Goal: Task Accomplishment & Management: Manage account settings

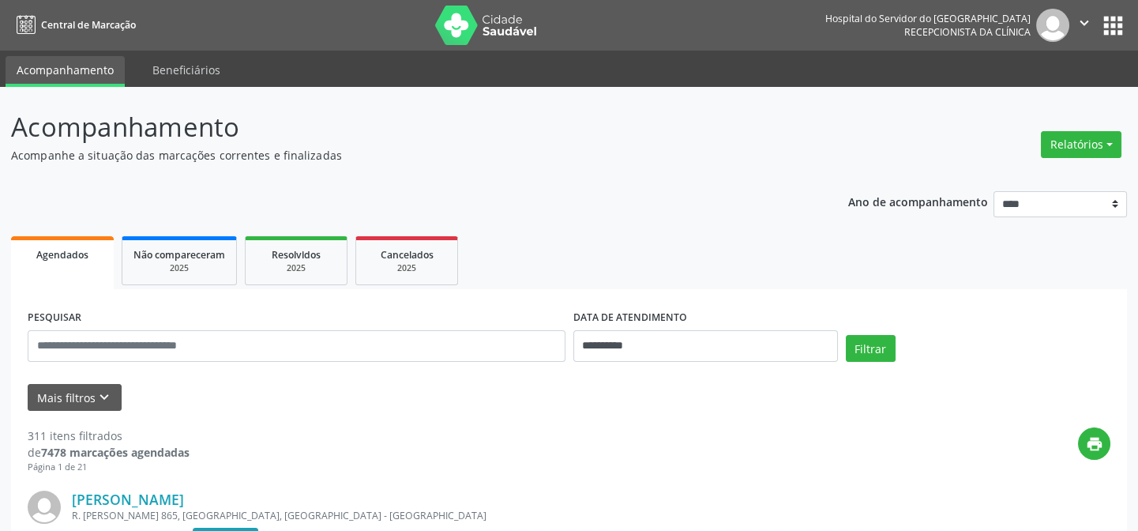
click at [1098, 122] on div "Relatórios Agendamentos Procedimentos realizados" at bounding box center [1081, 135] width 92 height 56
click at [1092, 141] on button "Relatórios" at bounding box center [1081, 144] width 81 height 27
click at [1056, 178] on link "Agendamentos" at bounding box center [1041, 178] width 170 height 22
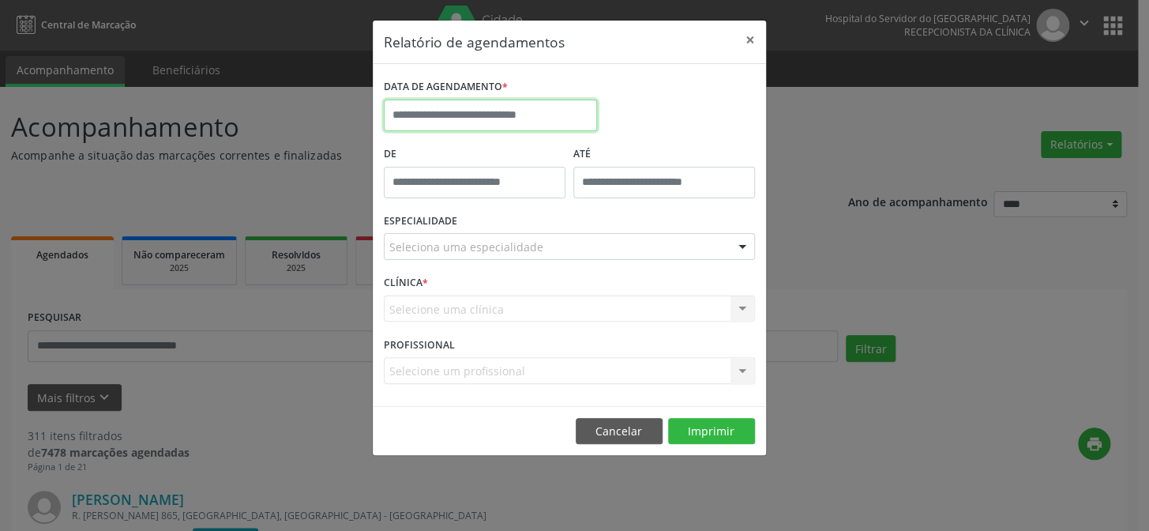
click at [448, 100] on input "text" at bounding box center [490, 116] width 213 height 32
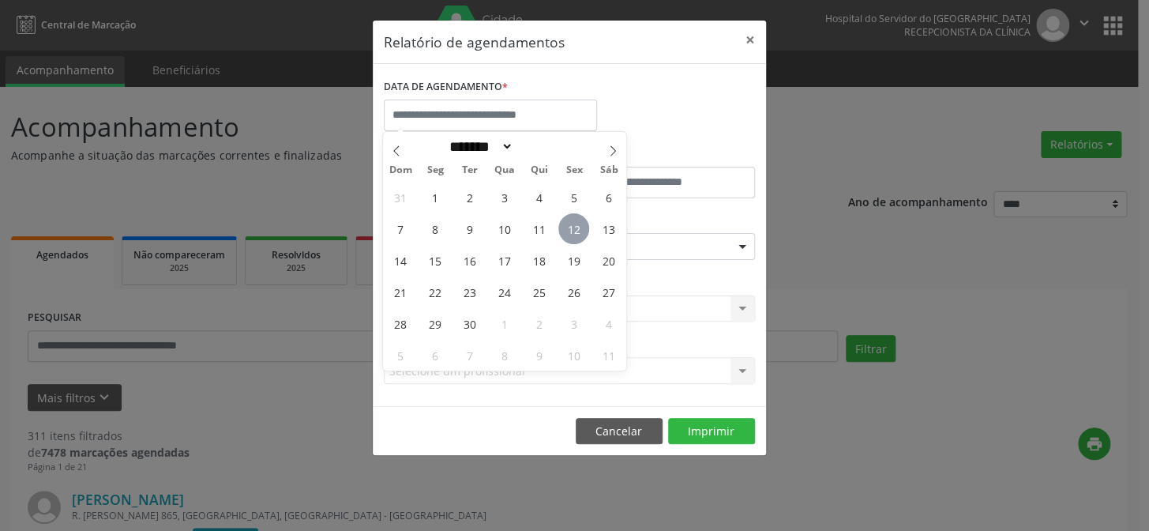
click at [572, 242] on span "12" at bounding box center [573, 228] width 31 height 31
type input "**********"
click at [572, 242] on span "12" at bounding box center [573, 228] width 31 height 31
select select "*"
click at [469, 106] on input "**********" at bounding box center [490, 116] width 213 height 32
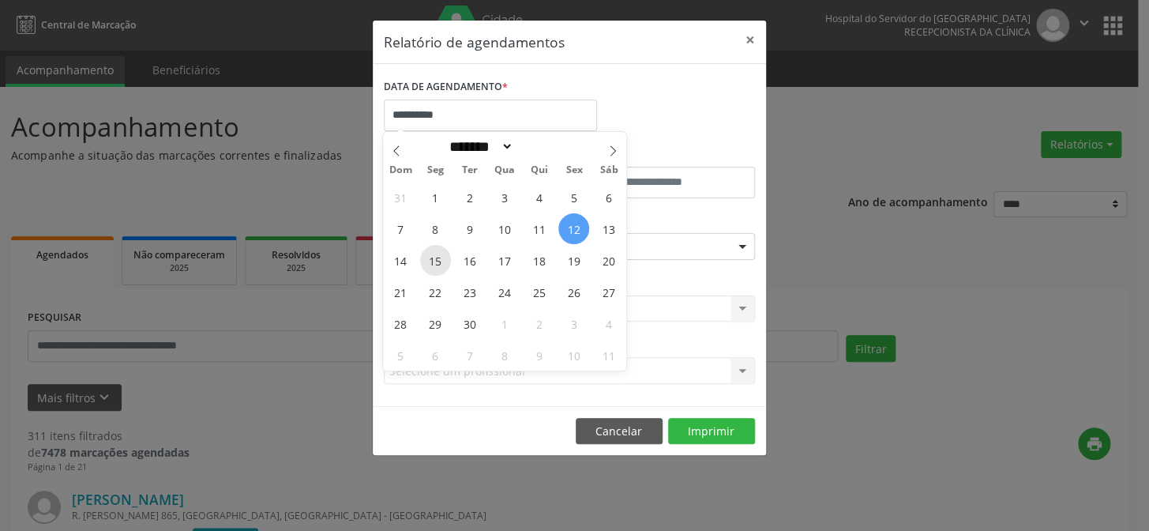
click at [438, 269] on span "15" at bounding box center [435, 260] width 31 height 31
type input "**********"
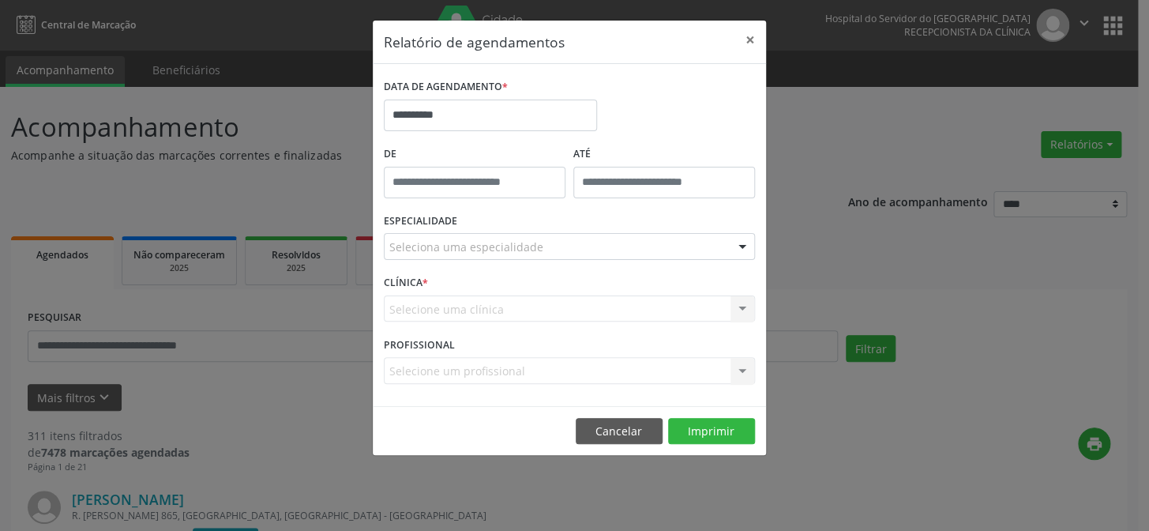
click at [435, 258] on div "Seleciona uma especialidade" at bounding box center [569, 246] width 371 height 27
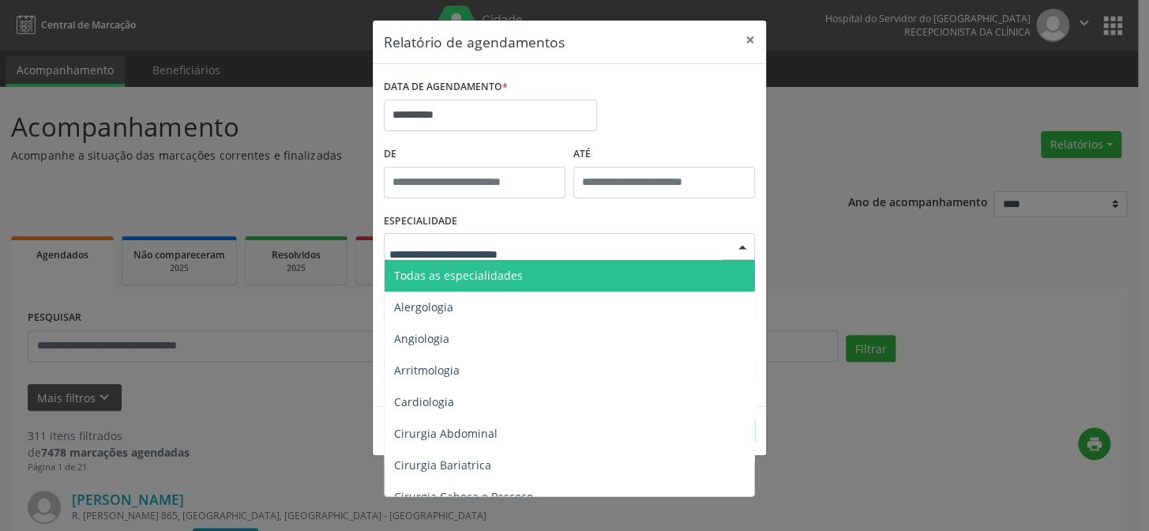
click at [427, 281] on span "Todas as especialidades" at bounding box center [458, 275] width 129 height 15
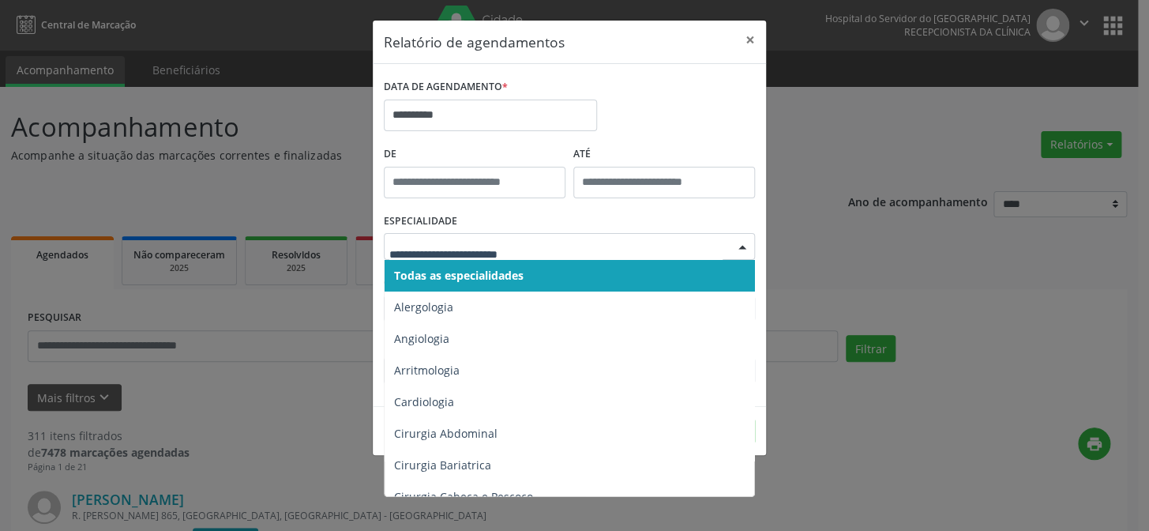
click at [448, 249] on input "text" at bounding box center [555, 255] width 333 height 32
click at [444, 276] on span "Todas as especialidades" at bounding box center [459, 275] width 130 height 15
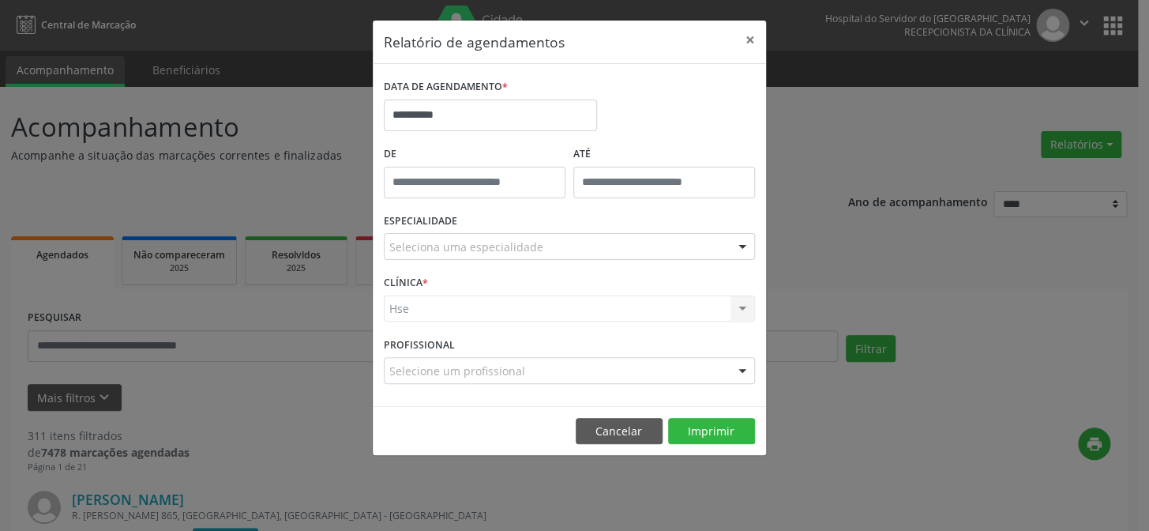
click at [422, 381] on div "Selecione um profissional" at bounding box center [569, 370] width 371 height 27
click at [433, 385] on input "text" at bounding box center [555, 379] width 333 height 32
click at [557, 364] on input "text" at bounding box center [555, 379] width 333 height 32
click at [656, 343] on span "Não há nenhuma opção para ser exibida." at bounding box center [570, 341] width 370 height 32
drag, startPoint x: 726, startPoint y: 446, endPoint x: 720, endPoint y: 435, distance: 12.4
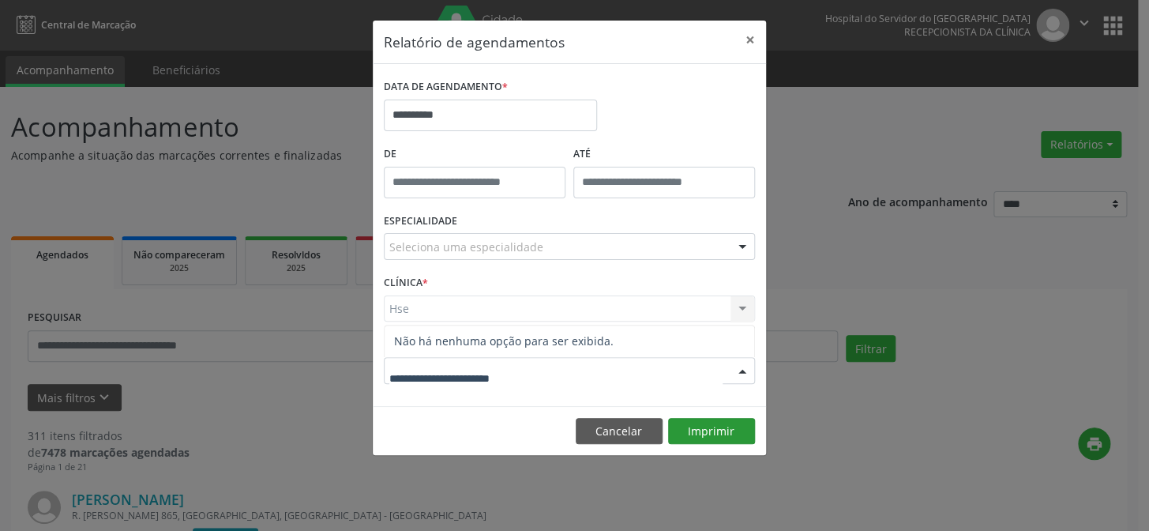
click at [726, 446] on footer "Cancelar Imprimir" at bounding box center [569, 431] width 393 height 50
click at [718, 432] on button "Imprimir" at bounding box center [711, 431] width 87 height 27
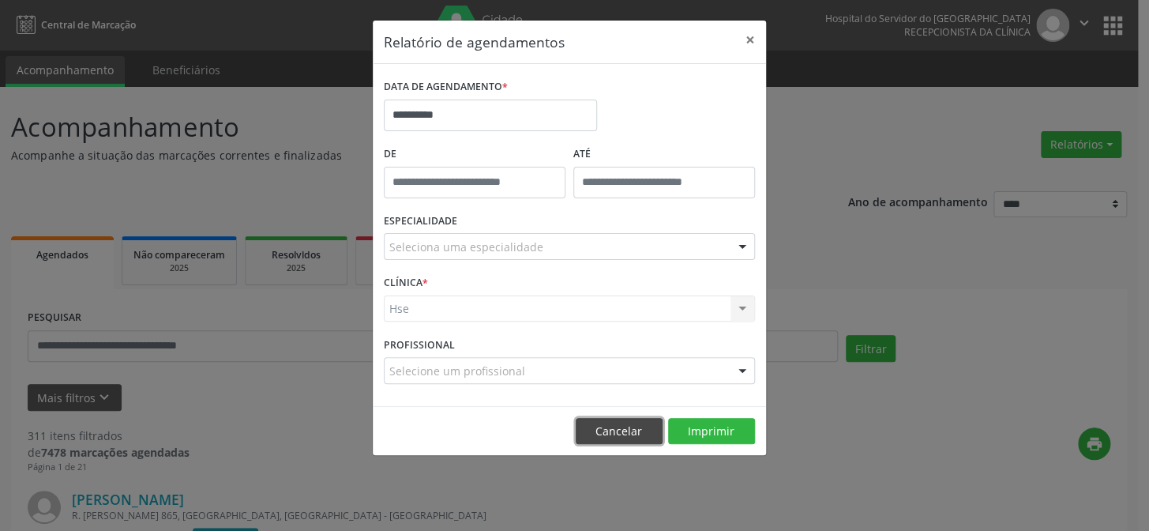
click at [637, 434] on button "Cancelar" at bounding box center [619, 431] width 87 height 27
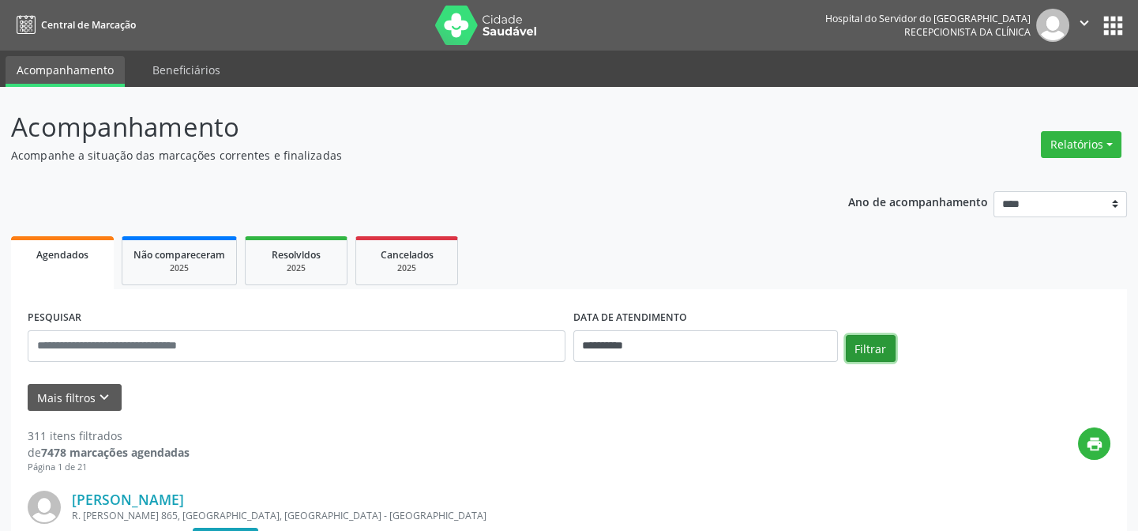
click at [882, 340] on button "Filtrar" at bounding box center [871, 348] width 50 height 27
click at [116, 388] on button "Mais filtros keyboard_arrow_down" at bounding box center [75, 398] width 94 height 28
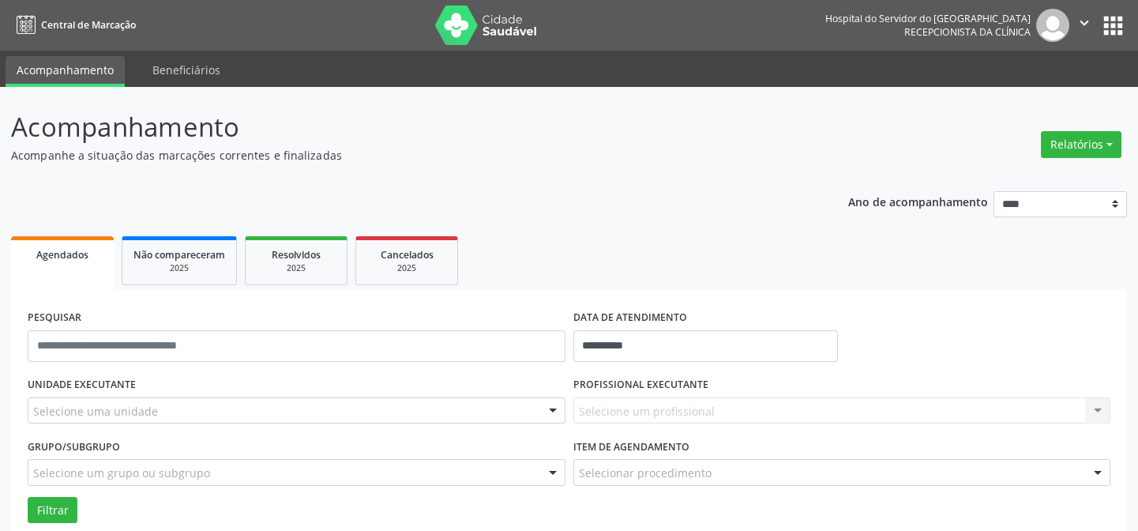
scroll to position [215, 0]
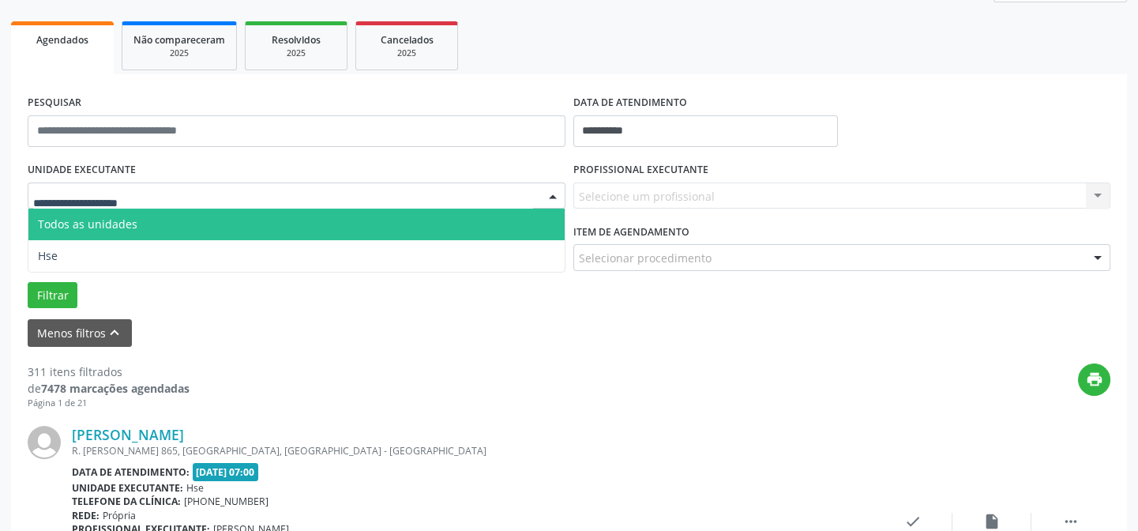
click at [263, 185] on div at bounding box center [297, 195] width 538 height 27
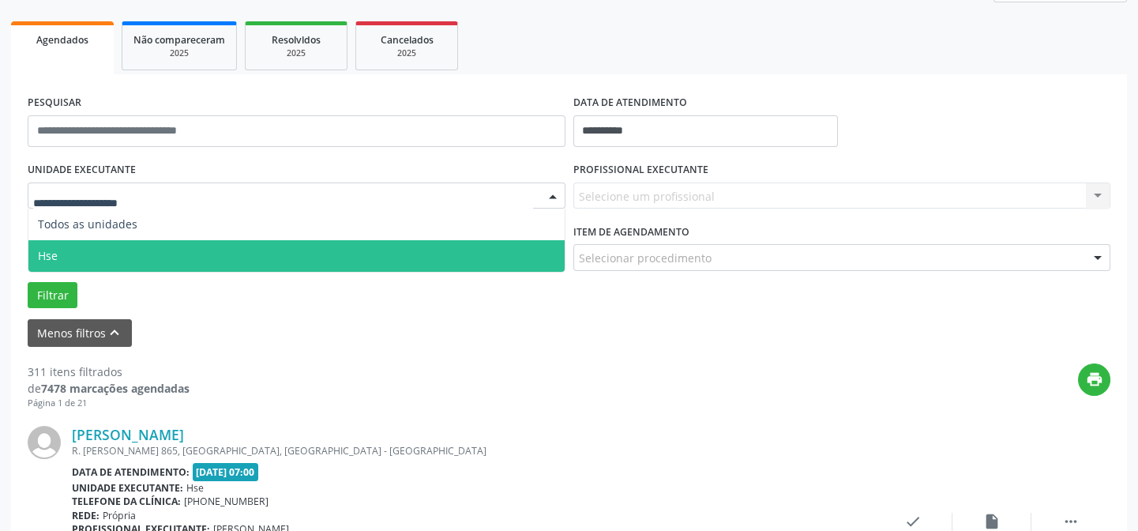
click at [77, 253] on span "Hse" at bounding box center [296, 256] width 536 height 32
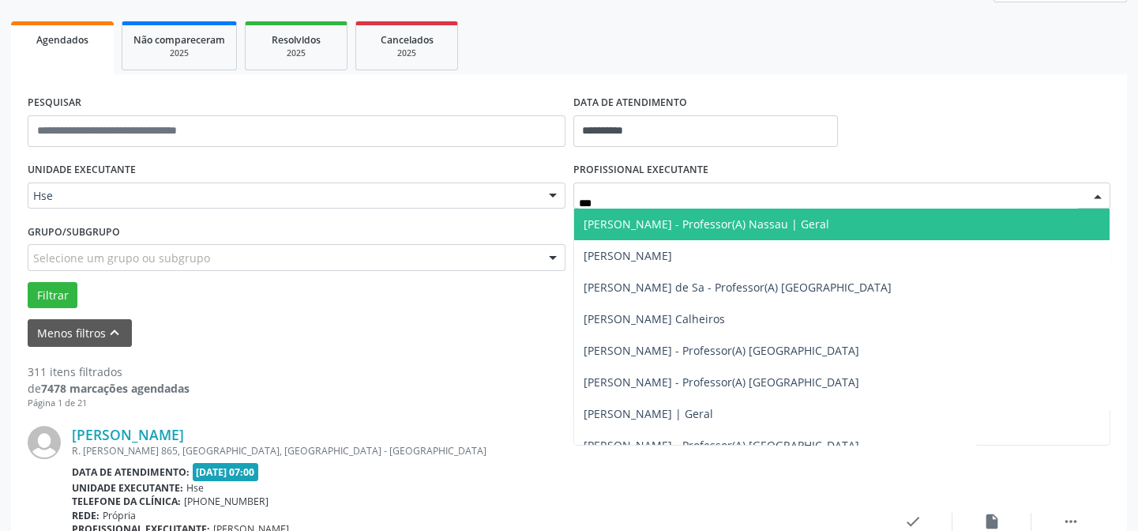
type input "****"
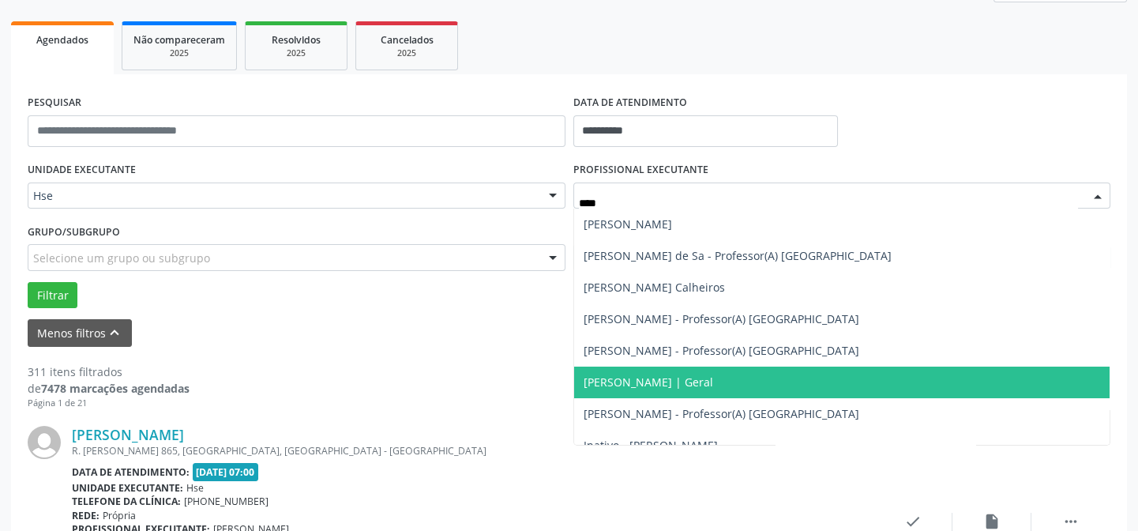
click at [713, 382] on span "[PERSON_NAME] | Geral" at bounding box center [649, 381] width 130 height 15
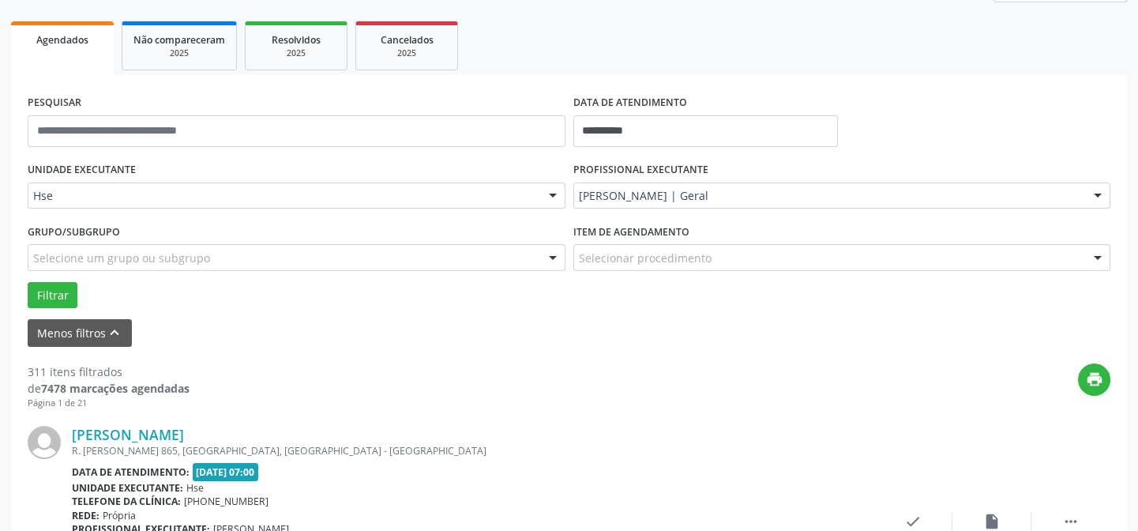
click at [641, 259] on div "Selecionar procedimento" at bounding box center [842, 257] width 538 height 27
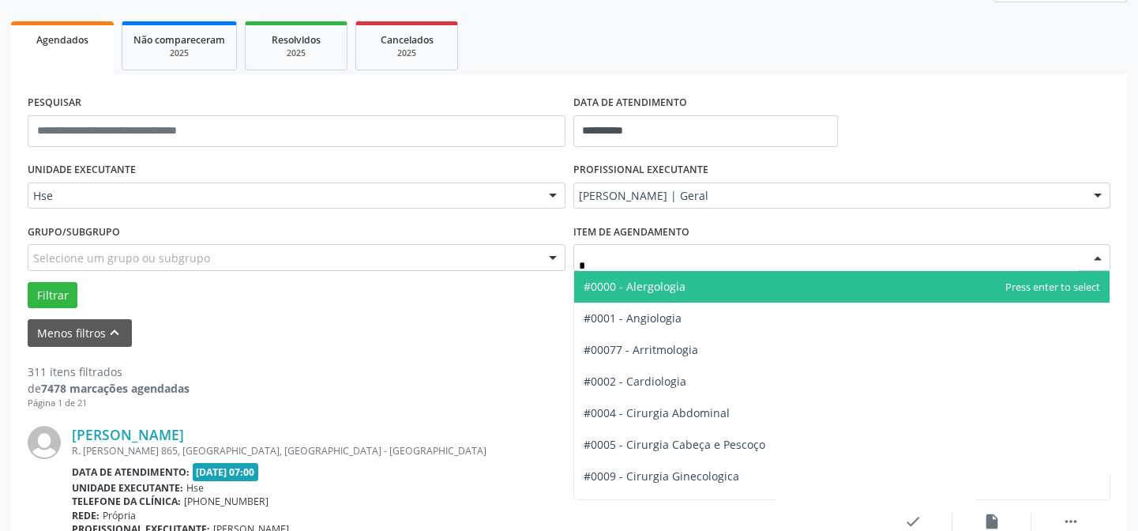
type input "**"
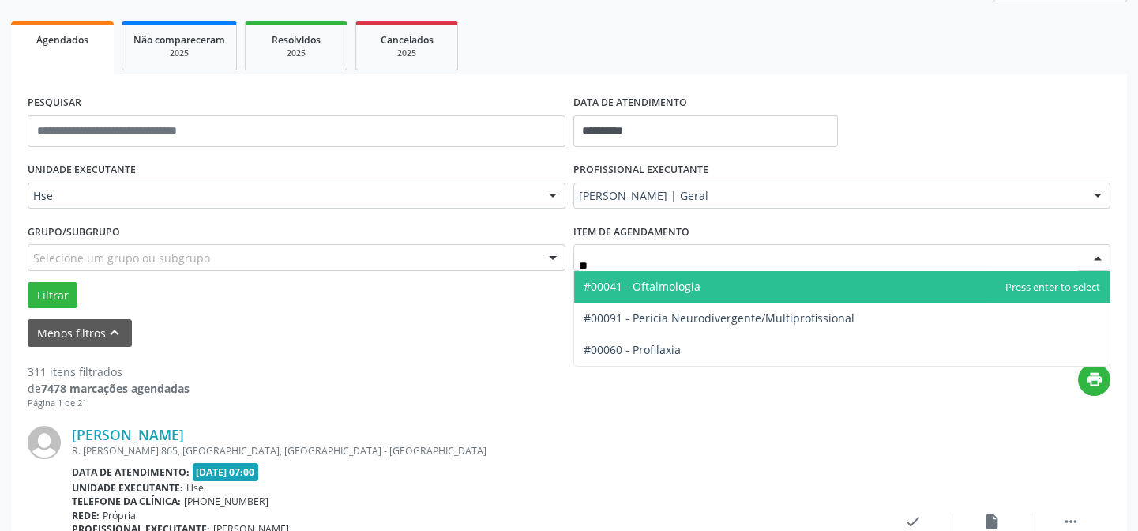
click at [667, 294] on span "#00041 - Oftalmologia" at bounding box center [842, 287] width 536 height 32
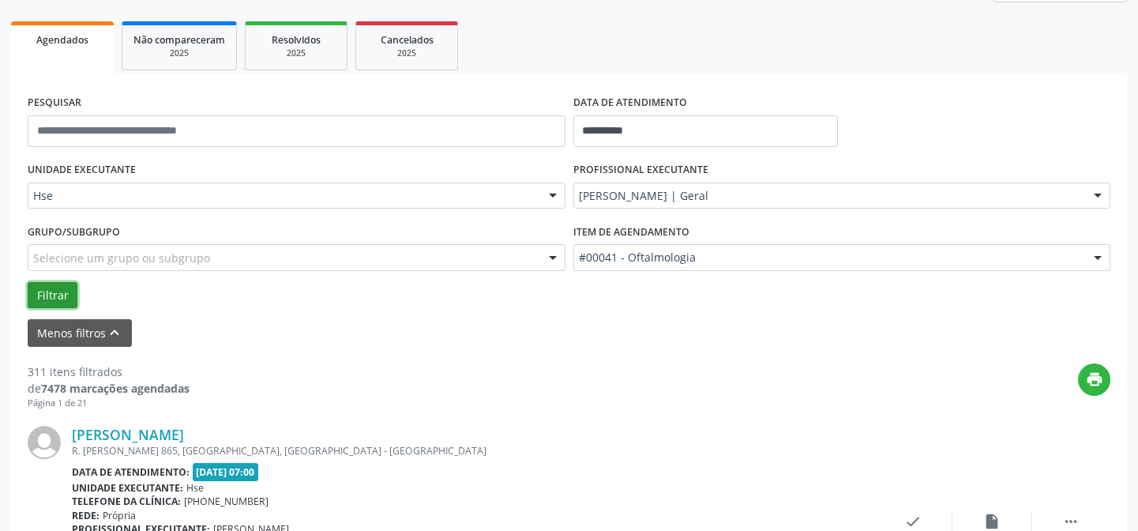
click at [56, 293] on button "Filtrar" at bounding box center [53, 295] width 50 height 27
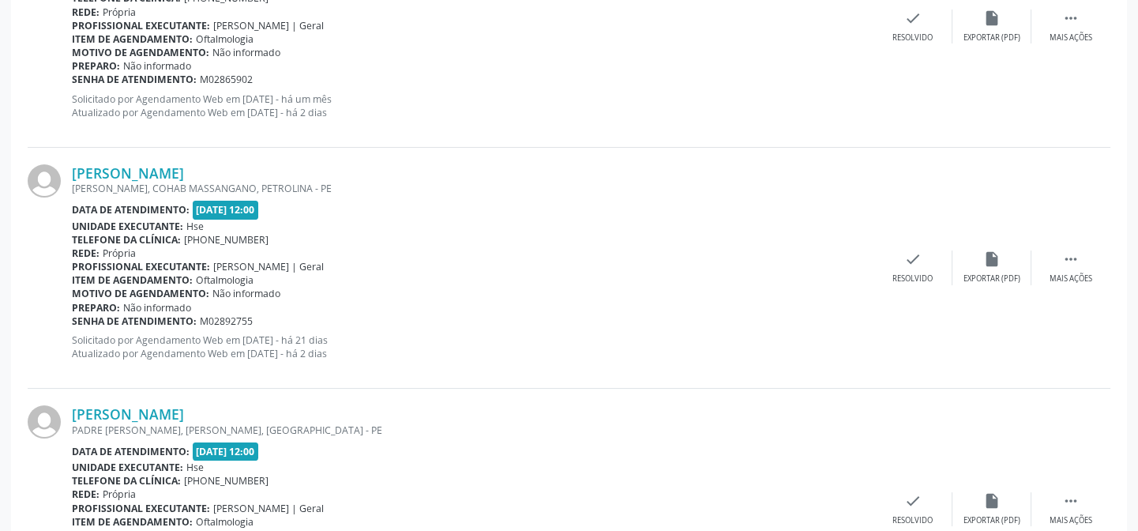
scroll to position [790, 0]
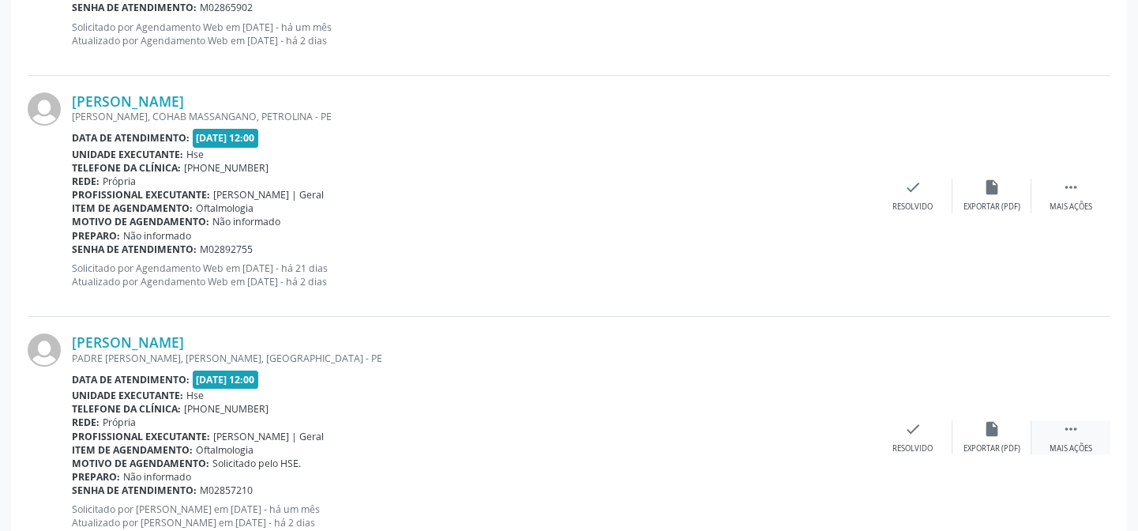
click at [1062, 439] on div " Mais ações" at bounding box center [1071, 437] width 79 height 34
click at [974, 434] on div "alarm_off Não compareceu" at bounding box center [992, 437] width 79 height 34
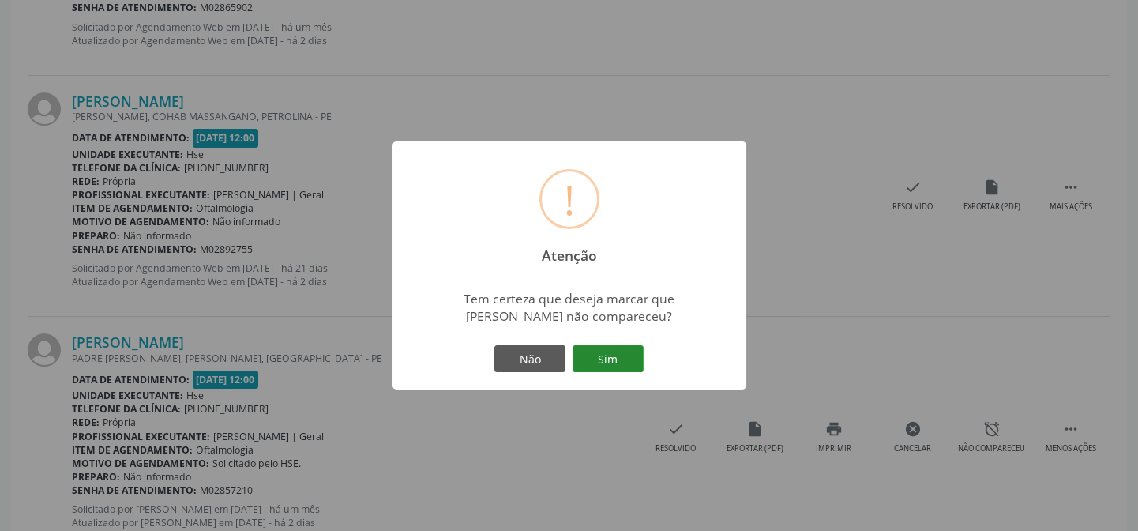
click at [601, 360] on button "Sim" at bounding box center [608, 358] width 71 height 27
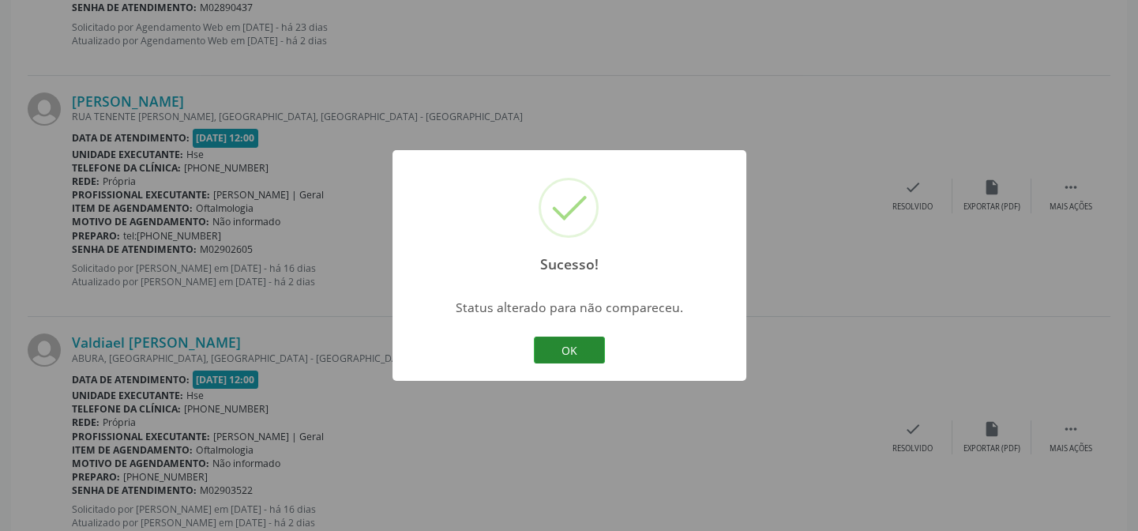
click at [577, 349] on button "OK" at bounding box center [569, 349] width 71 height 27
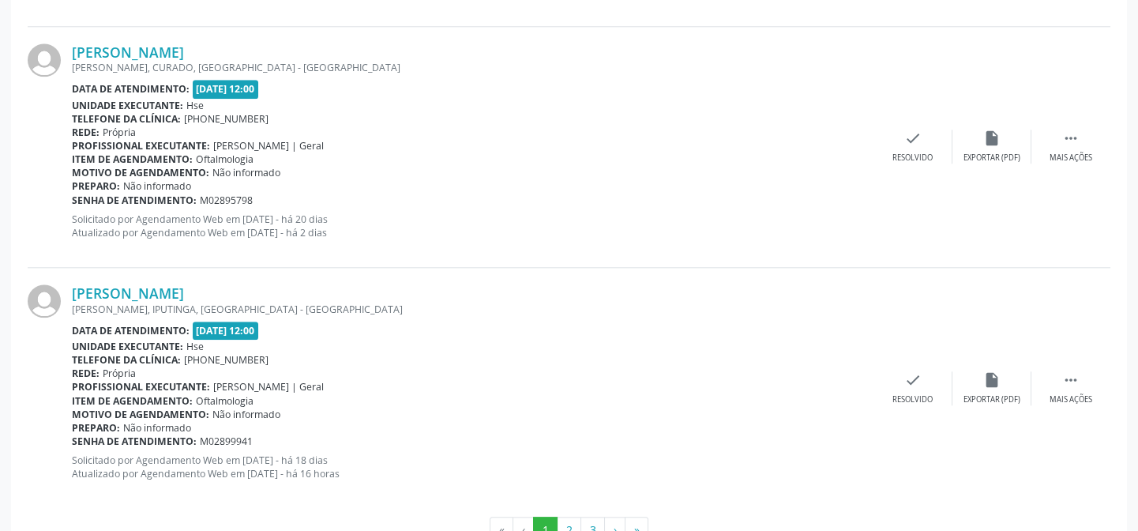
scroll to position [3779, 0]
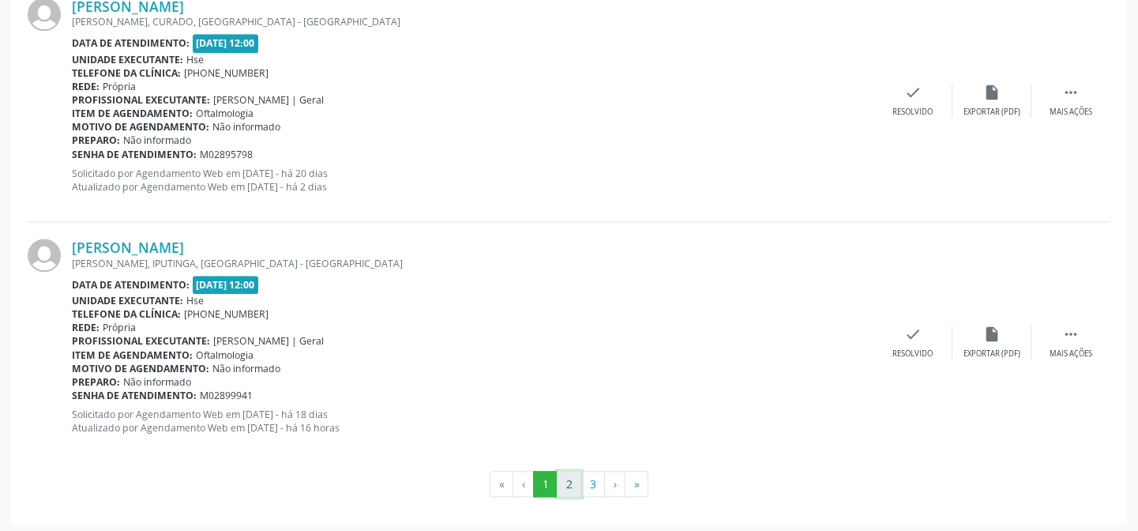
click at [561, 479] on button "2" at bounding box center [569, 484] width 24 height 27
click at [588, 475] on button "3" at bounding box center [593, 484] width 24 height 27
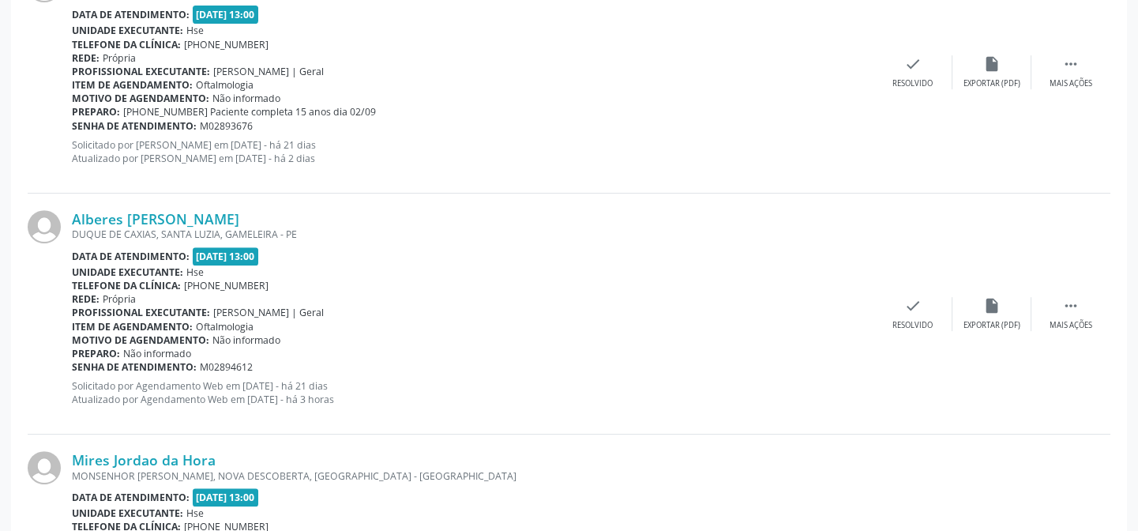
scroll to position [1611, 0]
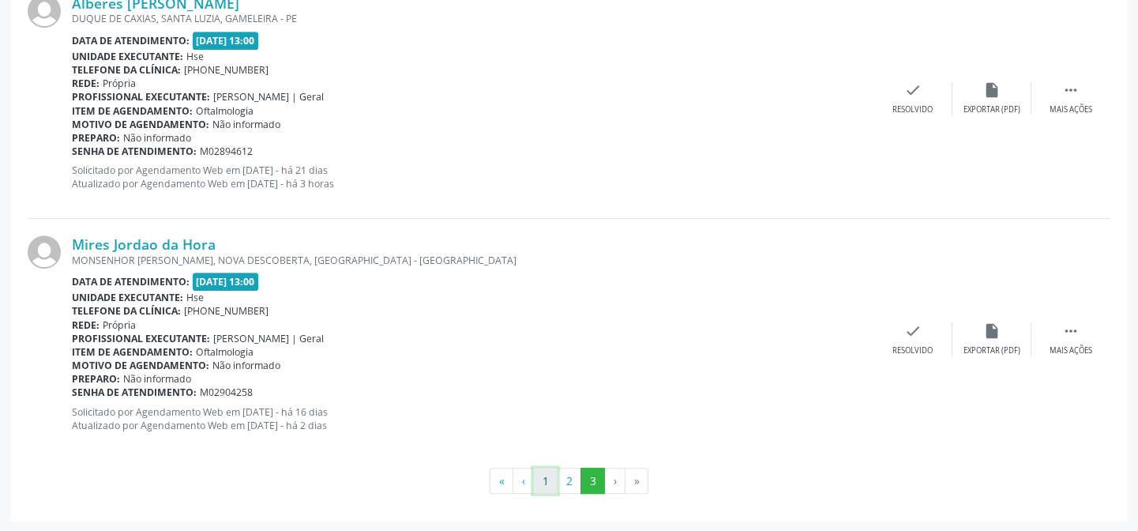
click at [539, 476] on button "1" at bounding box center [545, 481] width 24 height 27
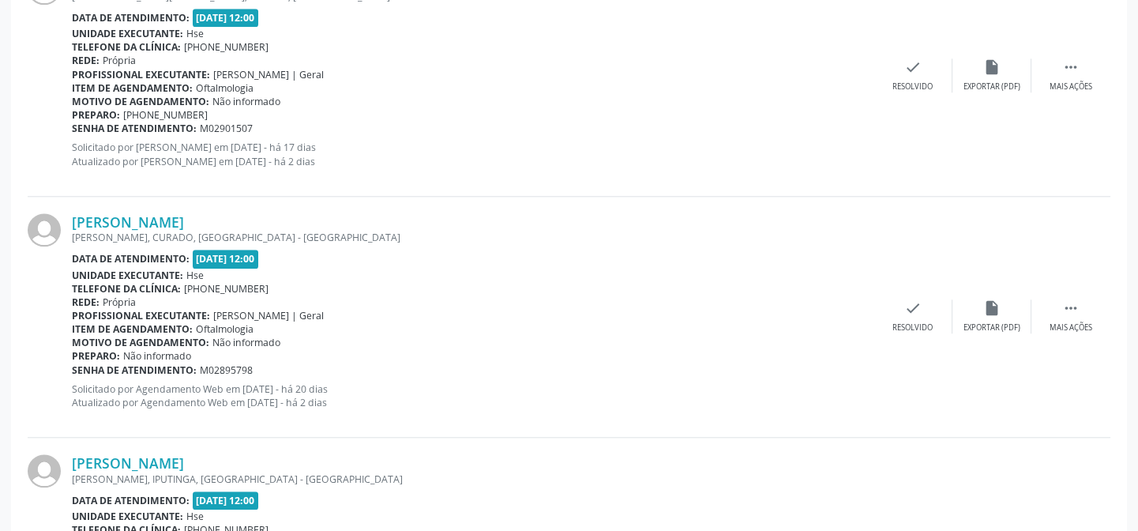
scroll to position [3779, 0]
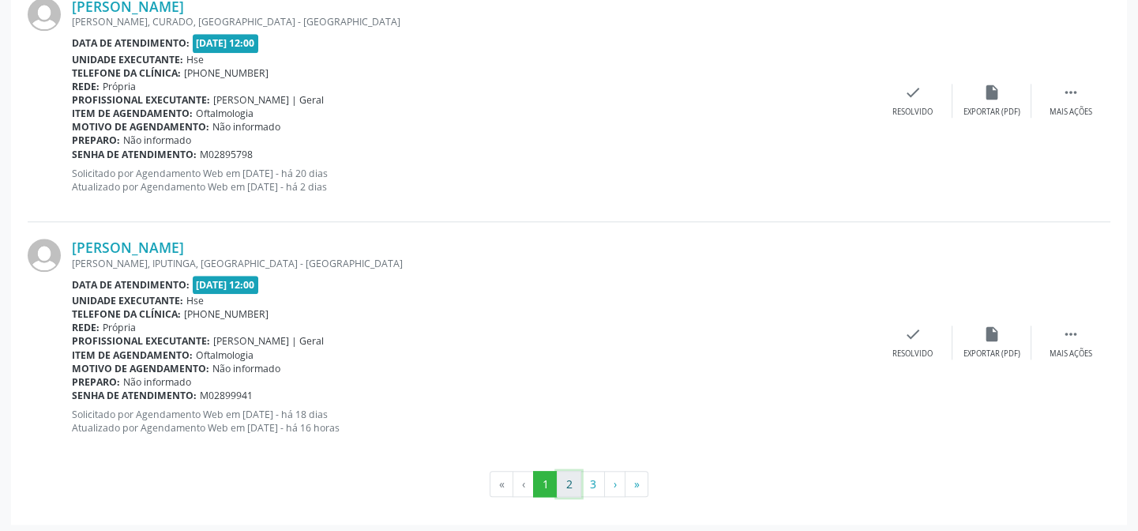
click at [567, 489] on button "2" at bounding box center [569, 484] width 24 height 27
click at [586, 479] on button "3" at bounding box center [593, 484] width 24 height 27
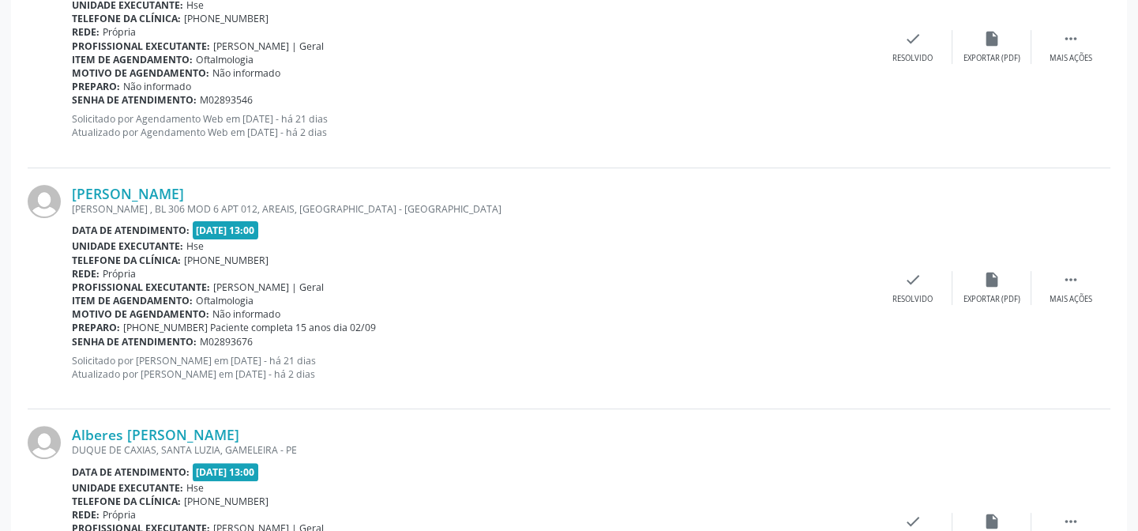
scroll to position [1611, 0]
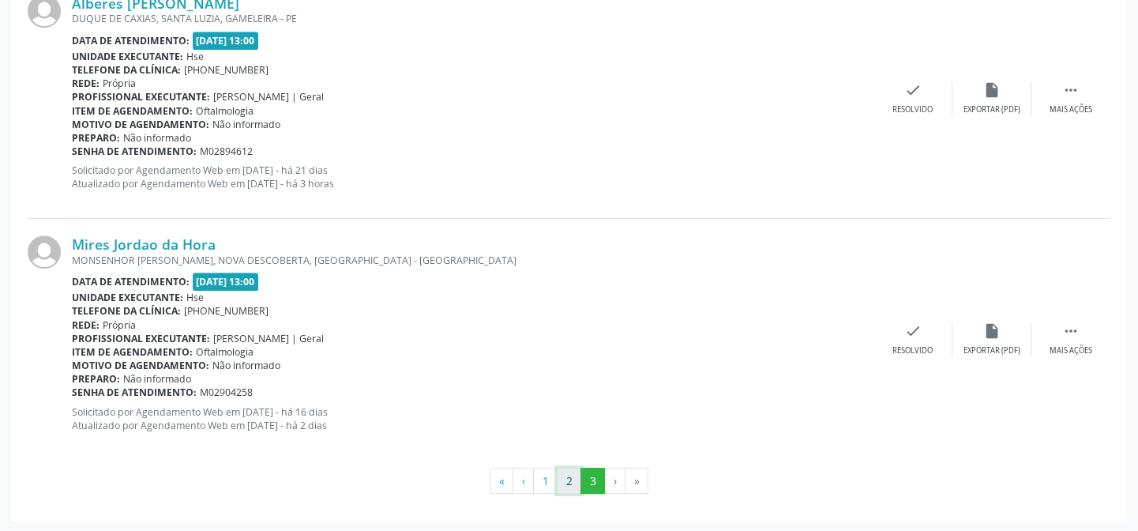
click at [558, 480] on button "2" at bounding box center [569, 481] width 24 height 27
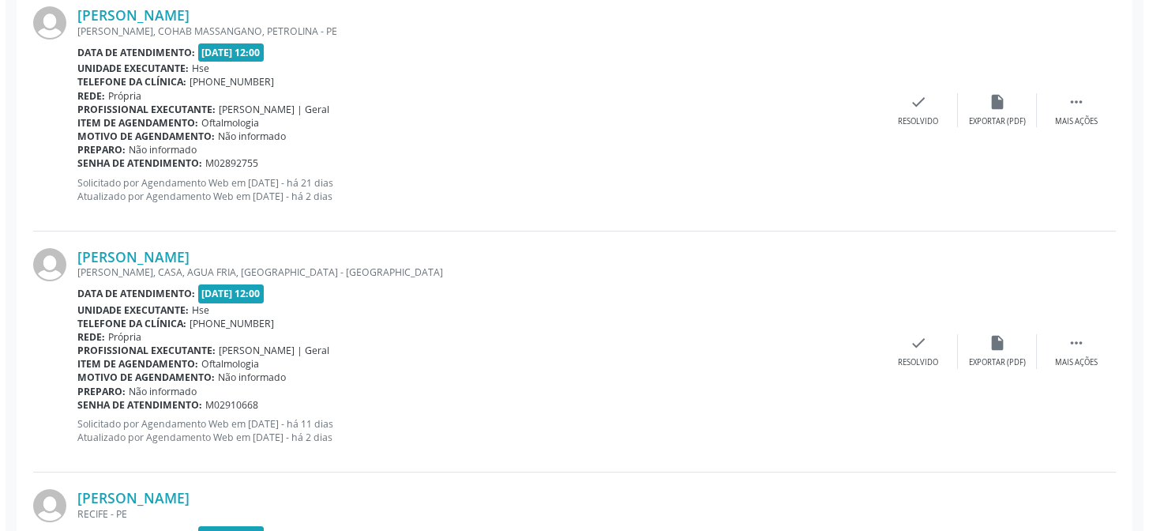
scroll to position [706, 0]
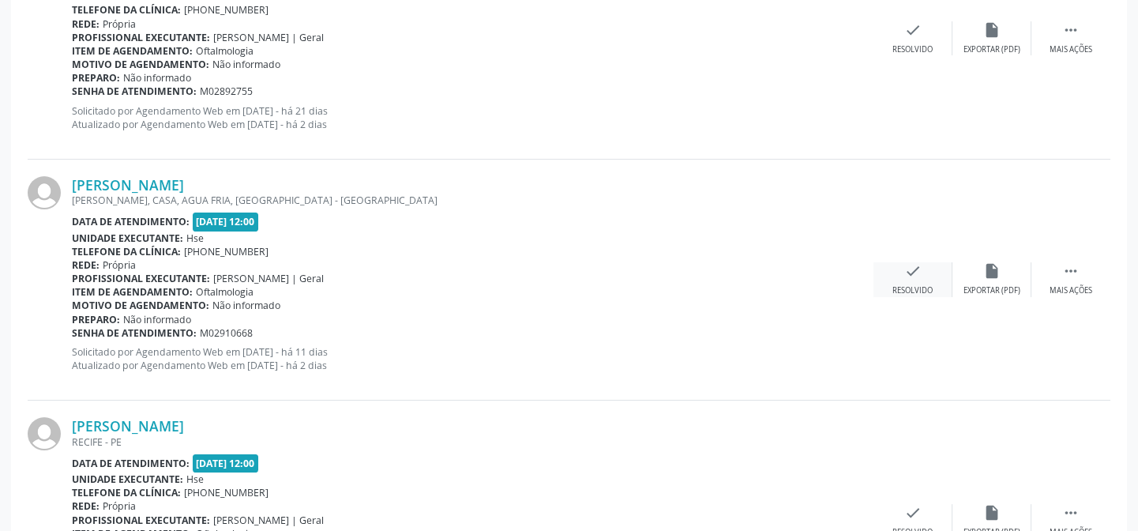
click at [911, 277] on icon "check" at bounding box center [912, 270] width 17 height 17
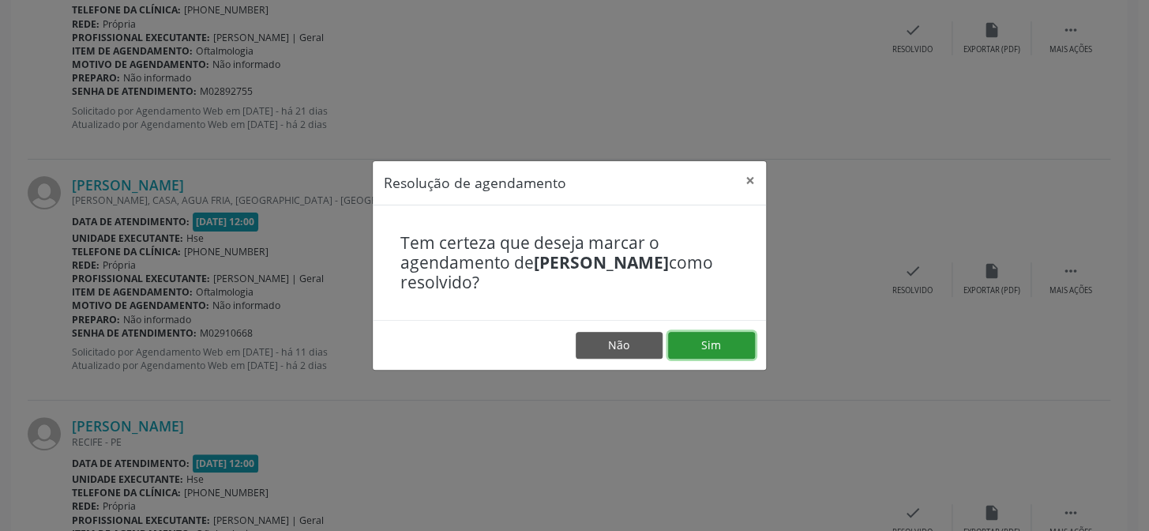
click at [733, 355] on button "Sim" at bounding box center [711, 345] width 87 height 27
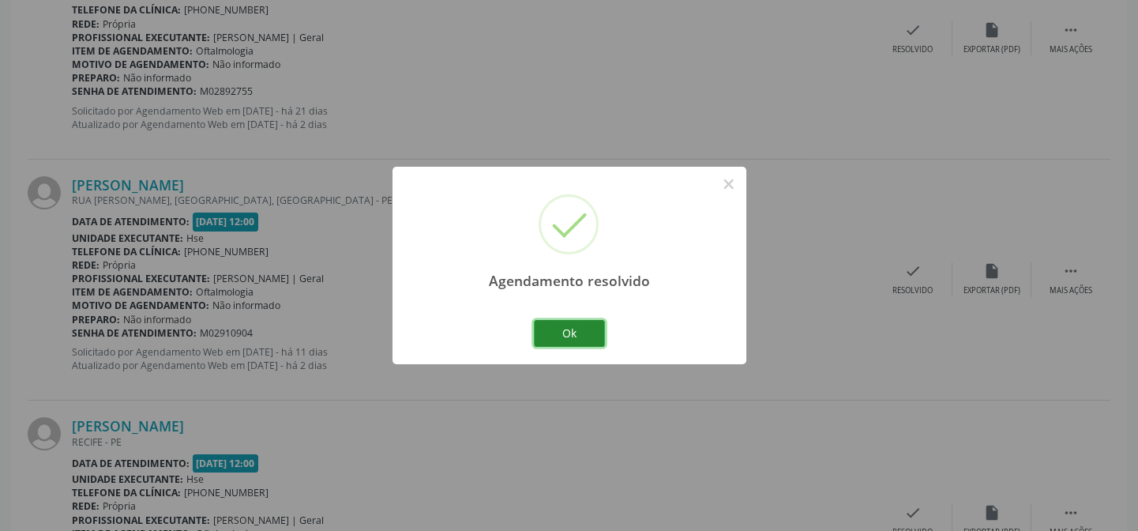
click at [547, 325] on button "Ok" at bounding box center [569, 333] width 71 height 27
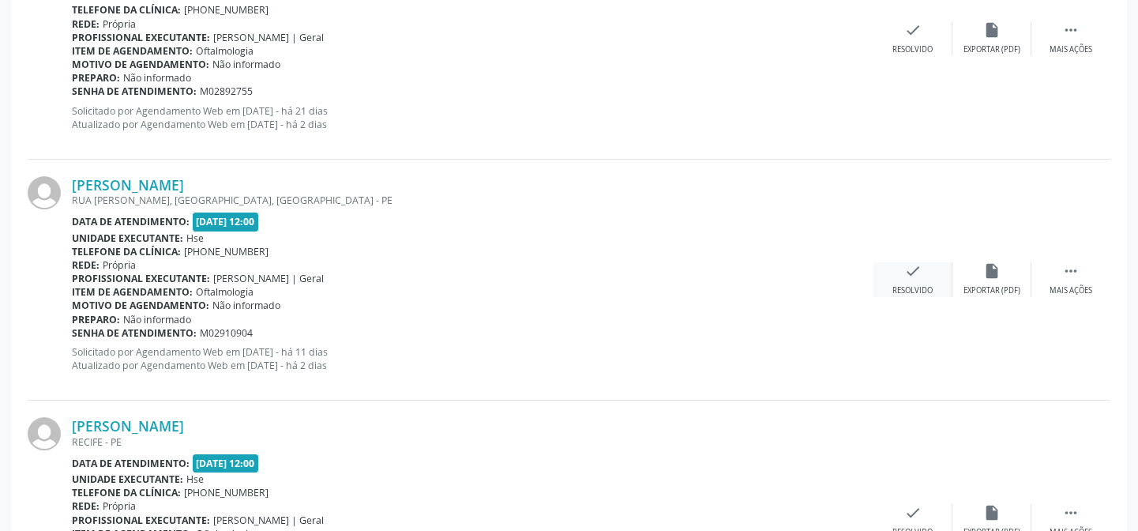
click at [908, 290] on div "Resolvido" at bounding box center [913, 290] width 40 height 11
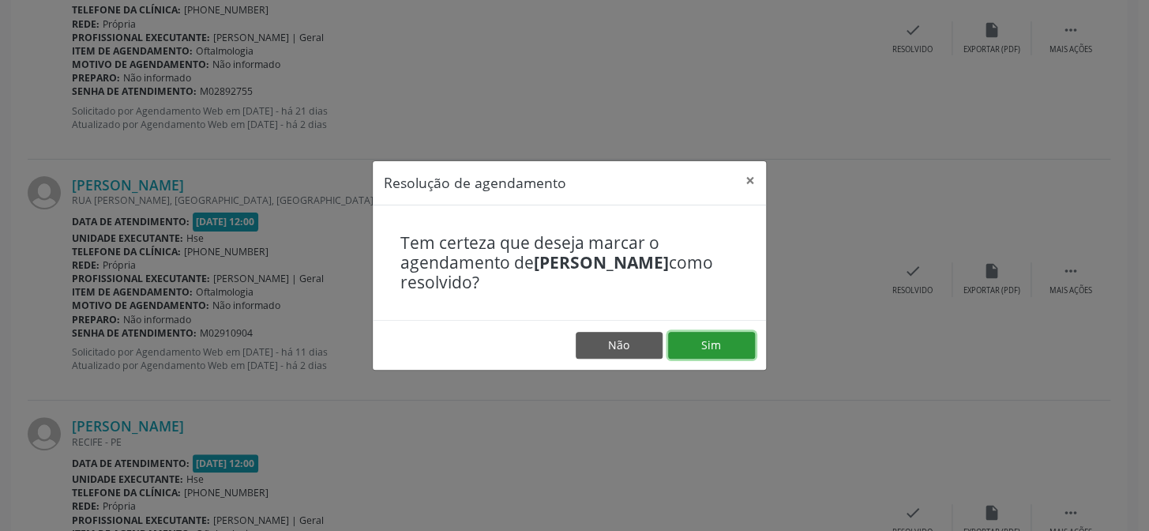
click at [706, 340] on button "Sim" at bounding box center [711, 345] width 87 height 27
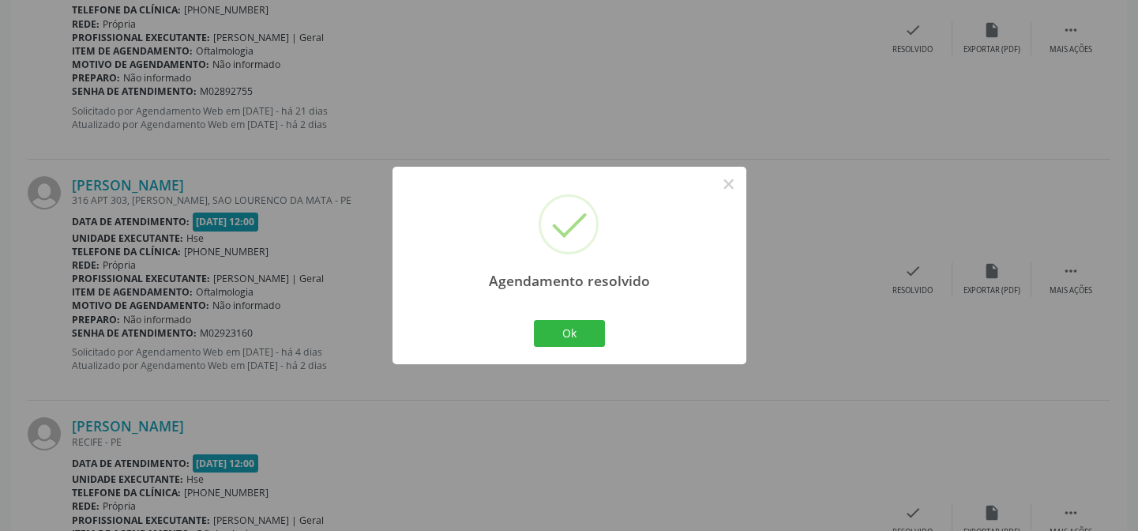
click at [543, 315] on div "Agendamento resolvido × Ok Cancel" at bounding box center [570, 265] width 354 height 197
click at [549, 332] on button "Ok" at bounding box center [569, 333] width 71 height 27
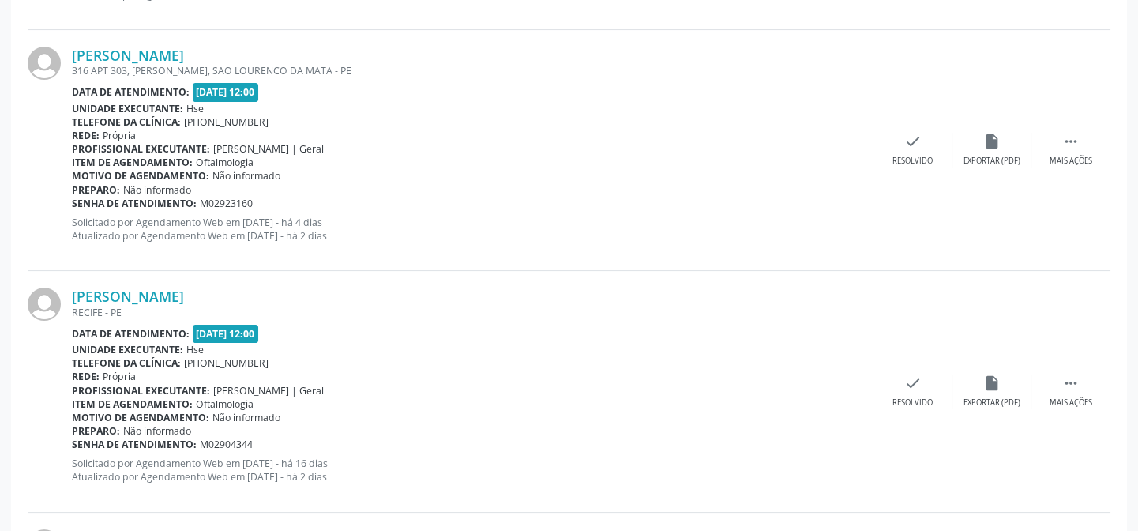
scroll to position [692, 0]
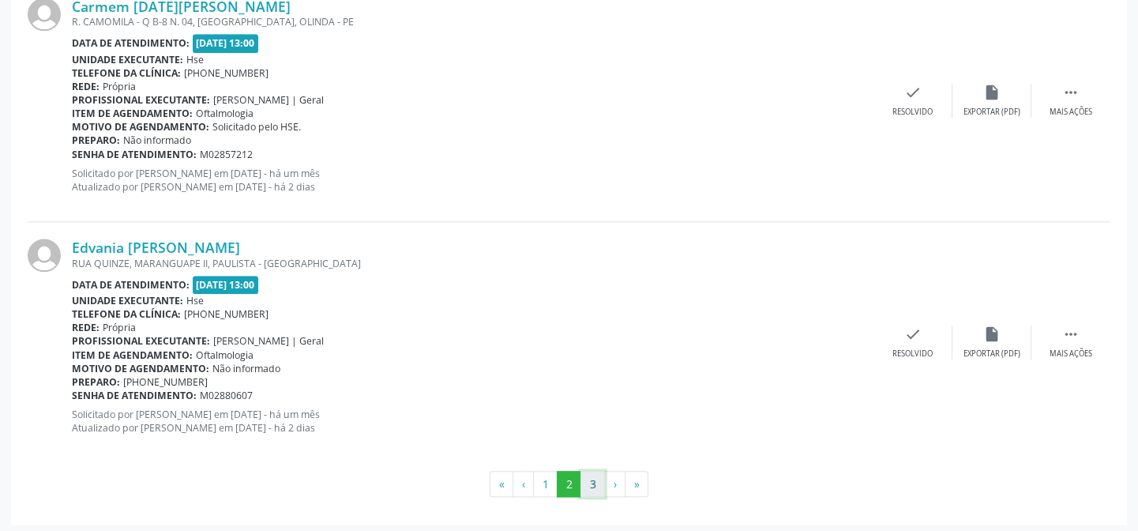
click at [583, 482] on button "3" at bounding box center [593, 484] width 24 height 27
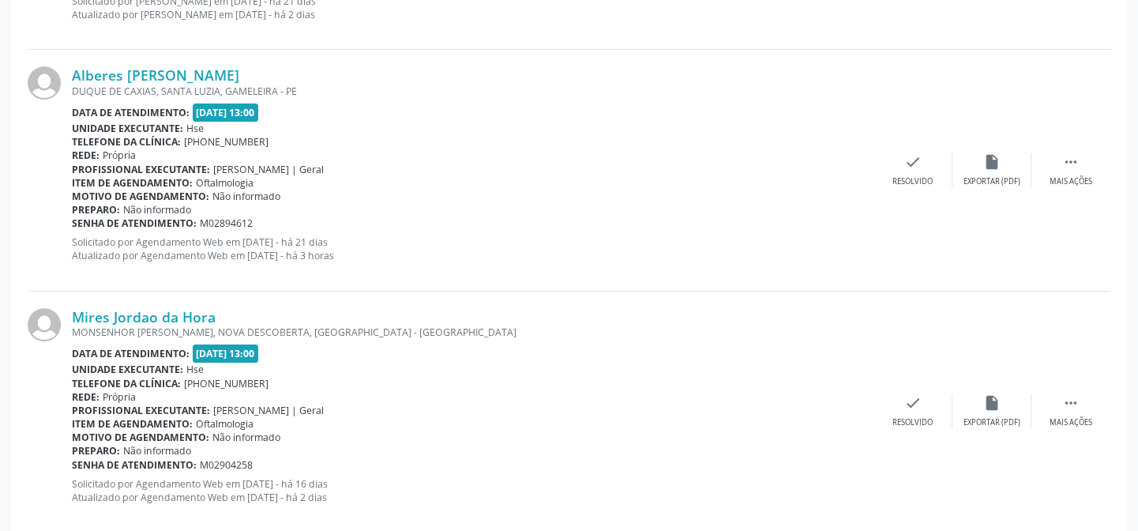
scroll to position [1129, 0]
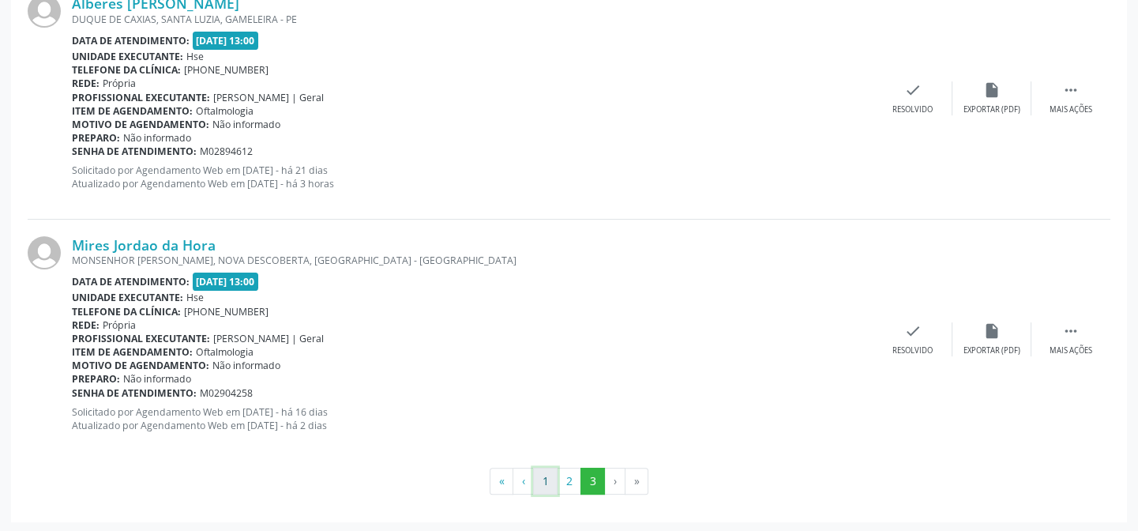
click at [548, 474] on button "1" at bounding box center [545, 481] width 24 height 27
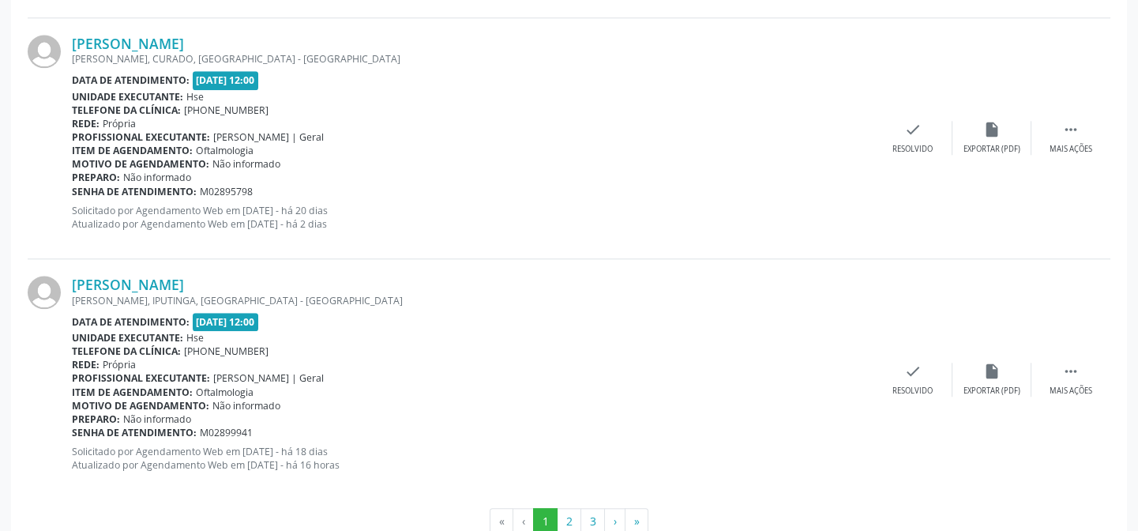
scroll to position [3779, 0]
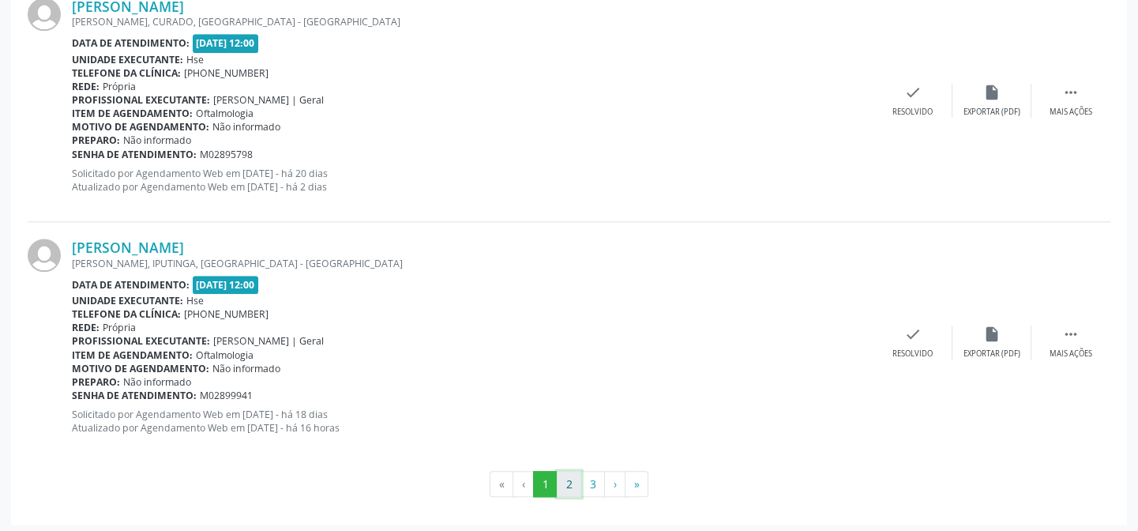
click at [571, 488] on button "2" at bounding box center [569, 484] width 24 height 27
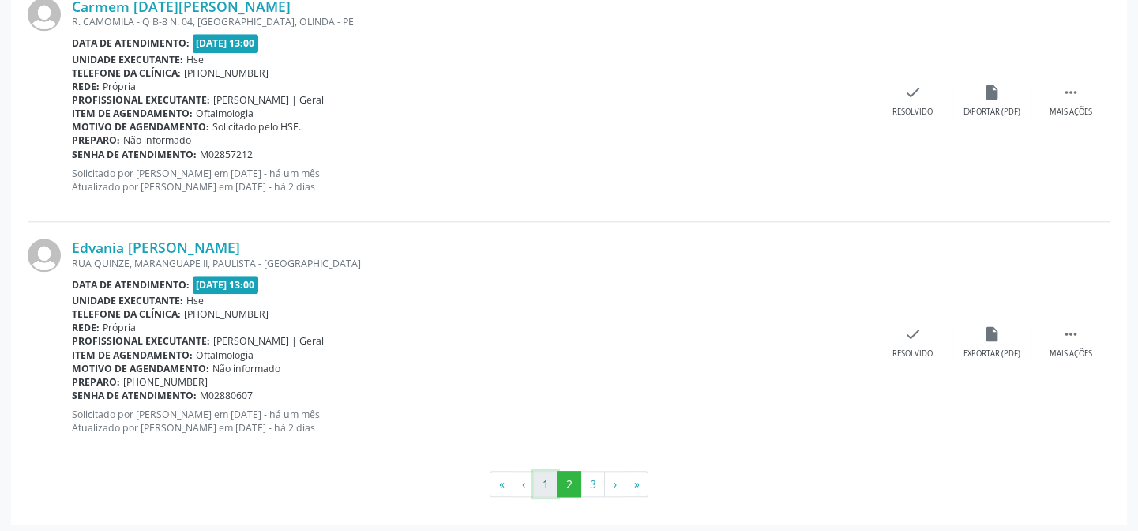
click at [543, 479] on button "1" at bounding box center [545, 484] width 24 height 27
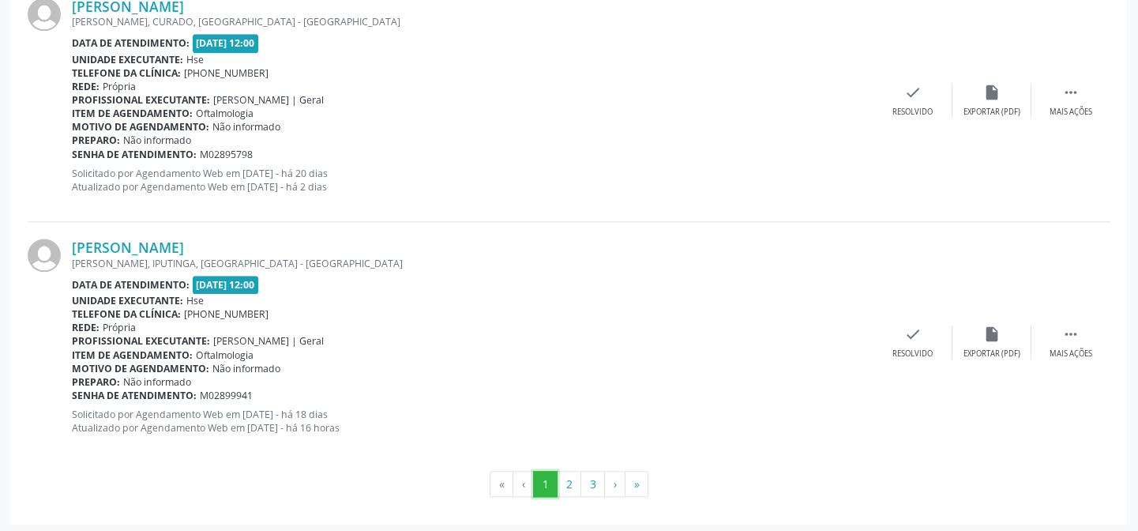
click at [556, 479] on button "1" at bounding box center [545, 484] width 24 height 27
click at [541, 483] on button "1" at bounding box center [545, 484] width 24 height 27
click at [1088, 340] on div " Mais ações" at bounding box center [1071, 342] width 79 height 34
click at [983, 332] on icon "alarm_off" at bounding box center [991, 333] width 17 height 17
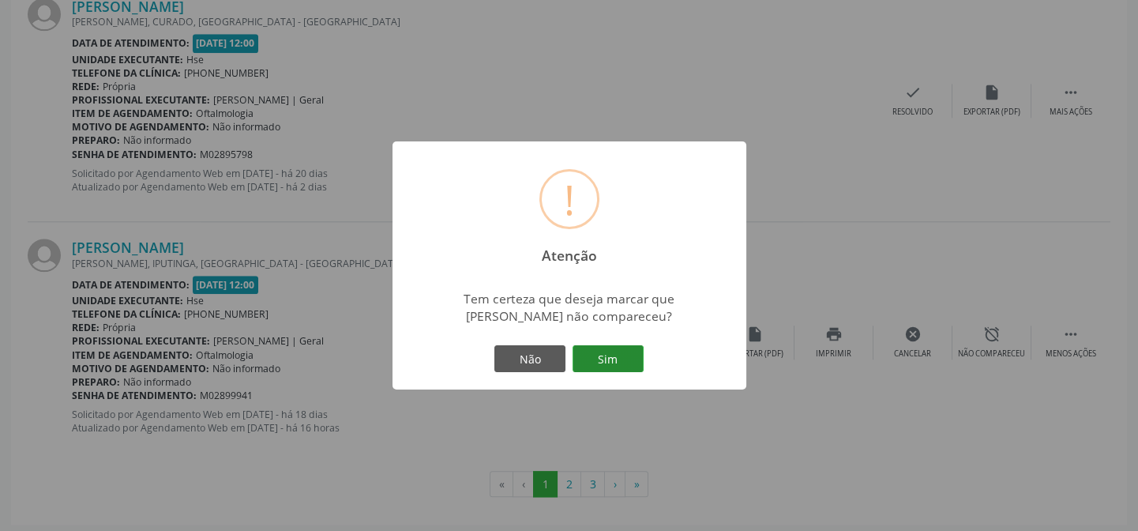
click at [627, 359] on button "Sim" at bounding box center [608, 358] width 71 height 27
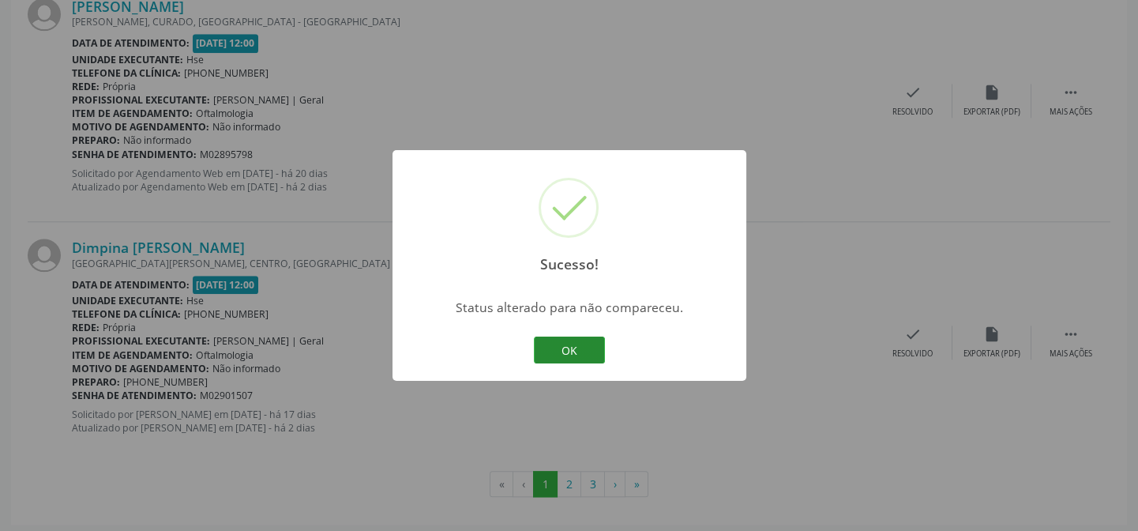
click at [577, 340] on button "OK" at bounding box center [569, 349] width 71 height 27
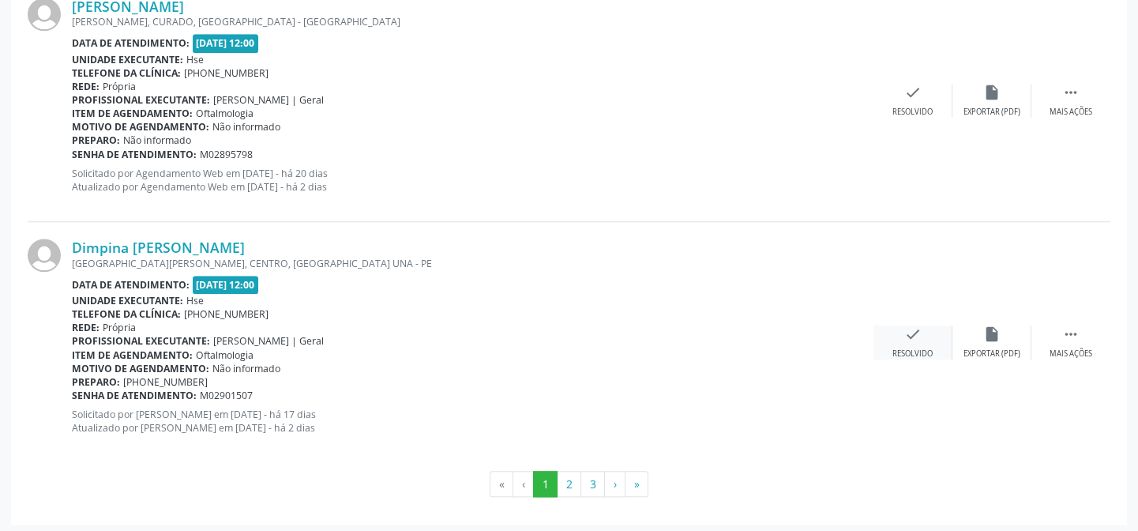
click at [922, 337] on div "check Resolvido" at bounding box center [913, 342] width 79 height 34
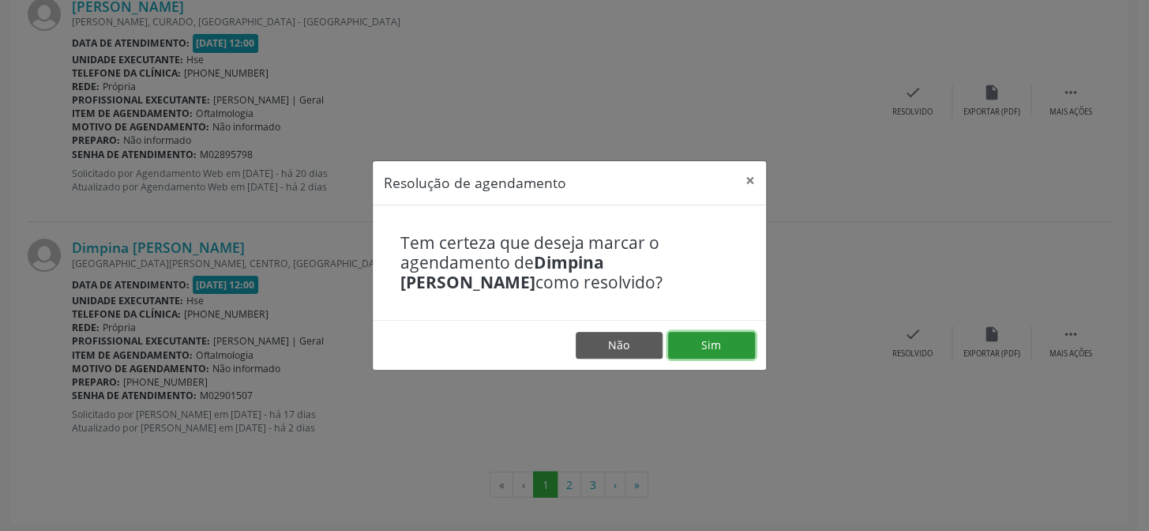
click at [737, 347] on button "Sim" at bounding box center [711, 345] width 87 height 27
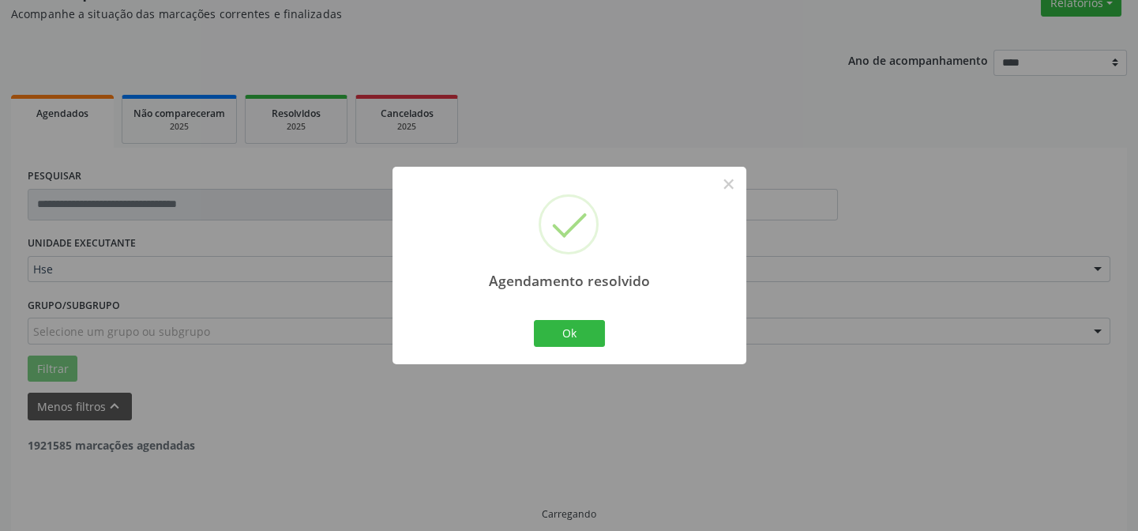
scroll to position [158, 0]
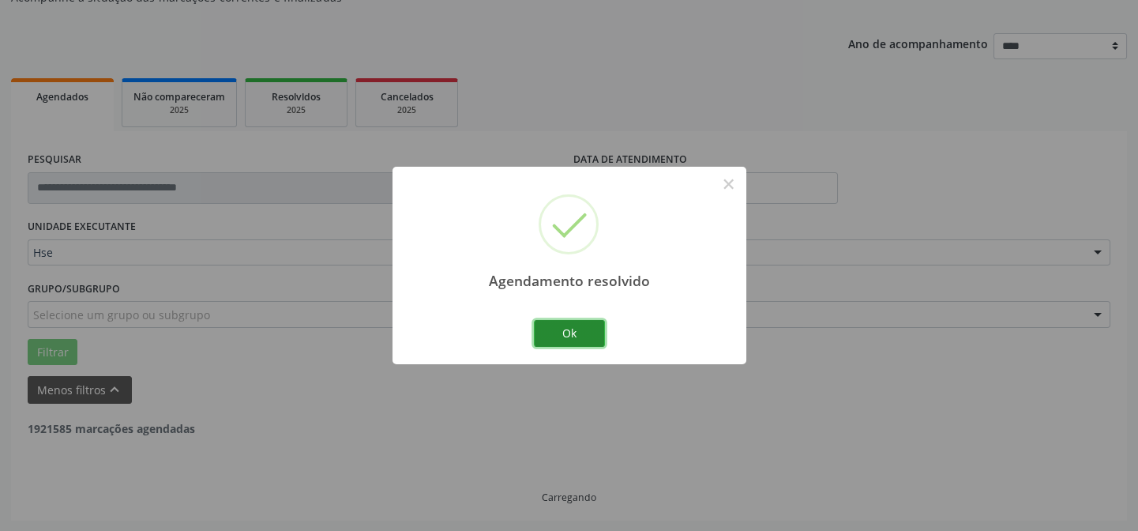
click at [596, 340] on button "Ok" at bounding box center [569, 333] width 71 height 27
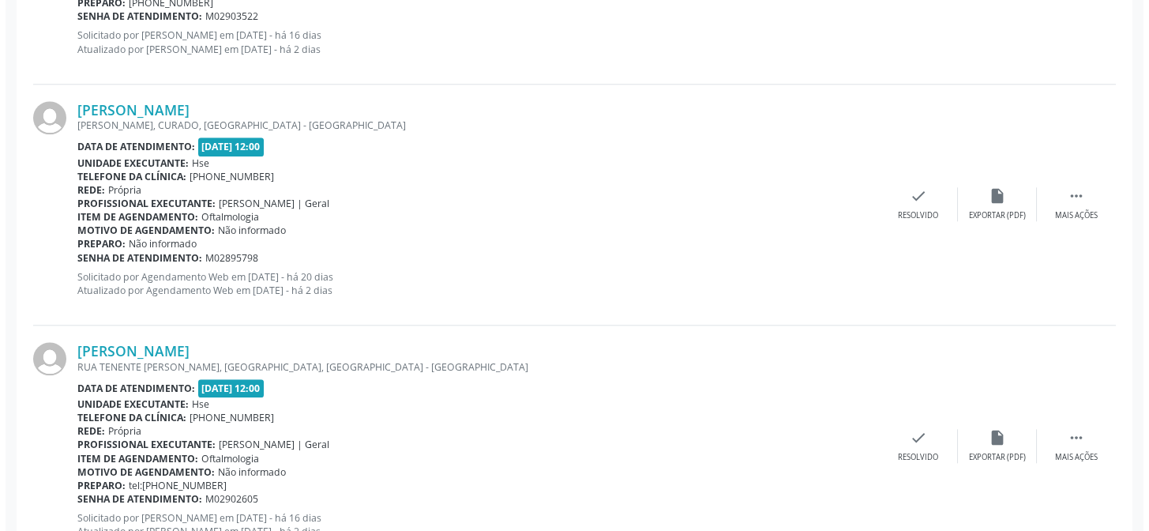
scroll to position [3779, 0]
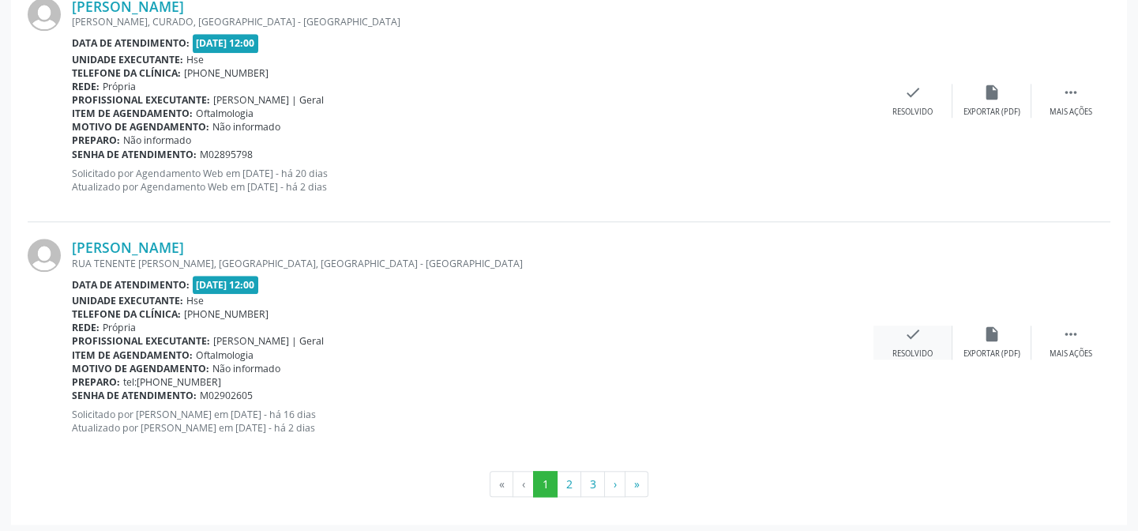
click at [910, 328] on icon "check" at bounding box center [912, 333] width 17 height 17
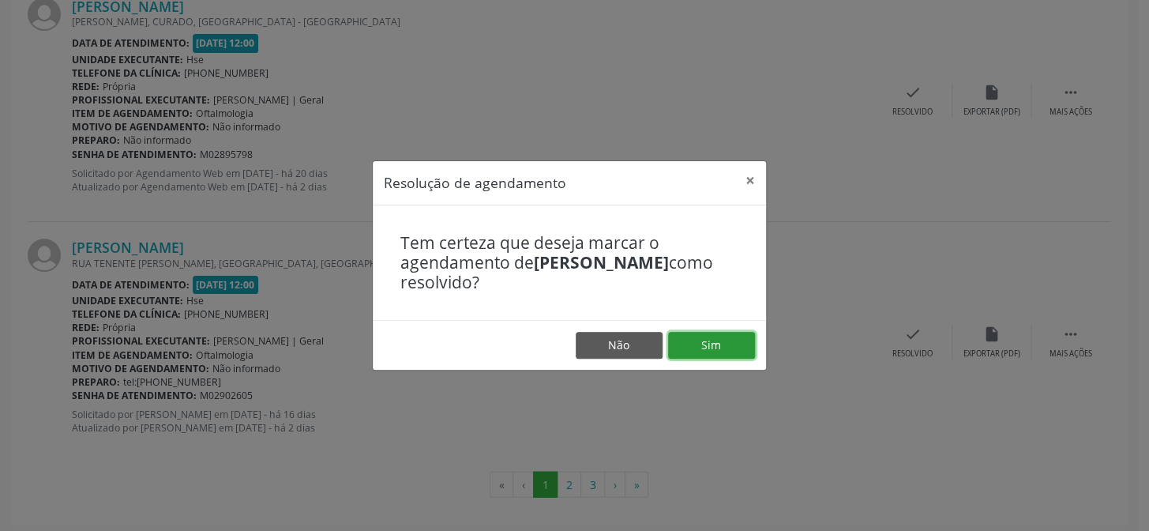
click at [751, 340] on button "Sim" at bounding box center [711, 345] width 87 height 27
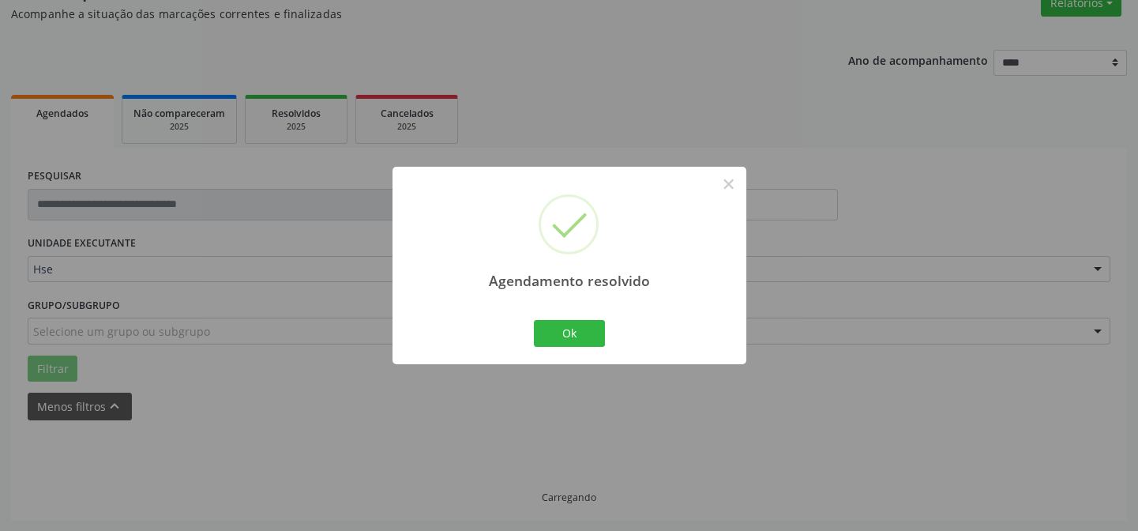
scroll to position [158, 0]
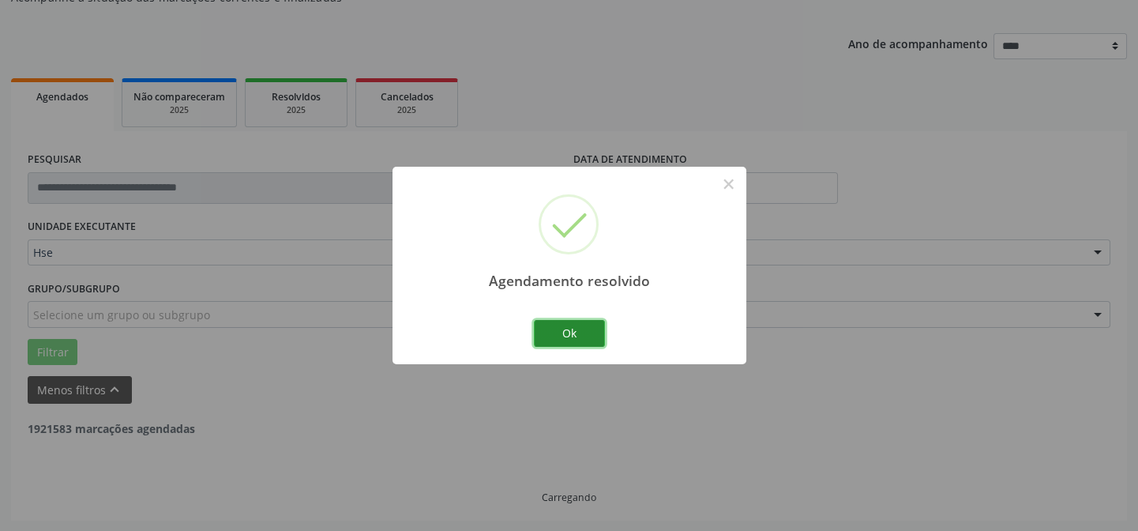
click at [571, 332] on button "Ok" at bounding box center [569, 333] width 71 height 27
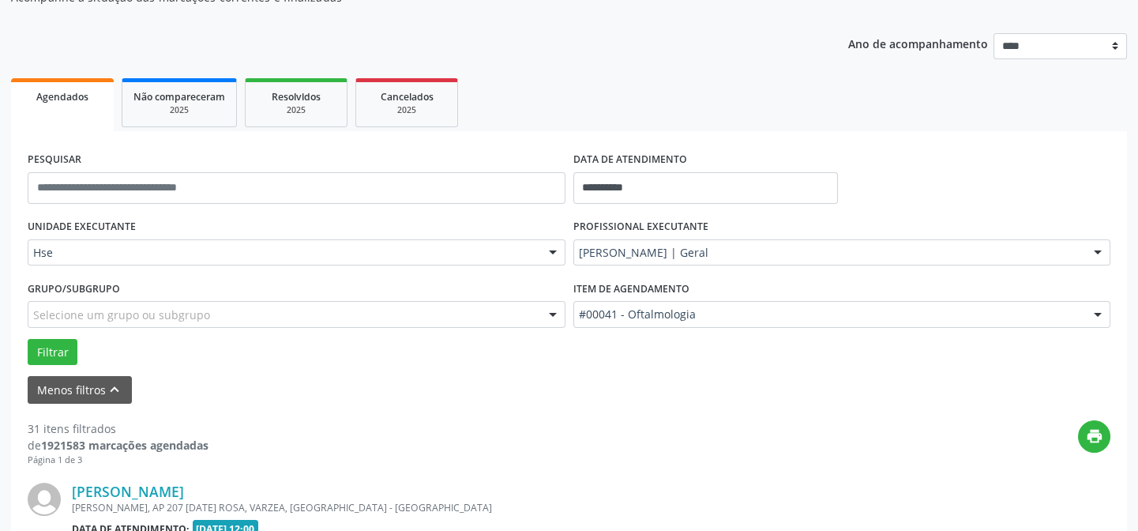
scroll to position [373, 0]
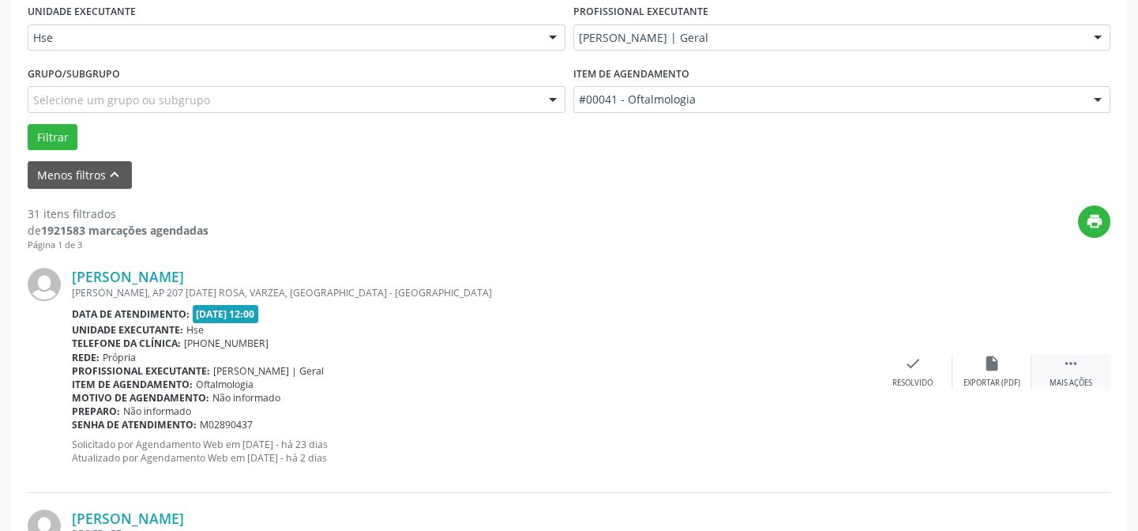
click at [1067, 380] on div "Mais ações" at bounding box center [1071, 383] width 43 height 11
click at [989, 374] on div "alarm_off Não compareceu" at bounding box center [992, 372] width 79 height 34
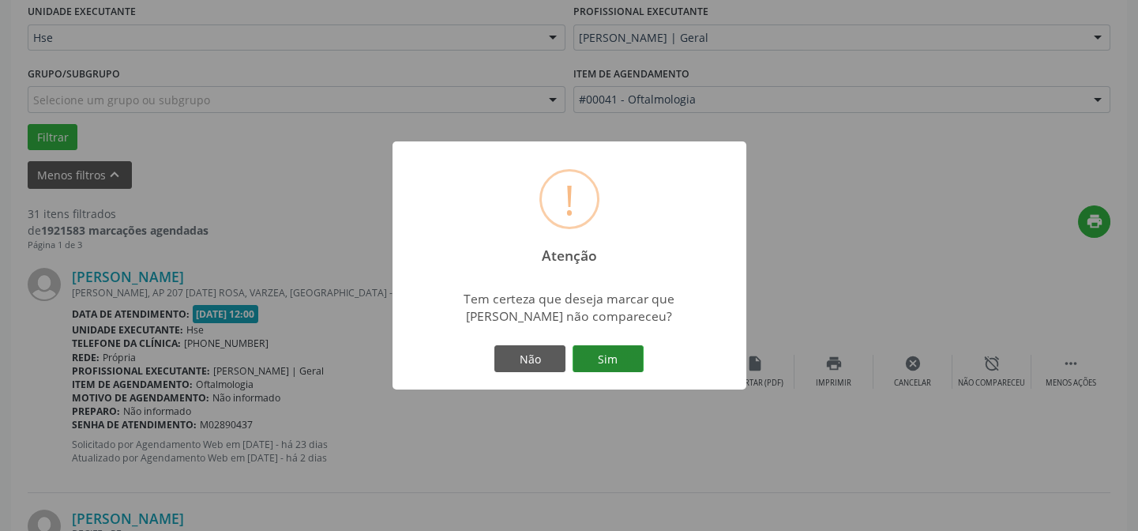
click at [608, 351] on button "Sim" at bounding box center [608, 358] width 71 height 27
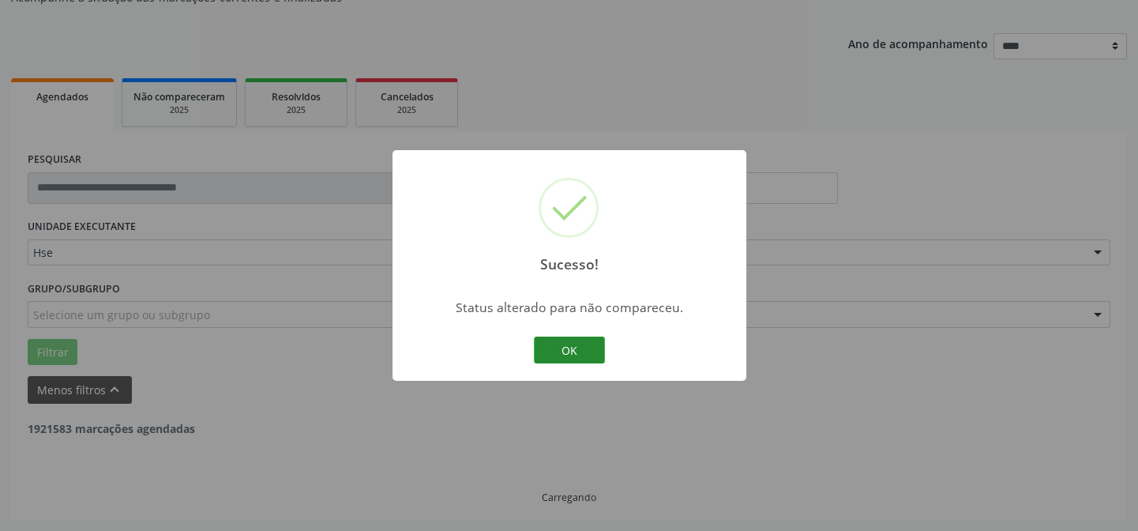
click at [573, 359] on button "OK" at bounding box center [569, 349] width 71 height 27
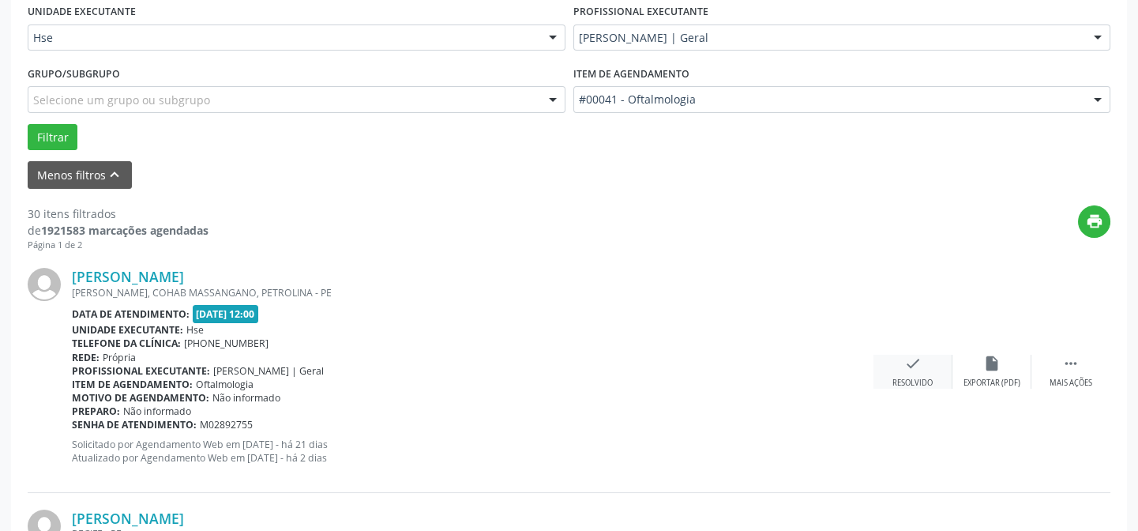
click at [924, 383] on div "Resolvido" at bounding box center [913, 383] width 40 height 11
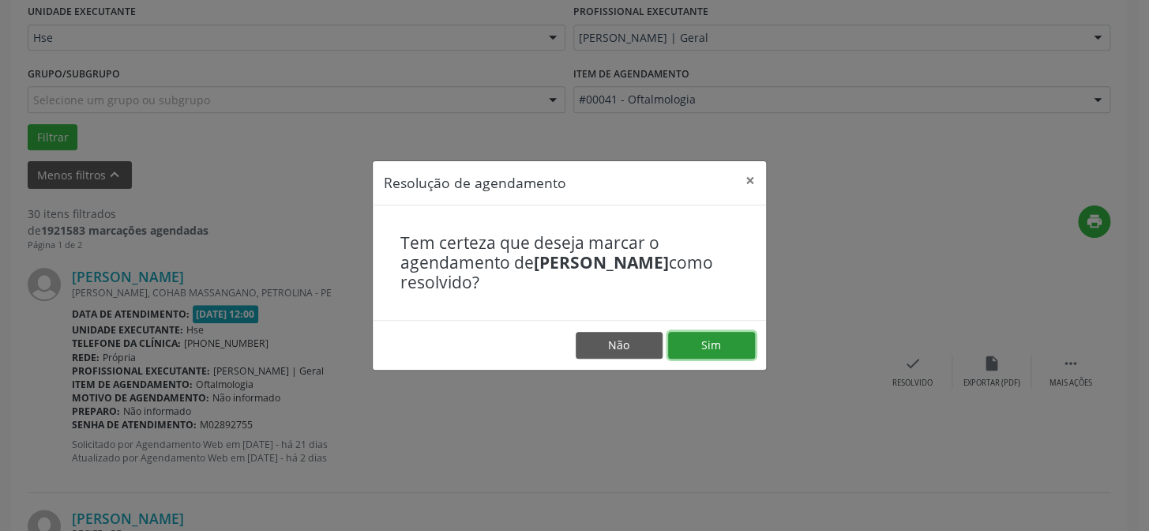
click at [708, 340] on button "Sim" at bounding box center [711, 345] width 87 height 27
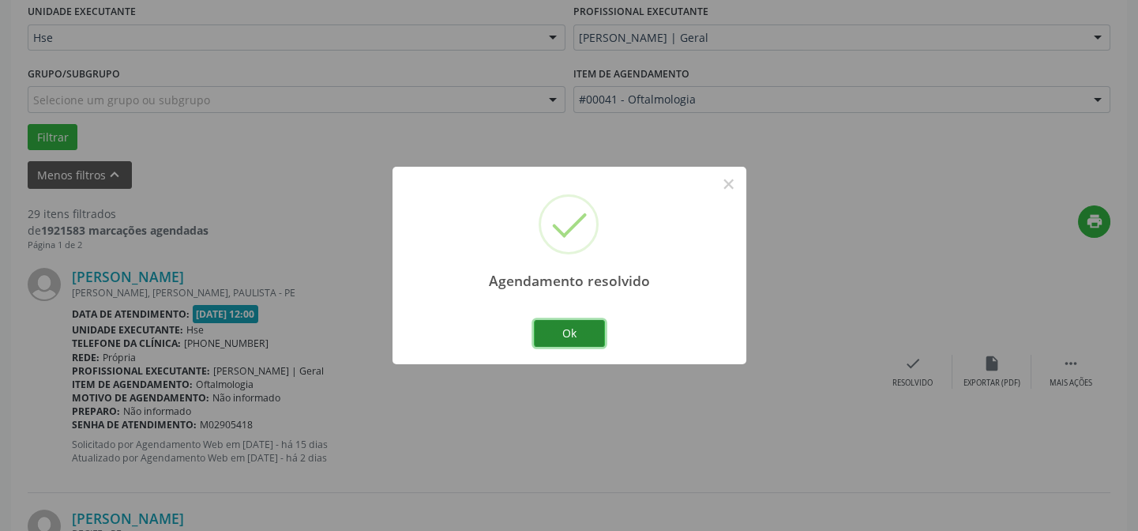
click at [589, 342] on button "Ok" at bounding box center [569, 333] width 71 height 27
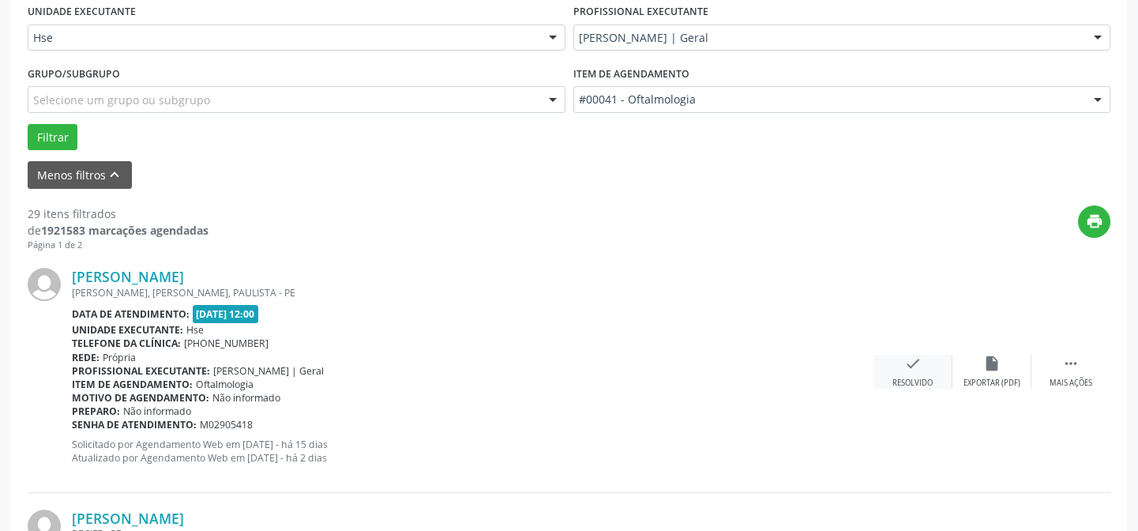
click at [885, 381] on div "check Resolvido" at bounding box center [913, 372] width 79 height 34
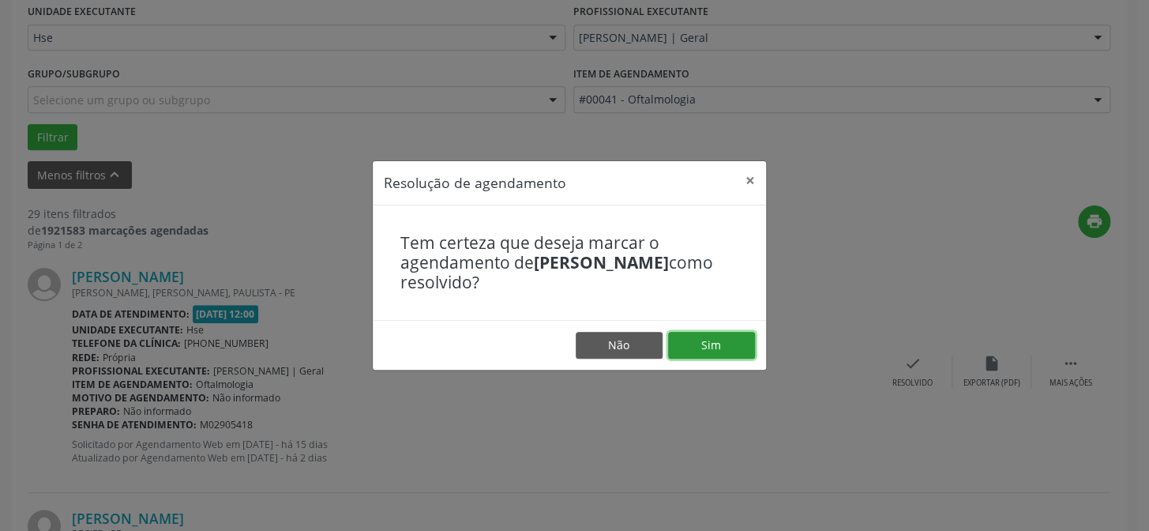
click at [692, 336] on button "Sim" at bounding box center [711, 345] width 87 height 27
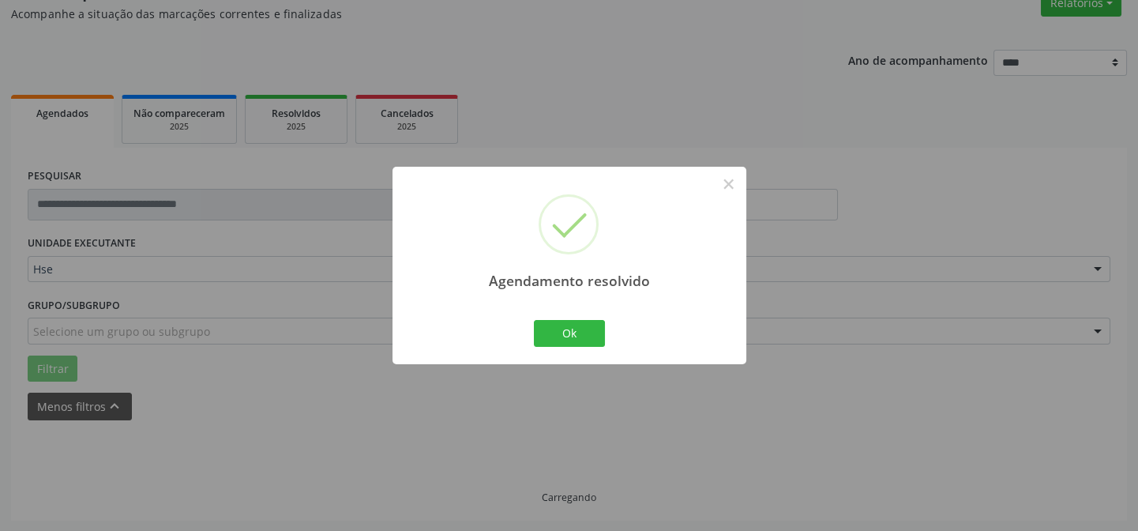
scroll to position [158, 0]
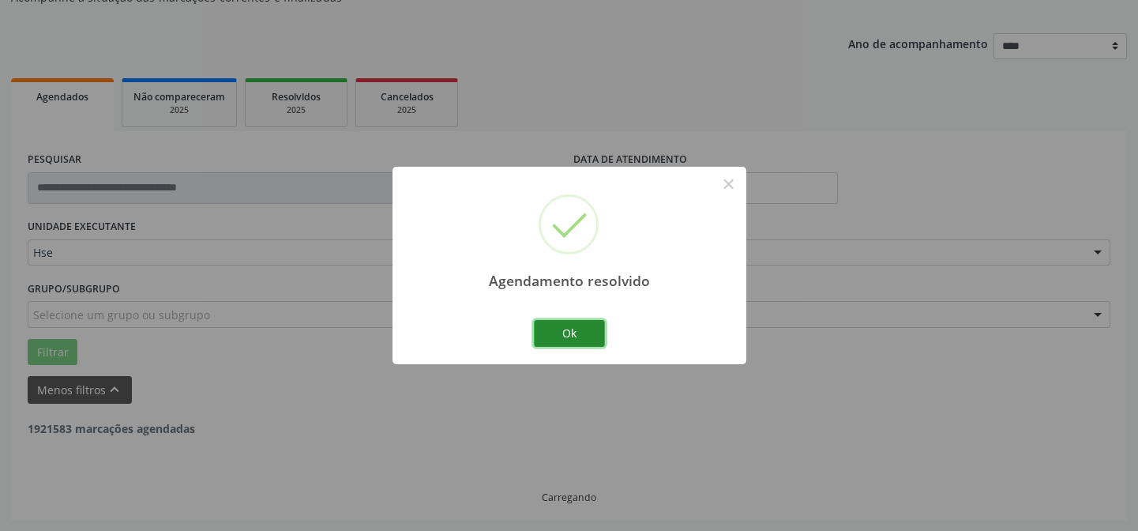
click at [583, 339] on button "Ok" at bounding box center [569, 333] width 71 height 27
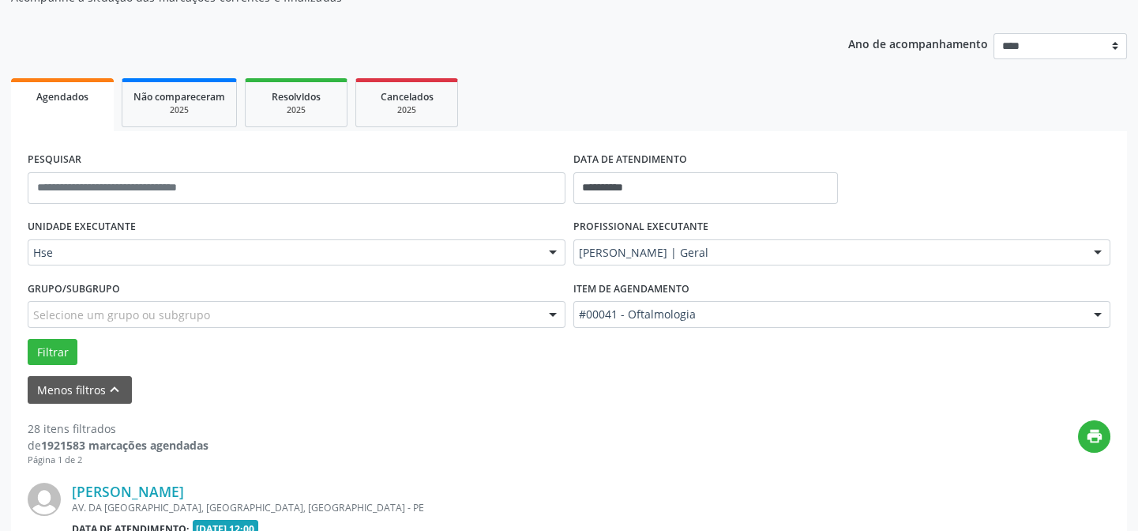
scroll to position [301, 0]
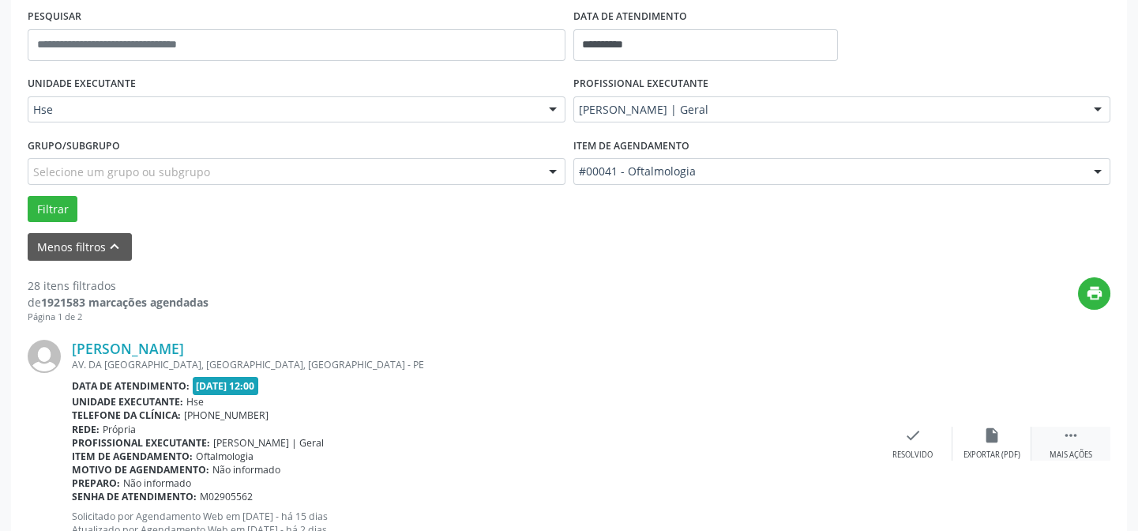
click at [1074, 440] on icon "" at bounding box center [1070, 435] width 17 height 17
click at [987, 450] on div "Não compareceu" at bounding box center [991, 454] width 67 height 11
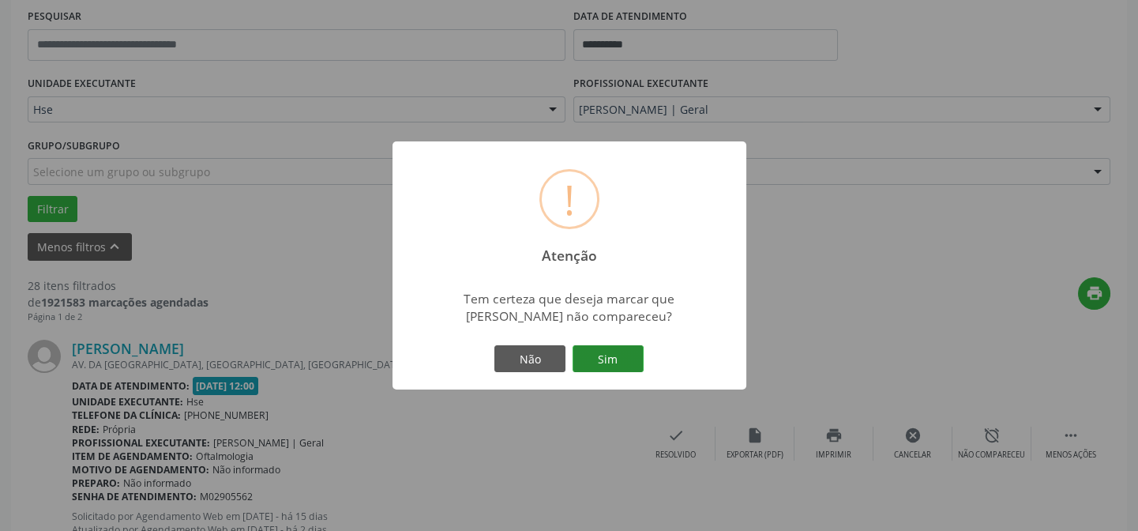
click at [637, 359] on button "Sim" at bounding box center [608, 358] width 71 height 27
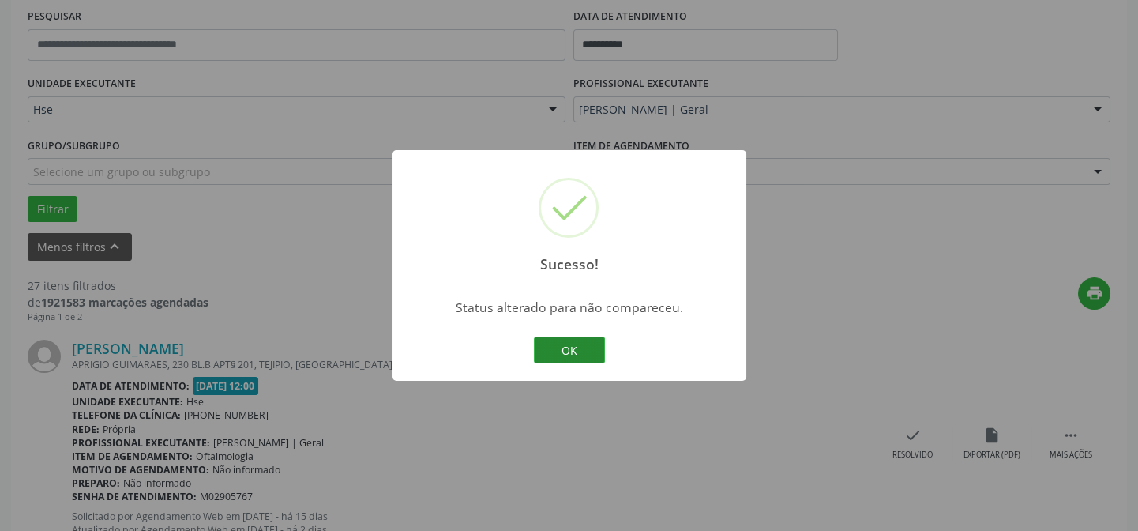
click at [563, 355] on button "OK" at bounding box center [569, 349] width 71 height 27
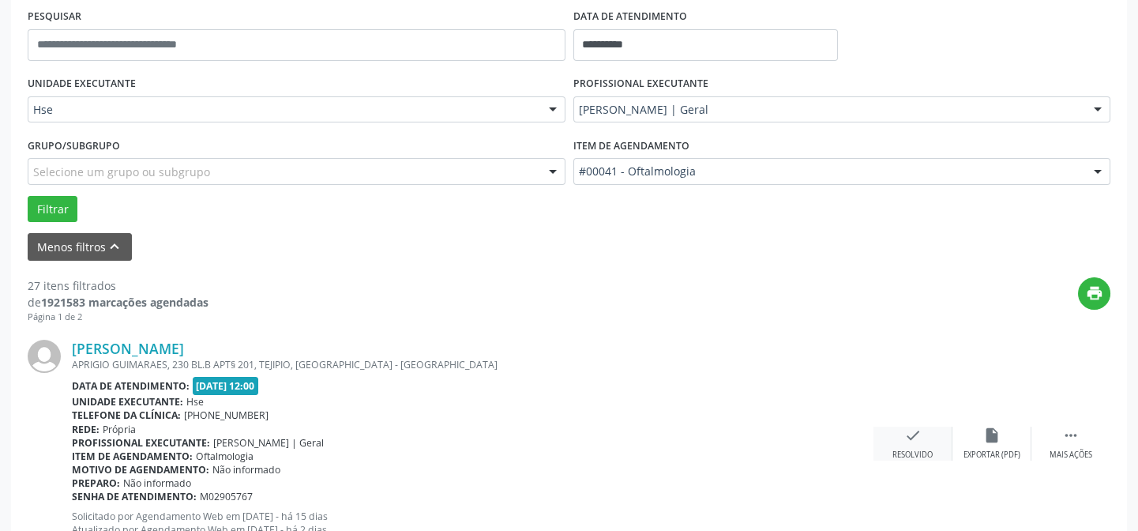
click at [927, 445] on div "check Resolvido" at bounding box center [913, 444] width 79 height 34
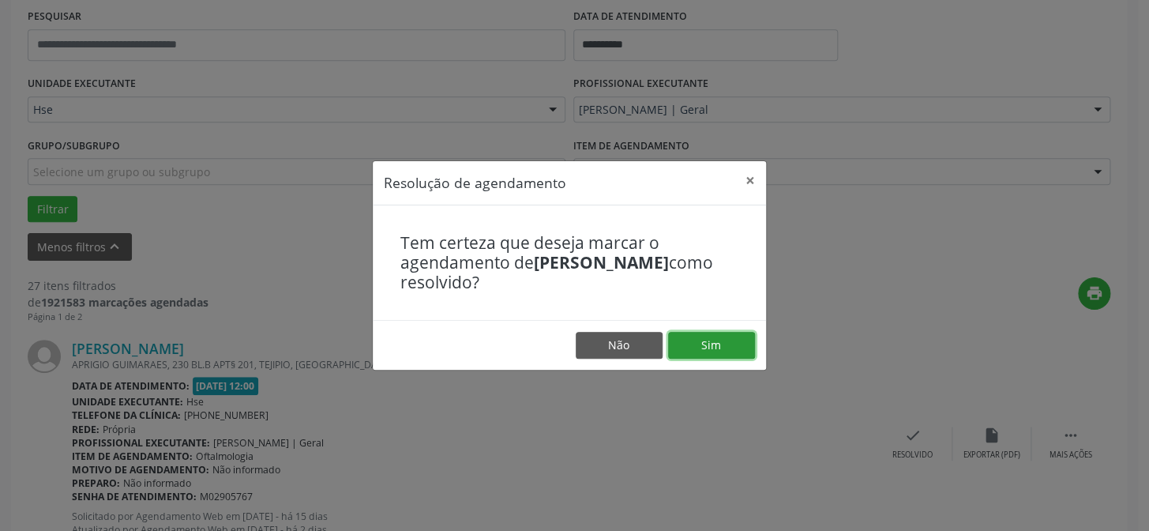
click at [699, 337] on button "Sim" at bounding box center [711, 345] width 87 height 27
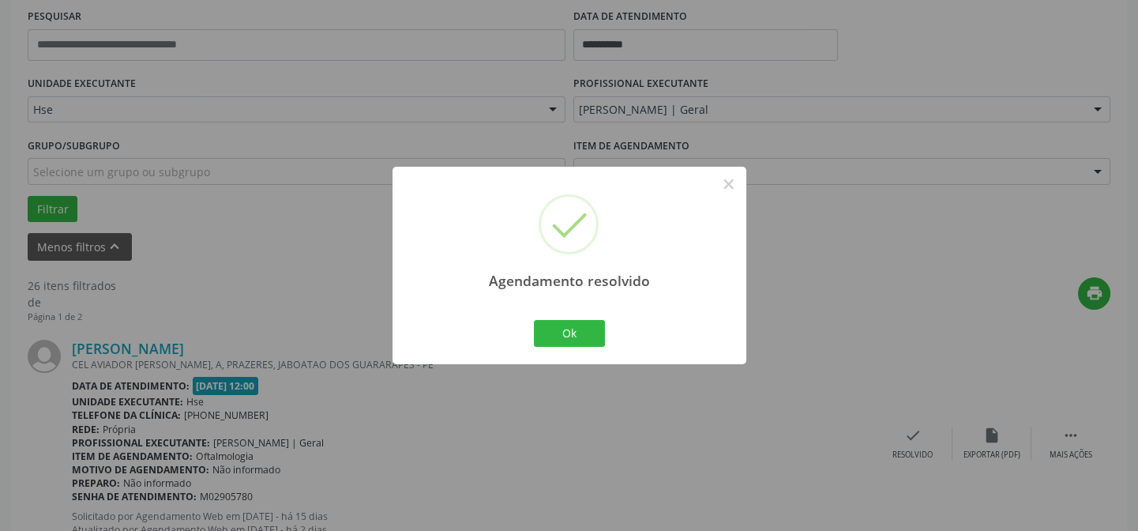
click at [530, 343] on div "Ok Cancel" at bounding box center [569, 333] width 78 height 33
click at [560, 340] on button "Ok" at bounding box center [569, 333] width 71 height 27
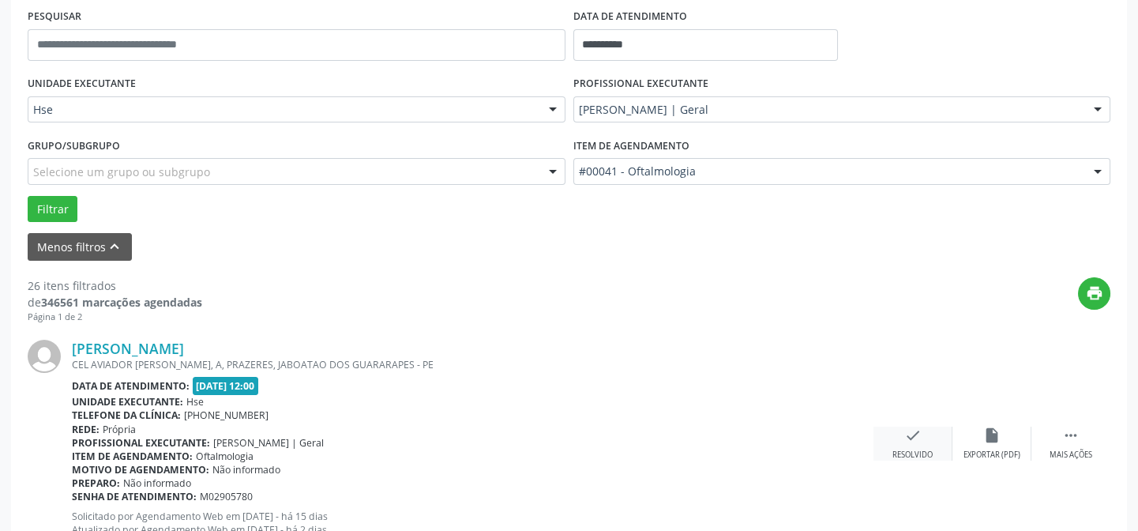
click at [915, 427] on icon "check" at bounding box center [912, 435] width 17 height 17
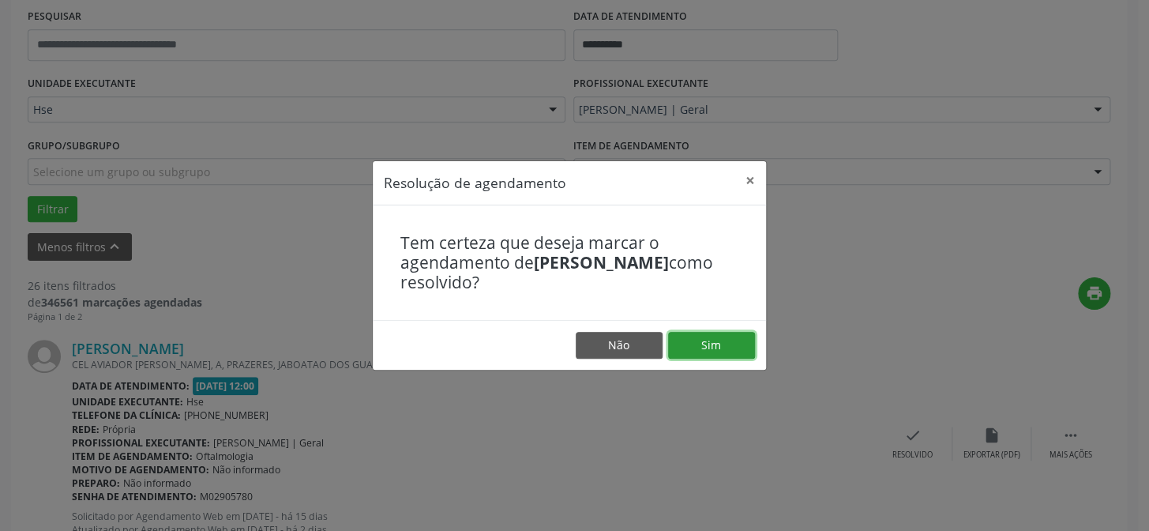
click at [713, 350] on button "Sim" at bounding box center [711, 345] width 87 height 27
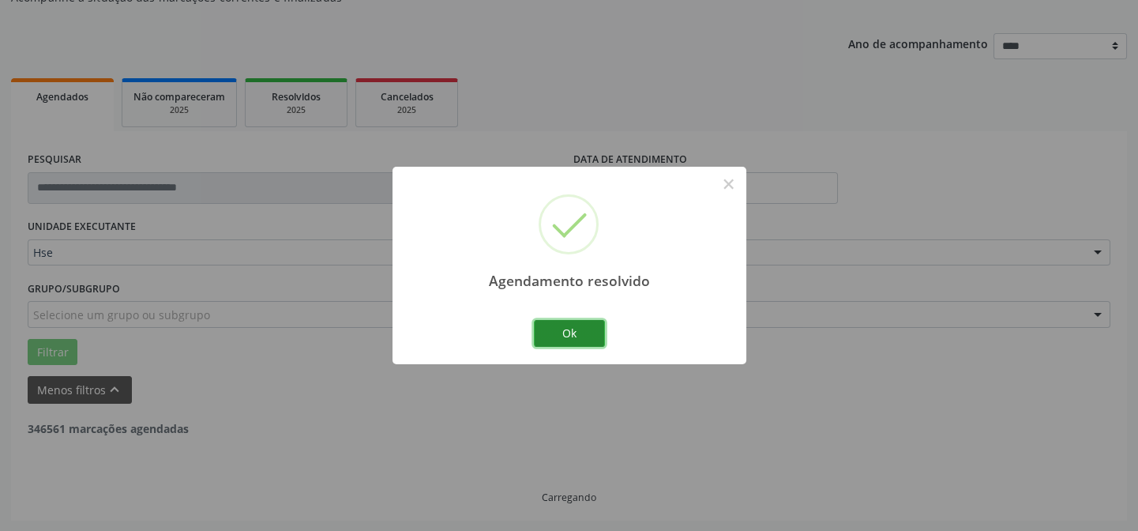
click at [549, 333] on button "Ok" at bounding box center [569, 333] width 71 height 27
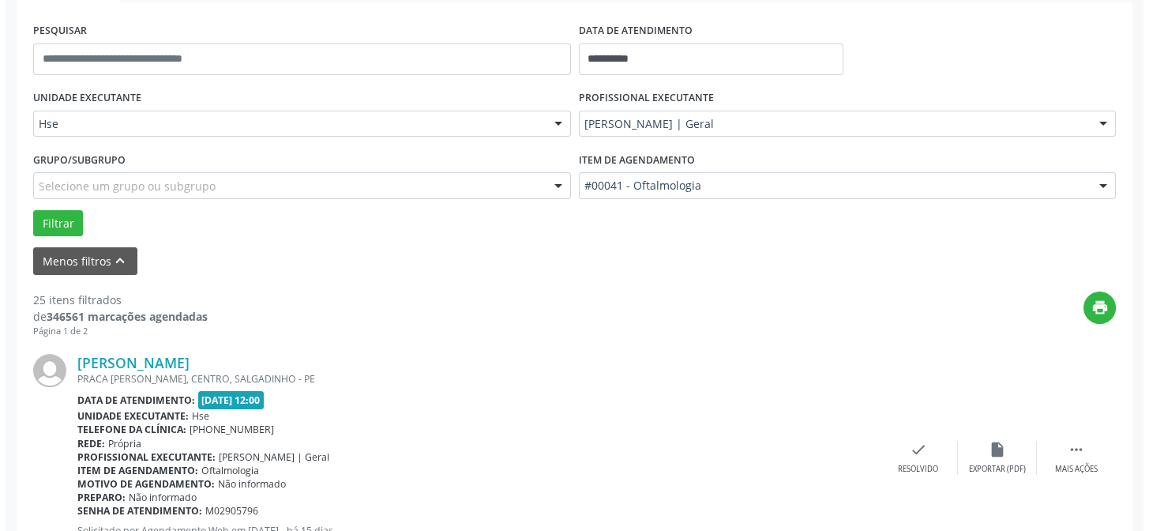
scroll to position [502, 0]
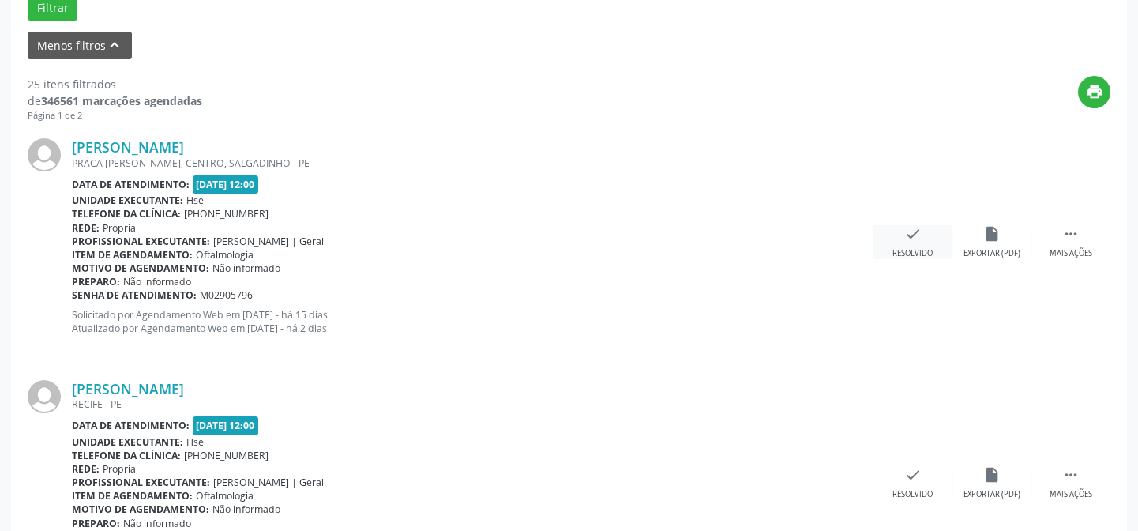
click at [904, 253] on div "Resolvido" at bounding box center [913, 253] width 40 height 11
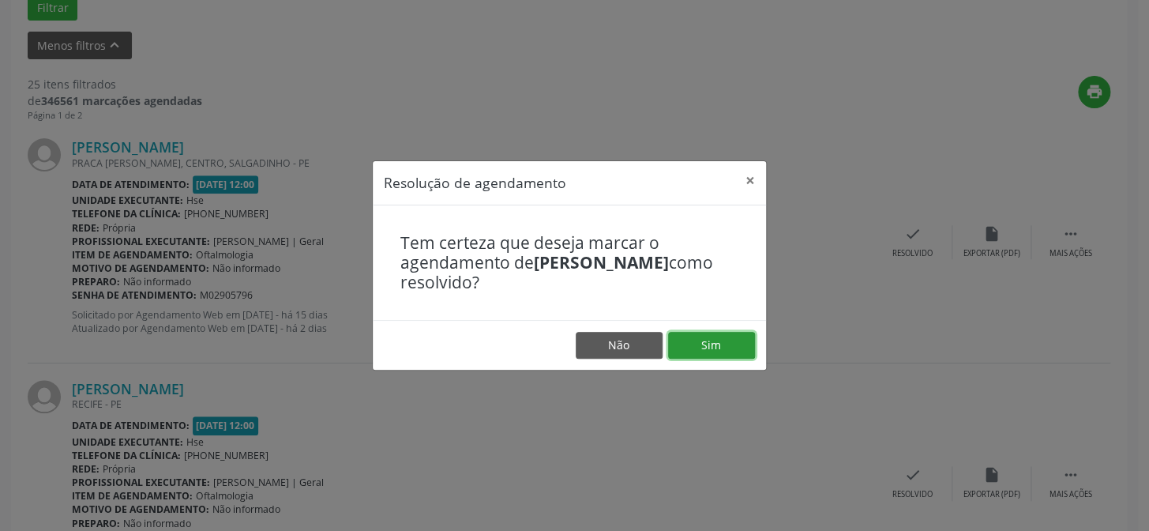
click at [733, 345] on button "Sim" at bounding box center [711, 345] width 87 height 27
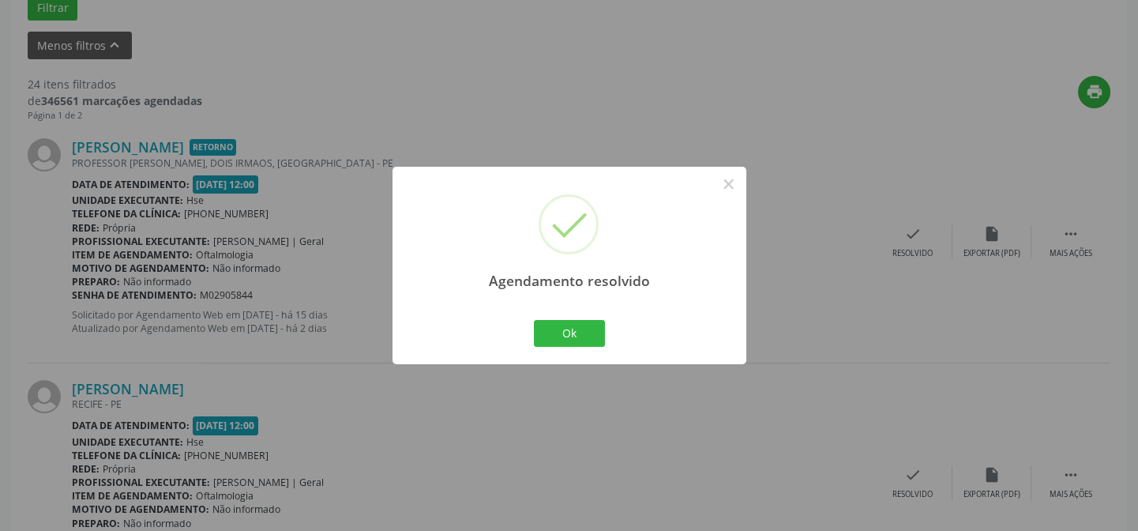
click at [593, 312] on div "Agendamento resolvido × Ok Cancel" at bounding box center [570, 265] width 354 height 197
click at [588, 338] on button "Ok" at bounding box center [569, 333] width 71 height 27
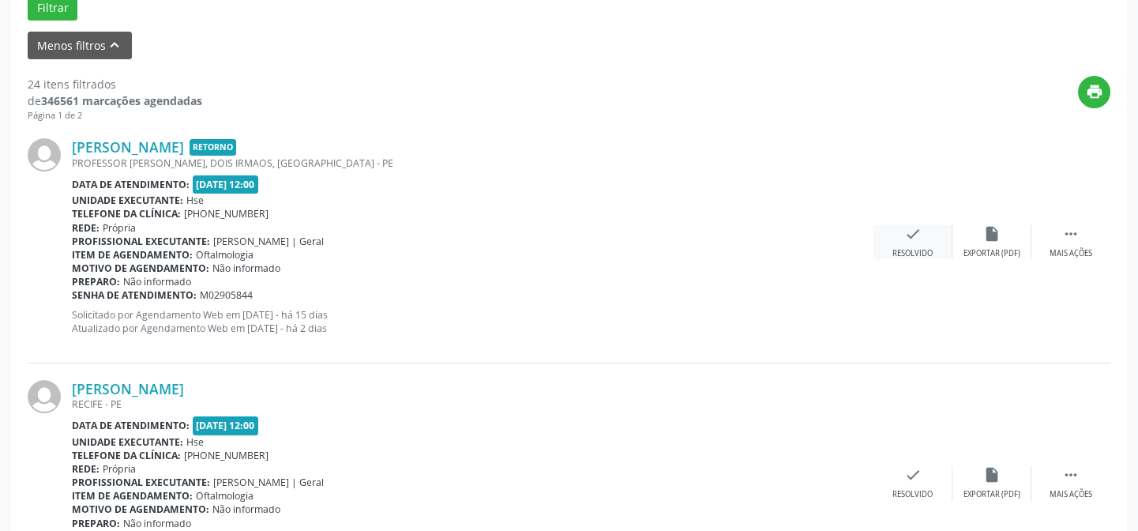
click at [923, 254] on div "Resolvido" at bounding box center [913, 253] width 40 height 11
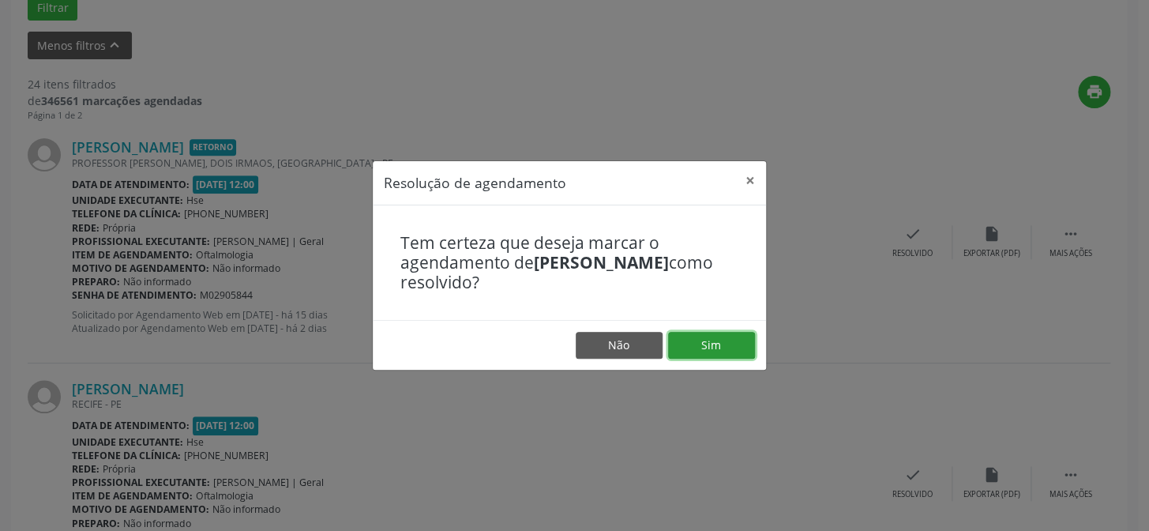
click at [681, 351] on button "Sim" at bounding box center [711, 345] width 87 height 27
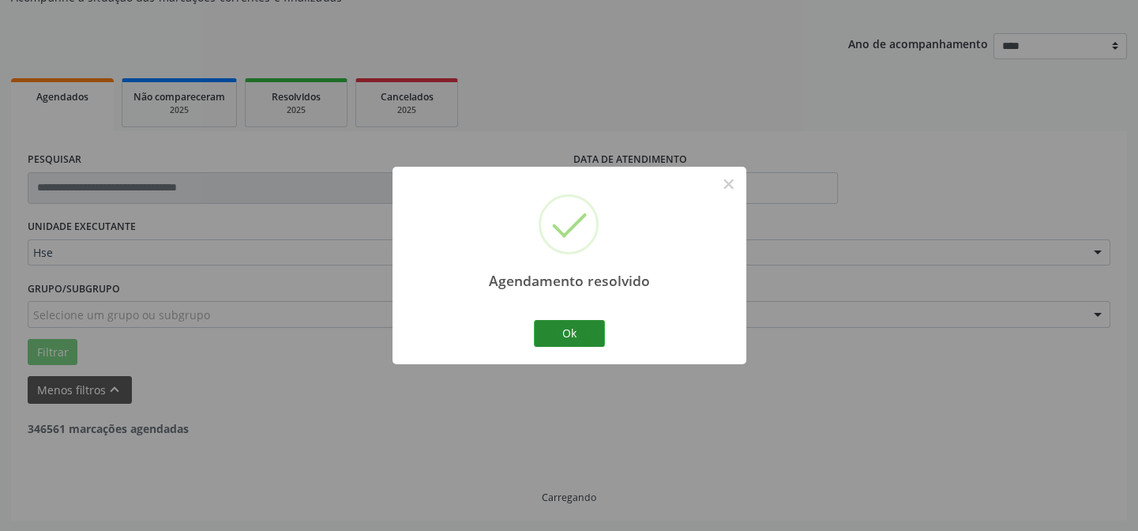
click at [590, 335] on button "Ok" at bounding box center [569, 333] width 71 height 27
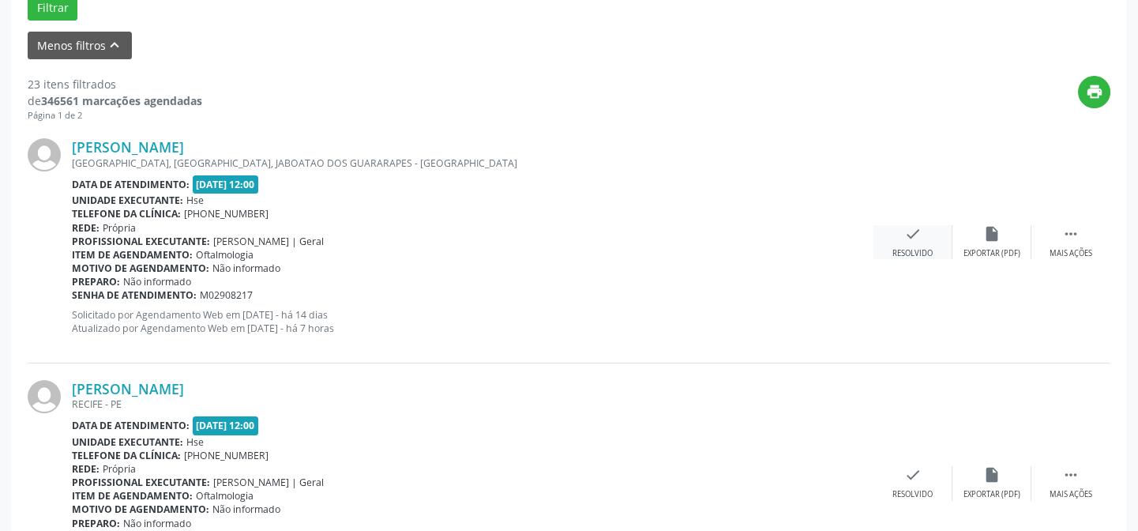
click at [900, 237] on div "check Resolvido" at bounding box center [913, 242] width 79 height 34
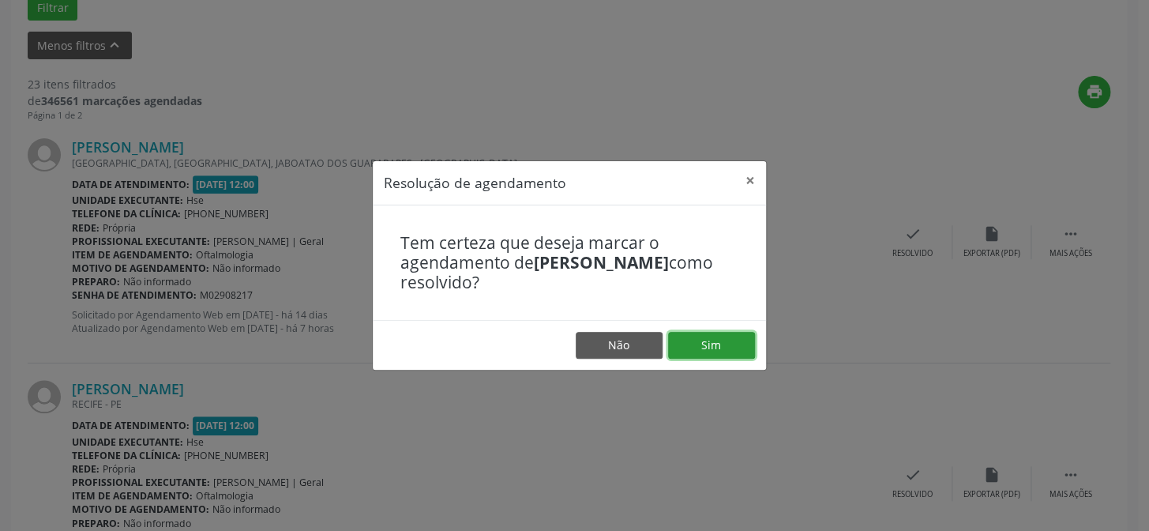
click at [724, 344] on button "Sim" at bounding box center [711, 345] width 87 height 27
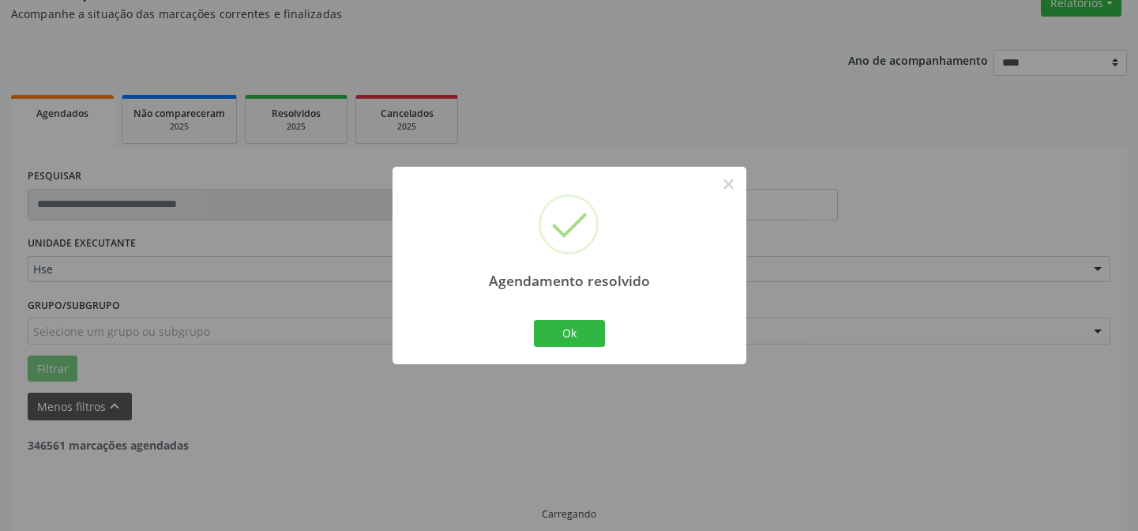
scroll to position [158, 0]
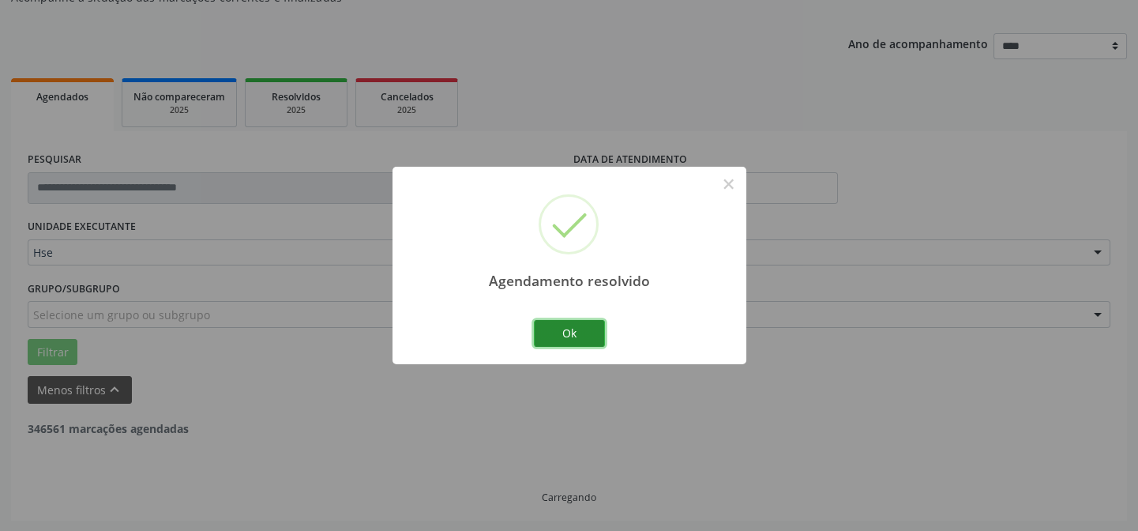
click at [600, 335] on button "Ok" at bounding box center [569, 333] width 71 height 27
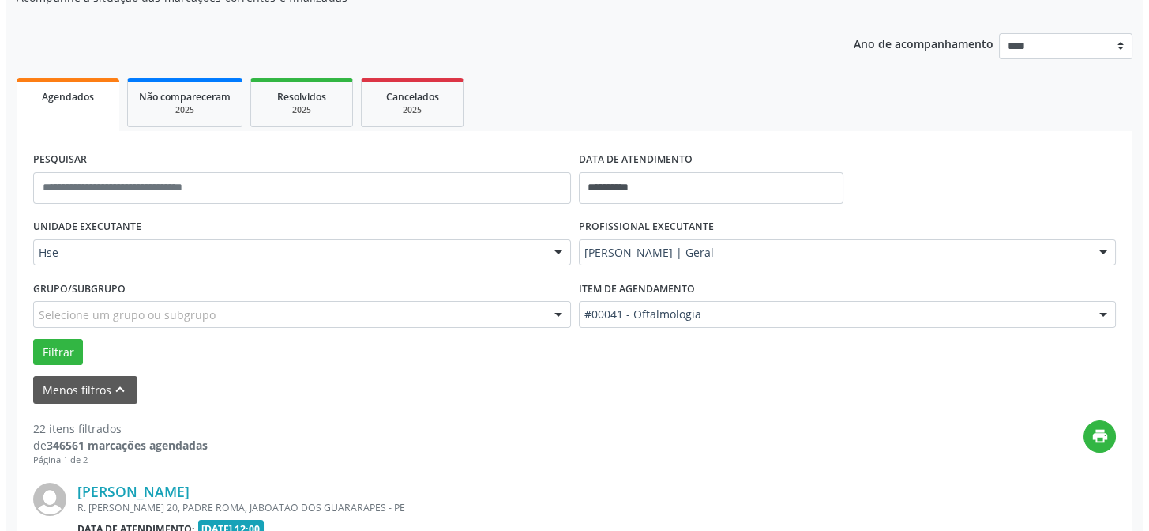
scroll to position [373, 0]
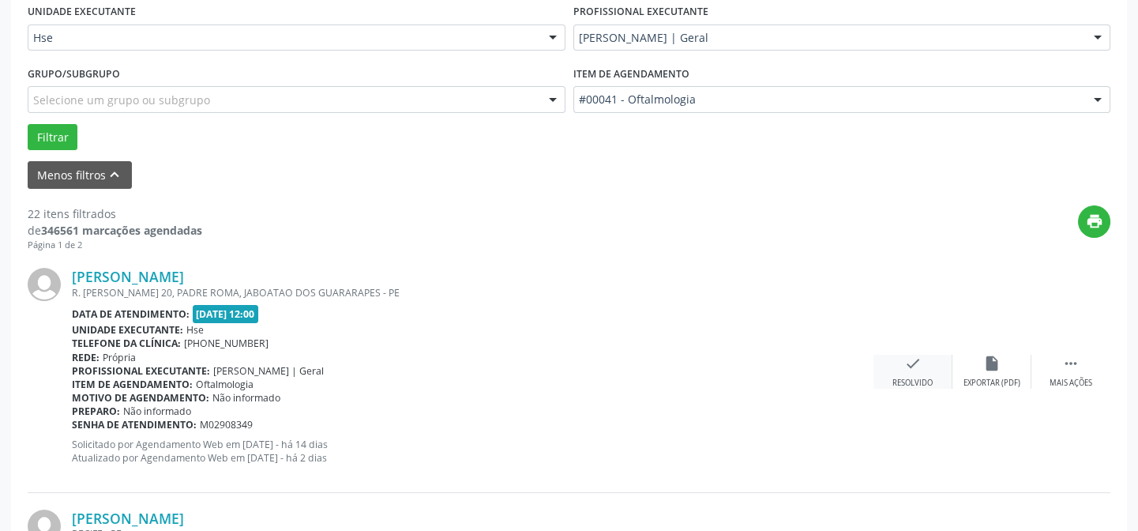
click at [922, 378] on div "Resolvido" at bounding box center [913, 383] width 40 height 11
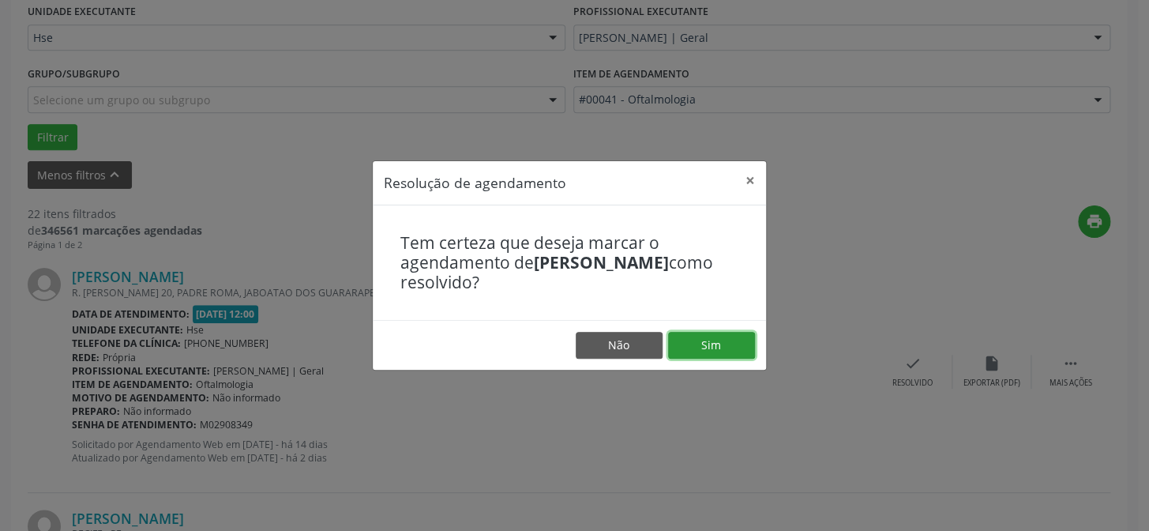
click at [691, 336] on button "Sim" at bounding box center [711, 345] width 87 height 27
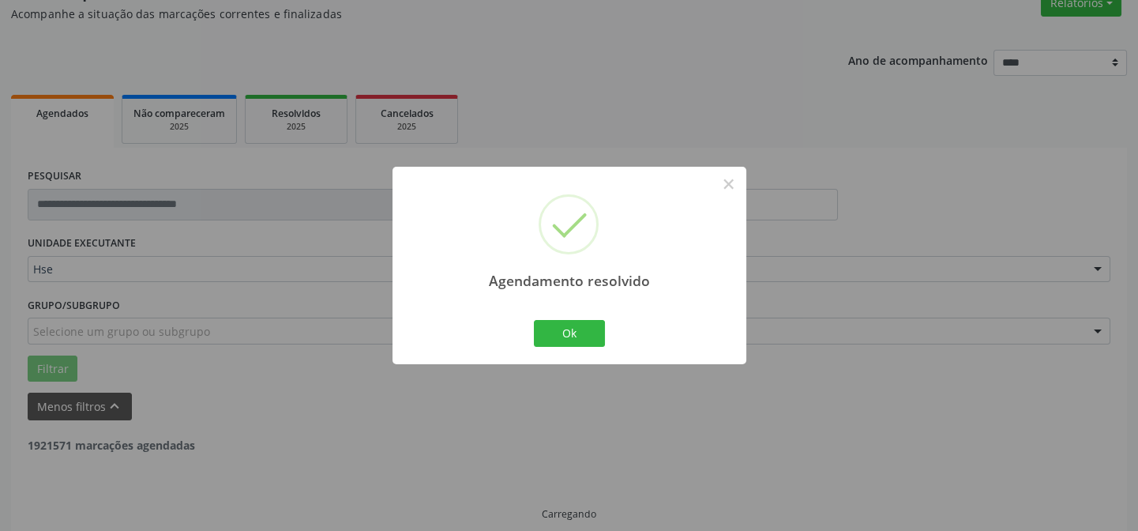
scroll to position [158, 0]
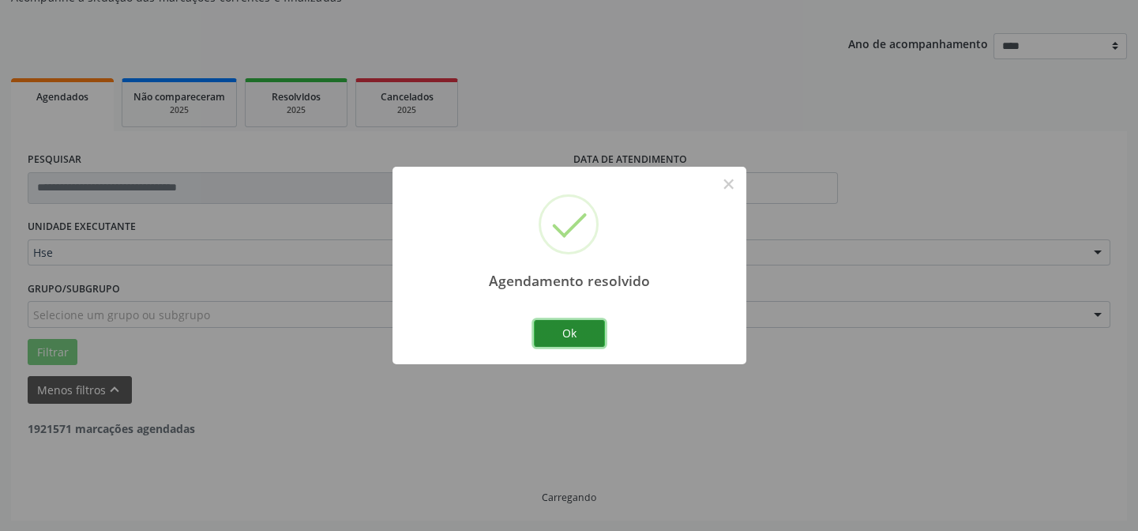
click at [581, 332] on button "Ok" at bounding box center [569, 333] width 71 height 27
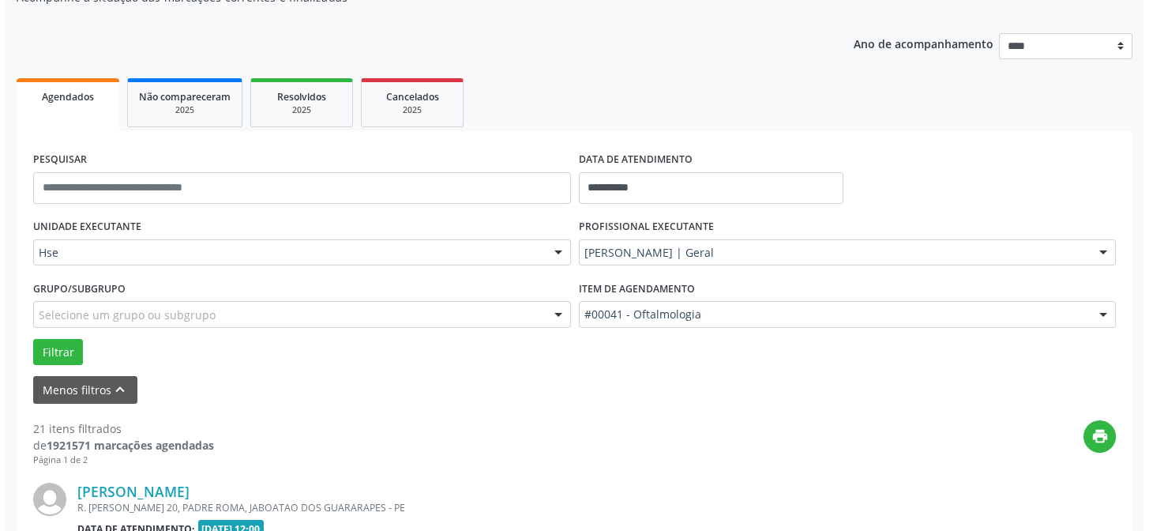
scroll to position [373, 0]
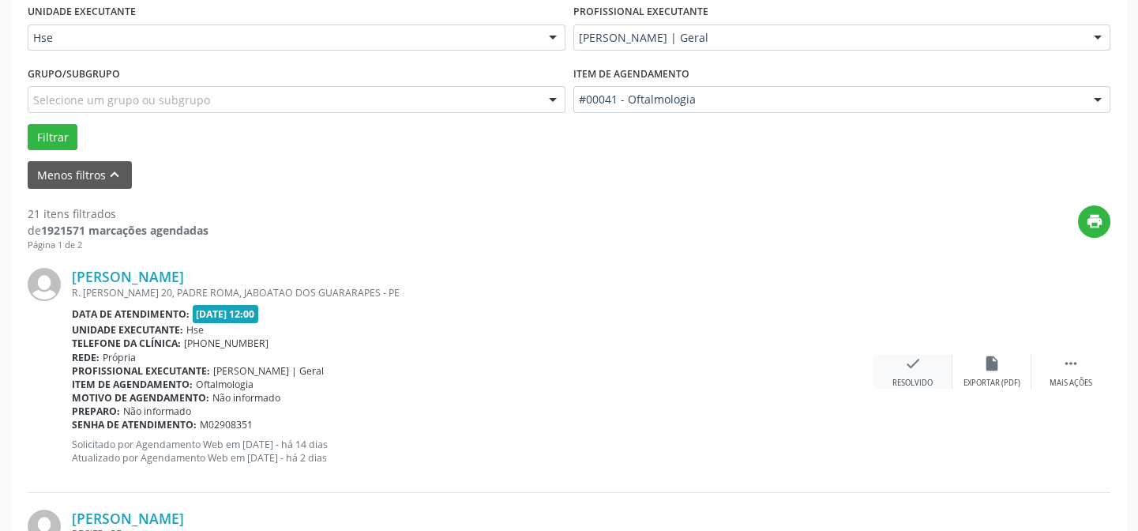
click at [911, 368] on icon "check" at bounding box center [912, 363] width 17 height 17
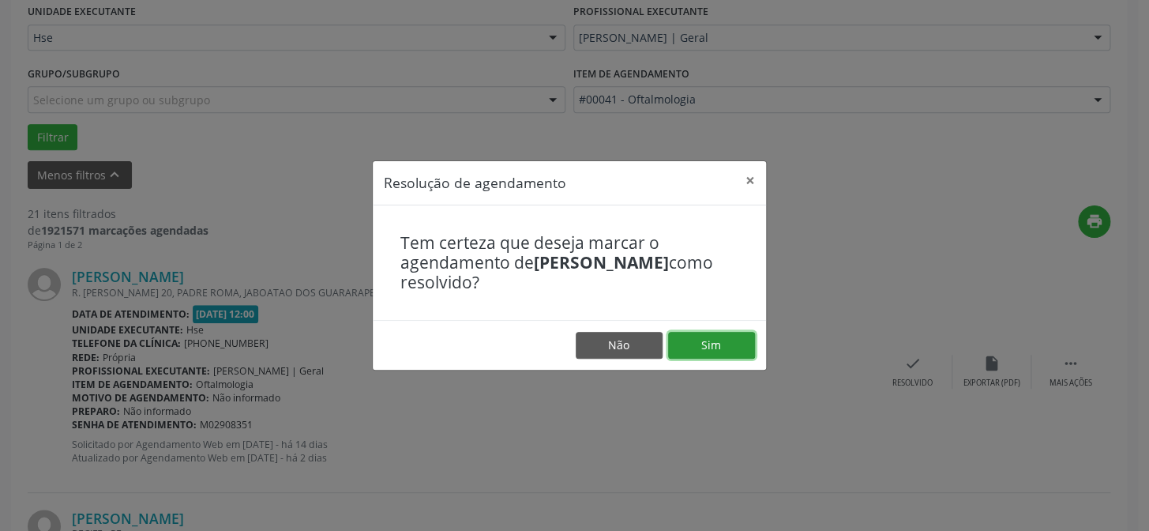
click at [688, 340] on button "Sim" at bounding box center [711, 345] width 87 height 27
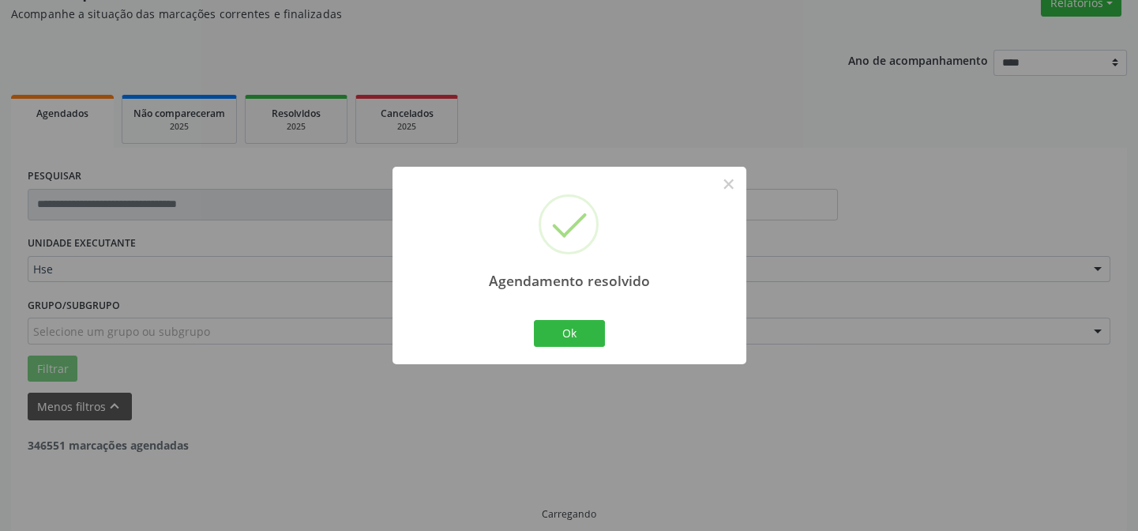
scroll to position [158, 0]
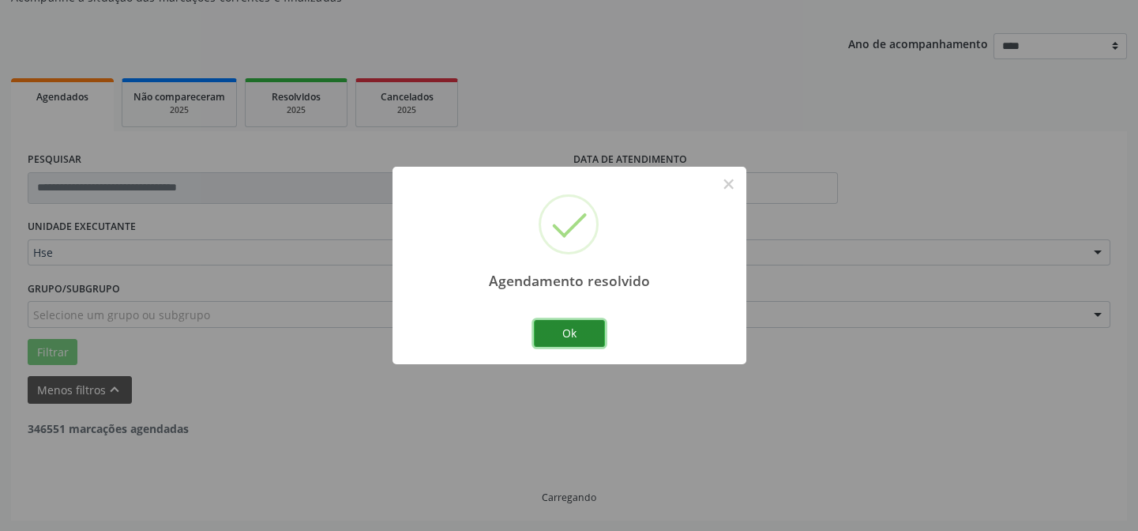
click at [558, 334] on button "Ok" at bounding box center [569, 333] width 71 height 27
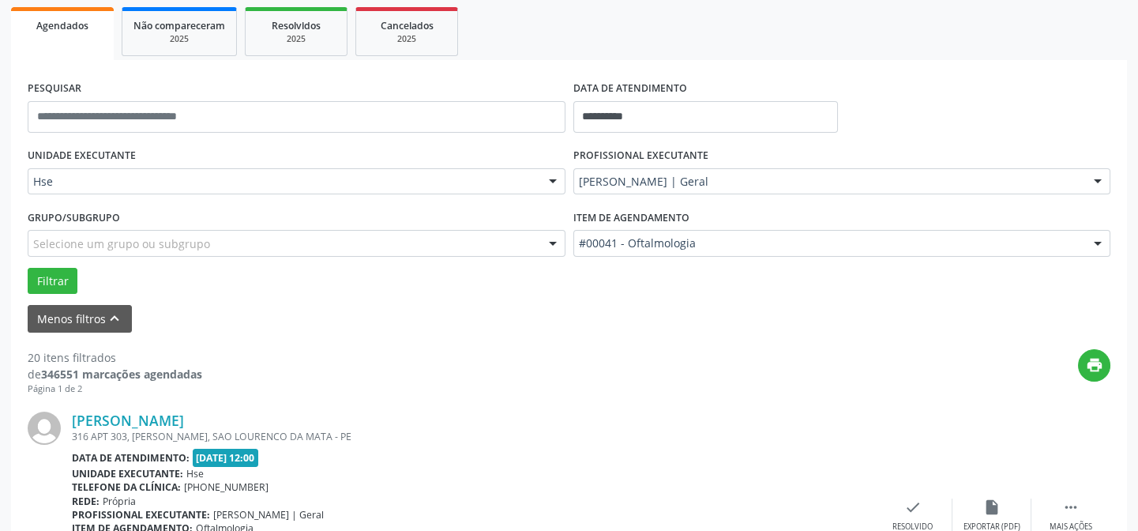
scroll to position [301, 0]
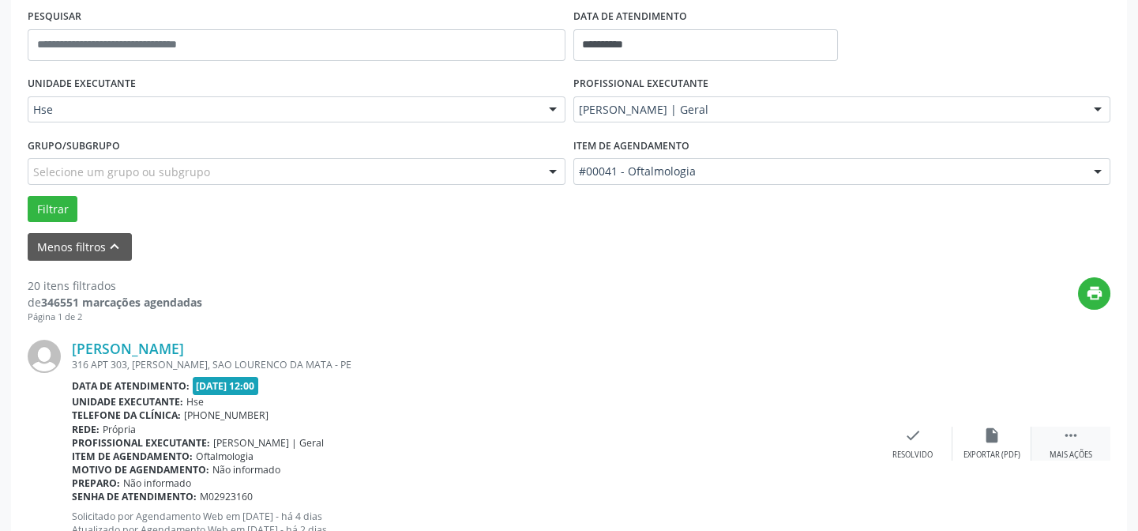
click at [1061, 439] on div " Mais ações" at bounding box center [1071, 444] width 79 height 34
click at [910, 434] on icon "cancel" at bounding box center [912, 435] width 17 height 17
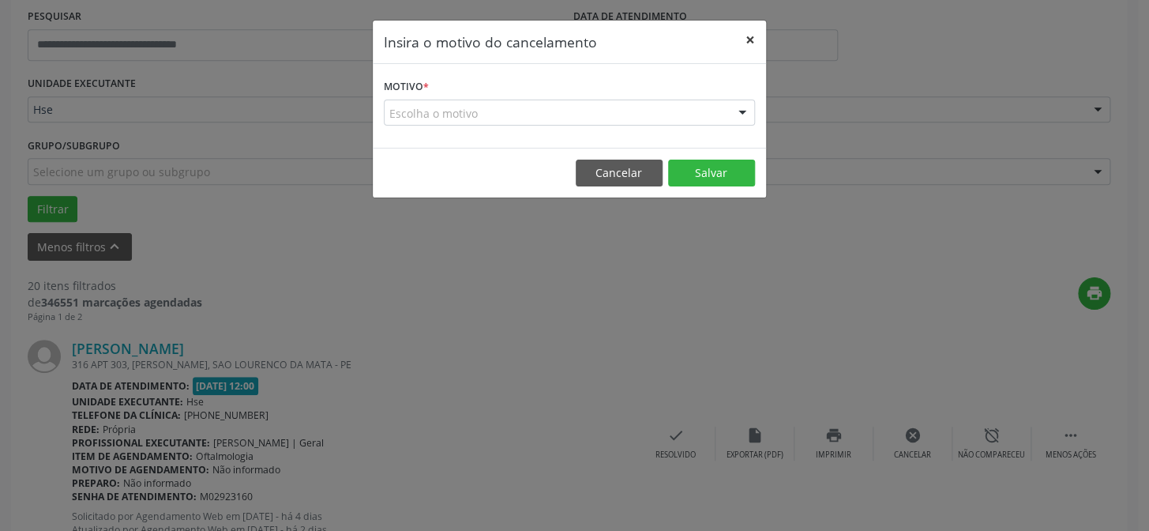
click at [752, 38] on button "×" at bounding box center [751, 40] width 32 height 39
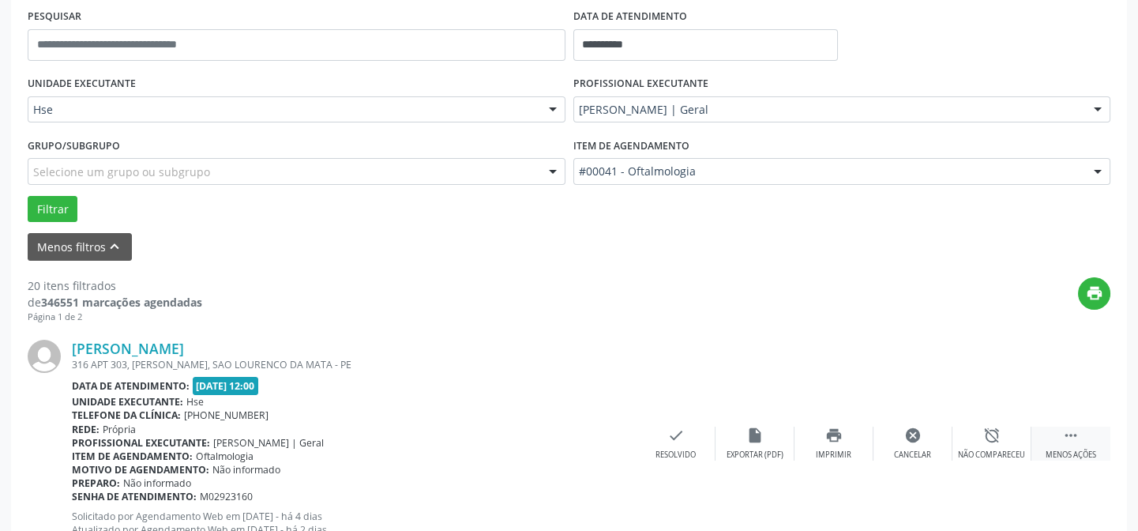
click at [1075, 433] on icon "" at bounding box center [1070, 435] width 17 height 17
click at [993, 440] on icon "alarm_off" at bounding box center [991, 435] width 17 height 17
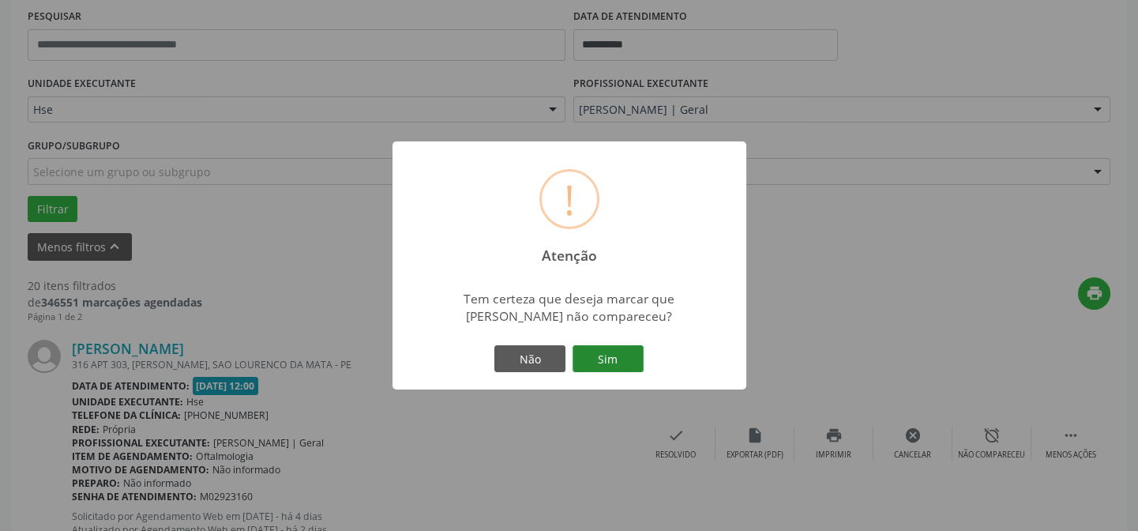
click at [620, 352] on button "Sim" at bounding box center [608, 358] width 71 height 27
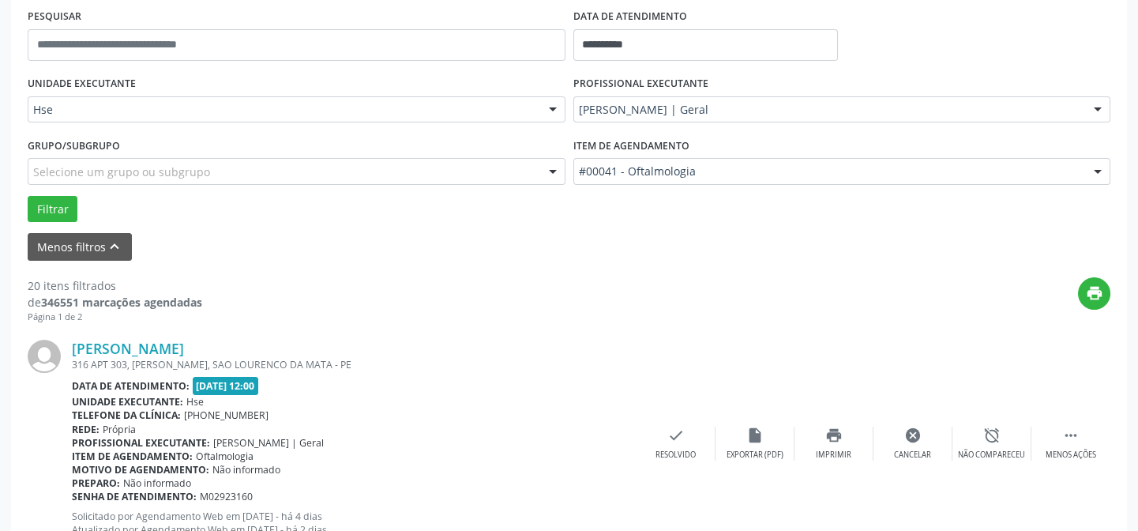
scroll to position [158, 0]
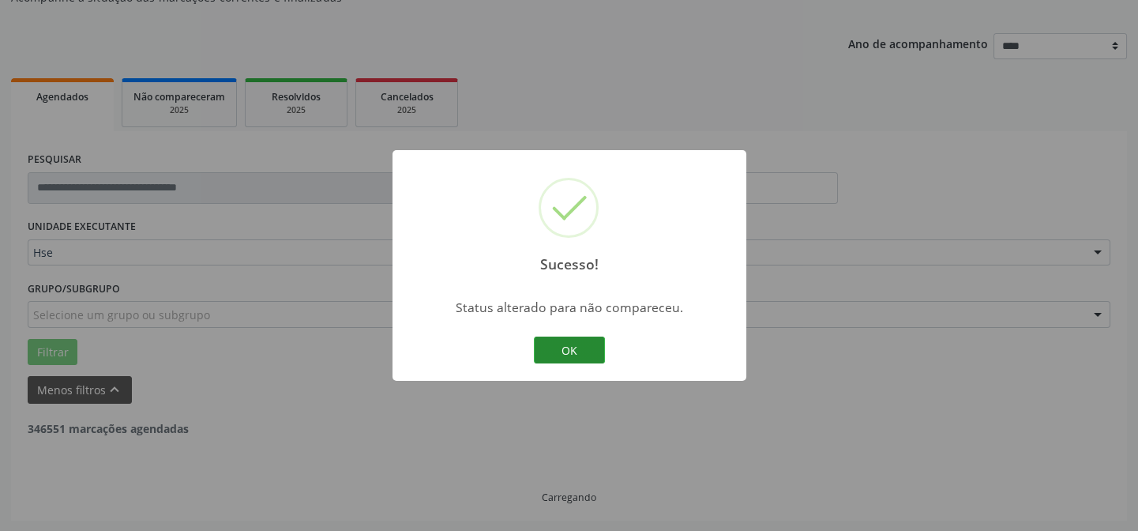
click at [595, 348] on button "OK" at bounding box center [569, 349] width 71 height 27
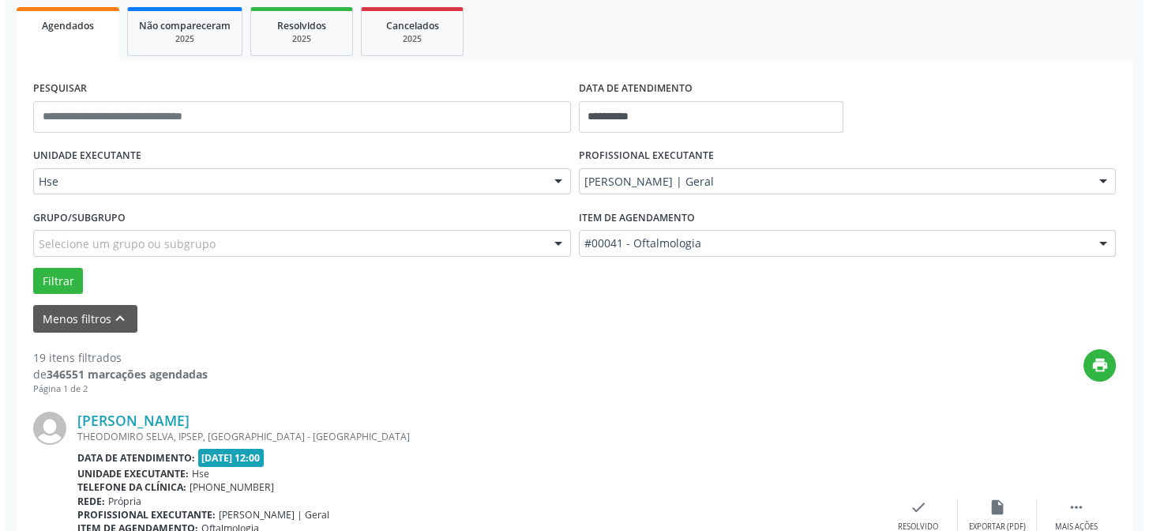
scroll to position [373, 0]
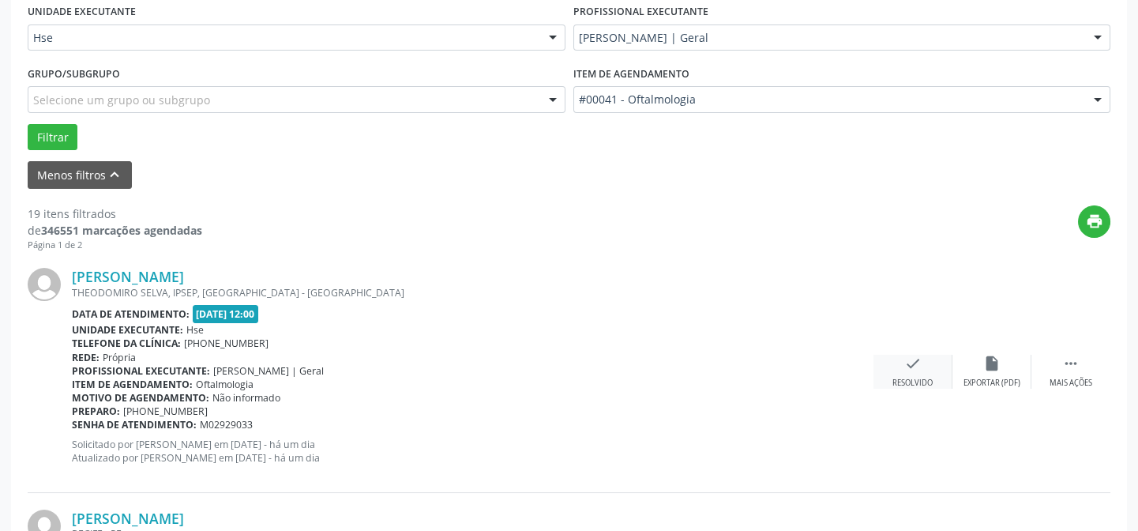
click at [927, 367] on div "check Resolvido" at bounding box center [913, 372] width 79 height 34
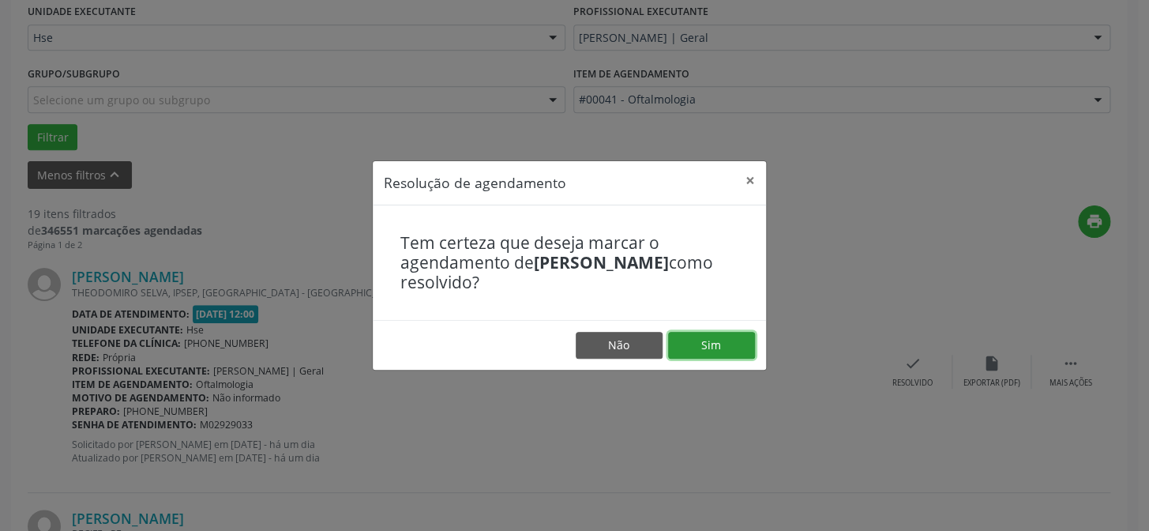
click at [697, 338] on button "Sim" at bounding box center [711, 345] width 87 height 27
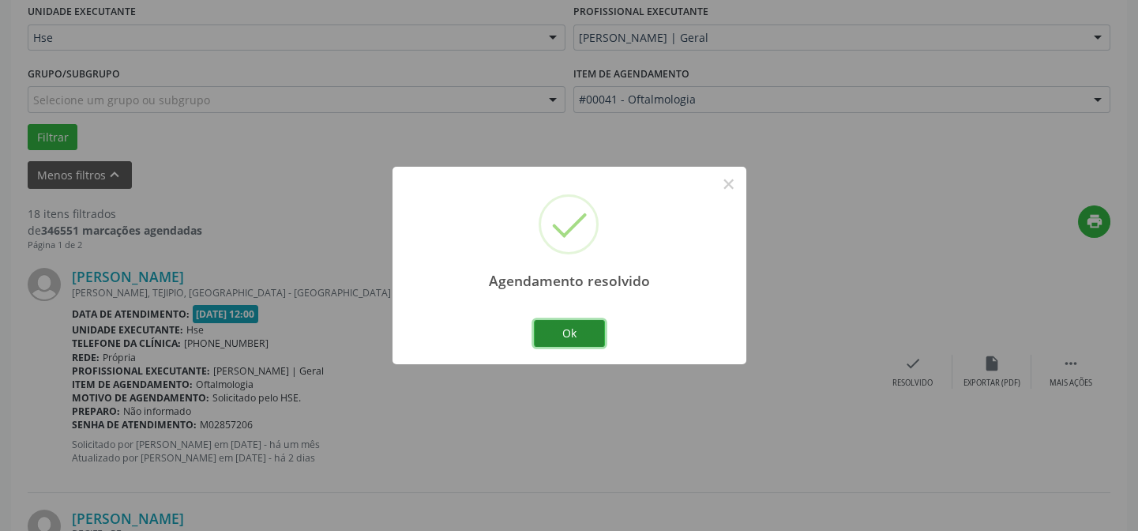
click at [554, 334] on button "Ok" at bounding box center [569, 333] width 71 height 27
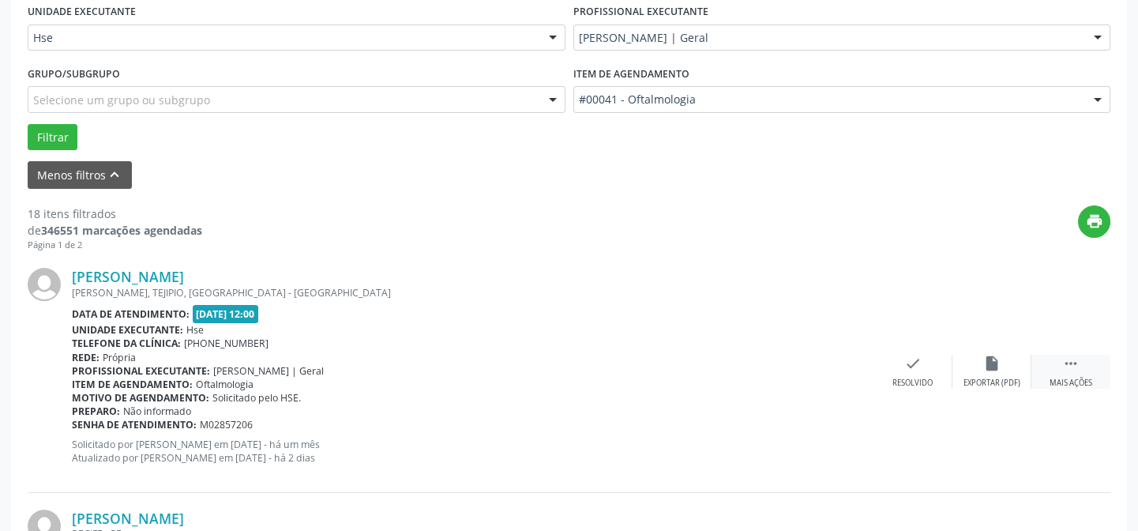
click at [1070, 362] on icon "" at bounding box center [1070, 363] width 17 height 17
click at [1000, 368] on icon "alarm_off" at bounding box center [991, 363] width 17 height 17
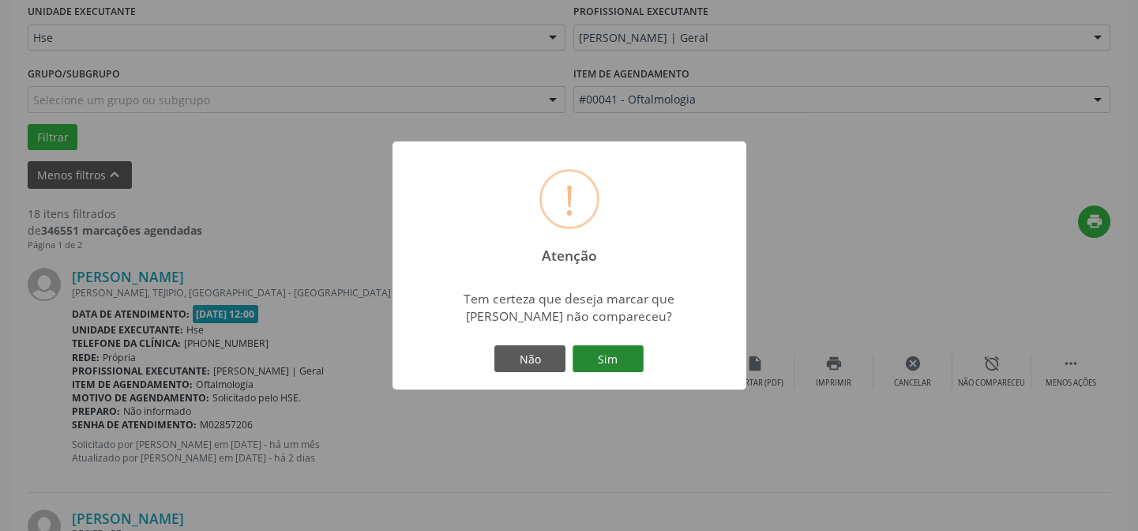
click at [616, 351] on button "Sim" at bounding box center [608, 358] width 71 height 27
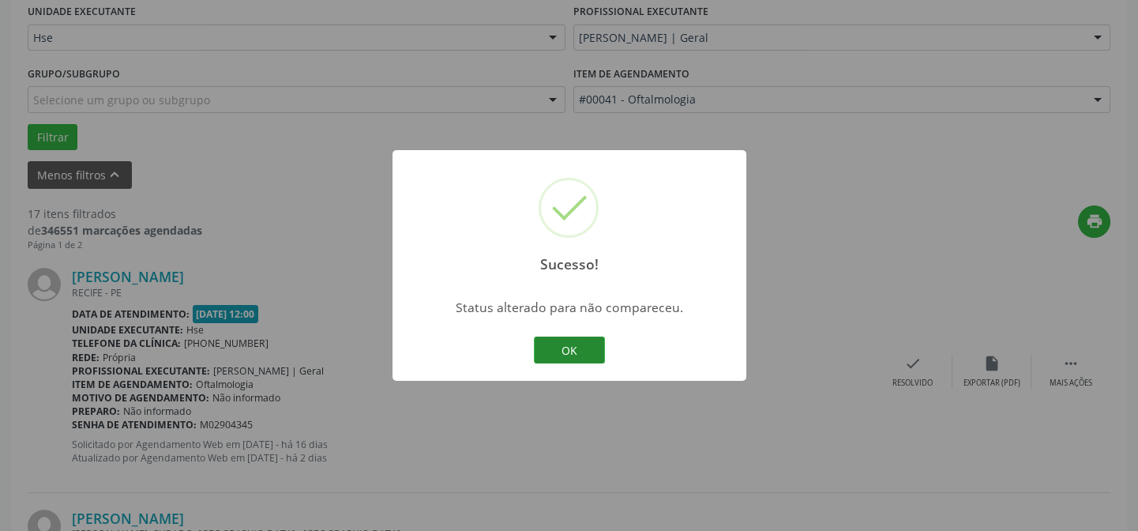
click at [573, 343] on button "OK" at bounding box center [569, 349] width 71 height 27
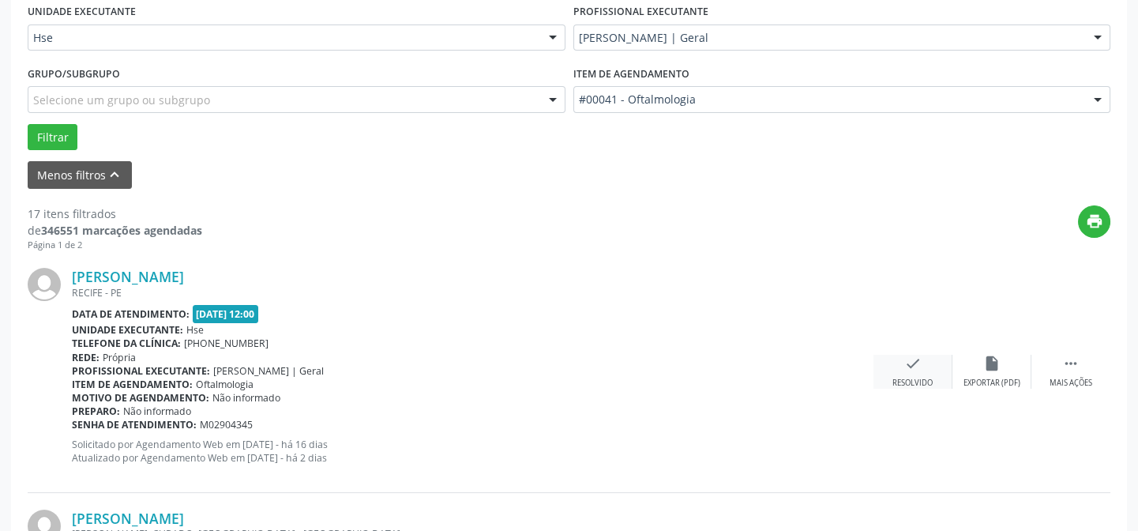
click at [913, 380] on div "Resolvido" at bounding box center [913, 383] width 40 height 11
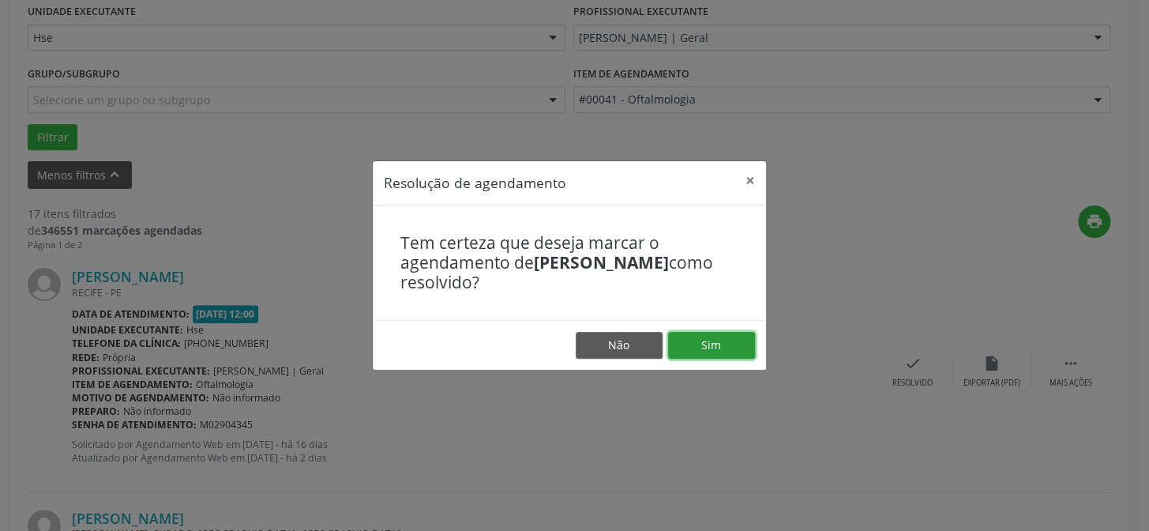
click at [723, 343] on button "Sim" at bounding box center [711, 345] width 87 height 27
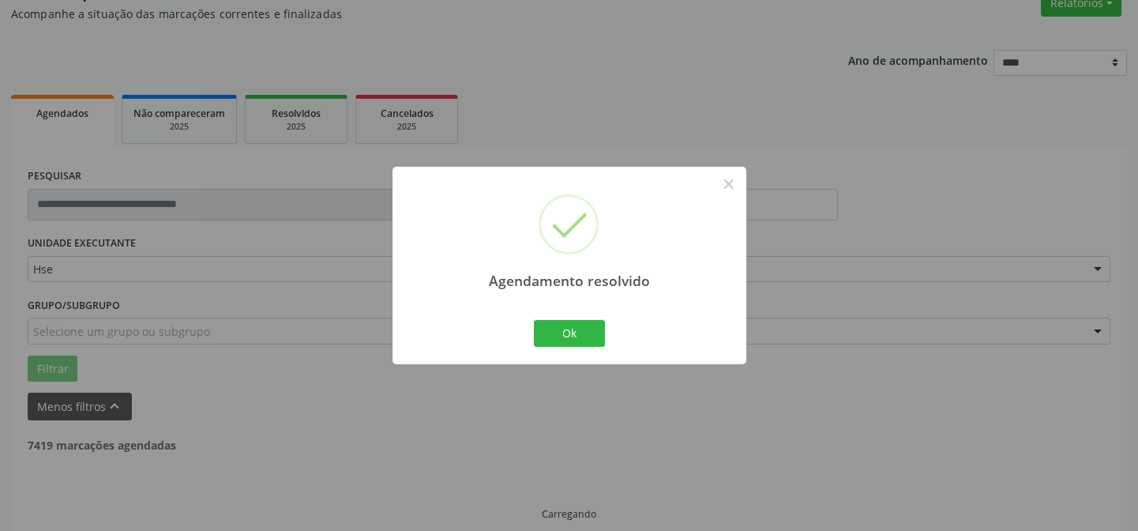
scroll to position [158, 0]
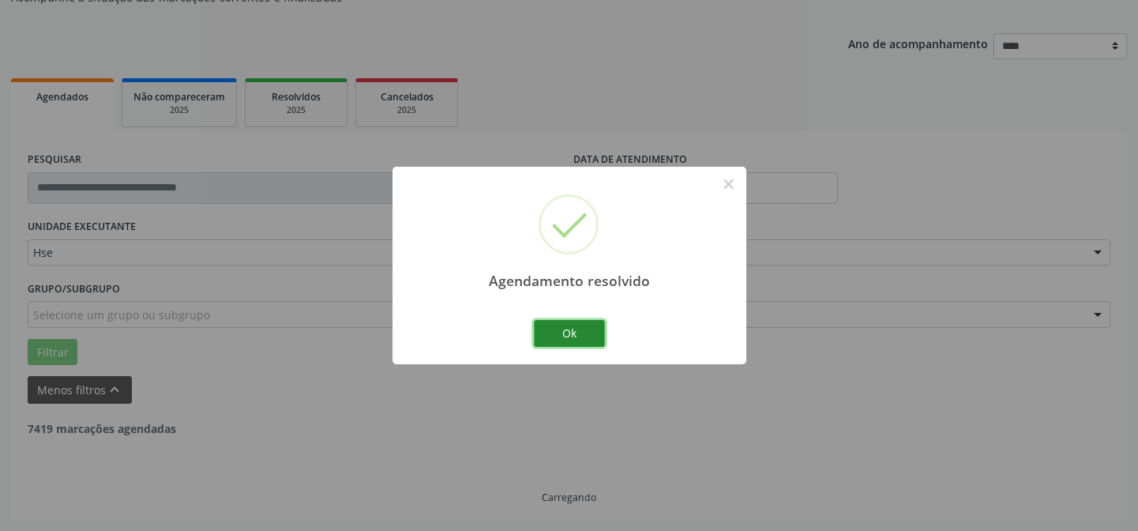
click at [577, 332] on button "Ok" at bounding box center [569, 333] width 71 height 27
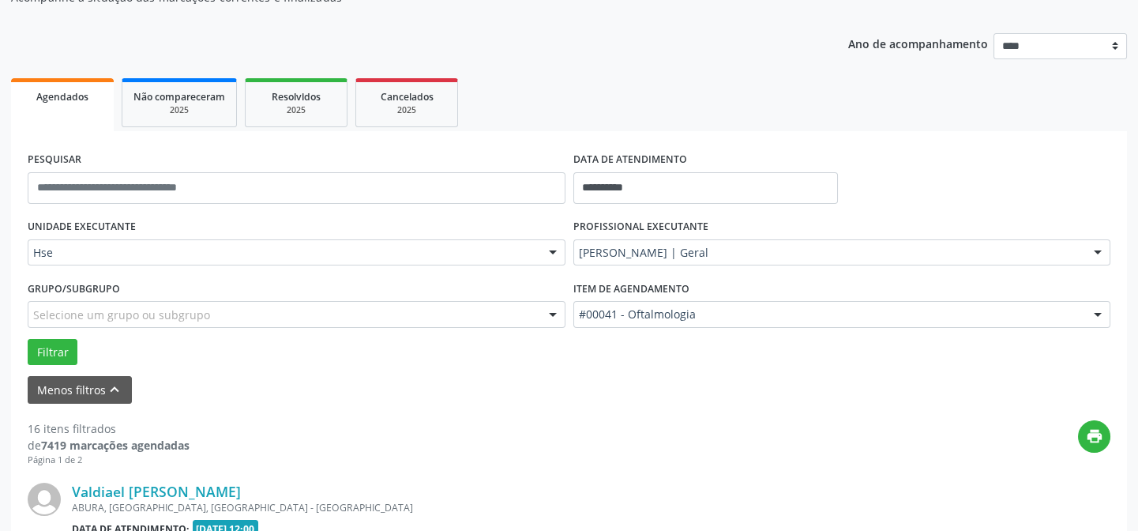
scroll to position [301, 0]
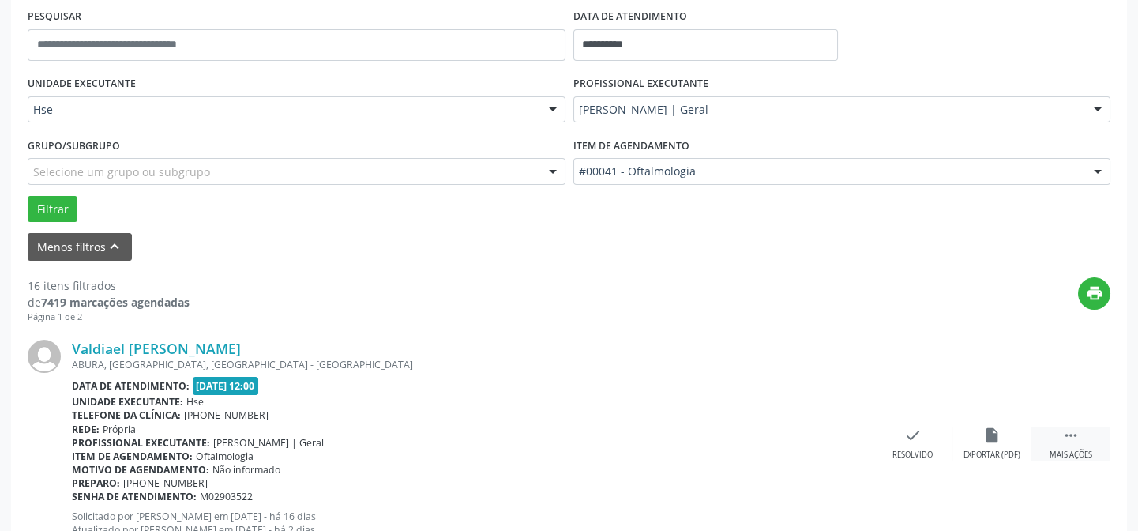
click at [1077, 457] on div "Mais ações" at bounding box center [1071, 454] width 43 height 11
click at [983, 438] on icon "alarm_off" at bounding box center [991, 435] width 17 height 17
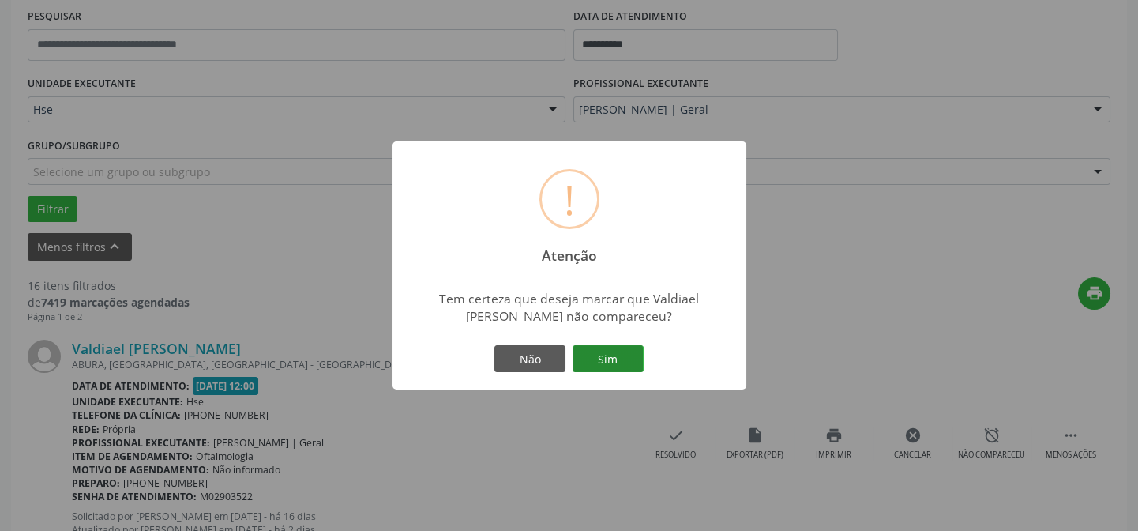
click at [618, 357] on button "Sim" at bounding box center [608, 358] width 71 height 27
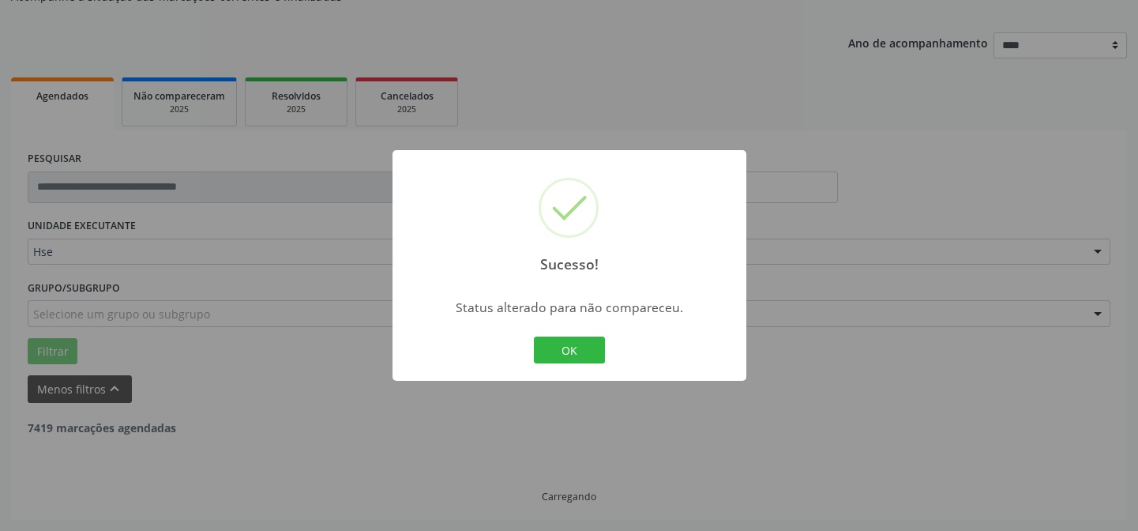
scroll to position [158, 0]
click at [590, 355] on button "OK" at bounding box center [569, 349] width 71 height 27
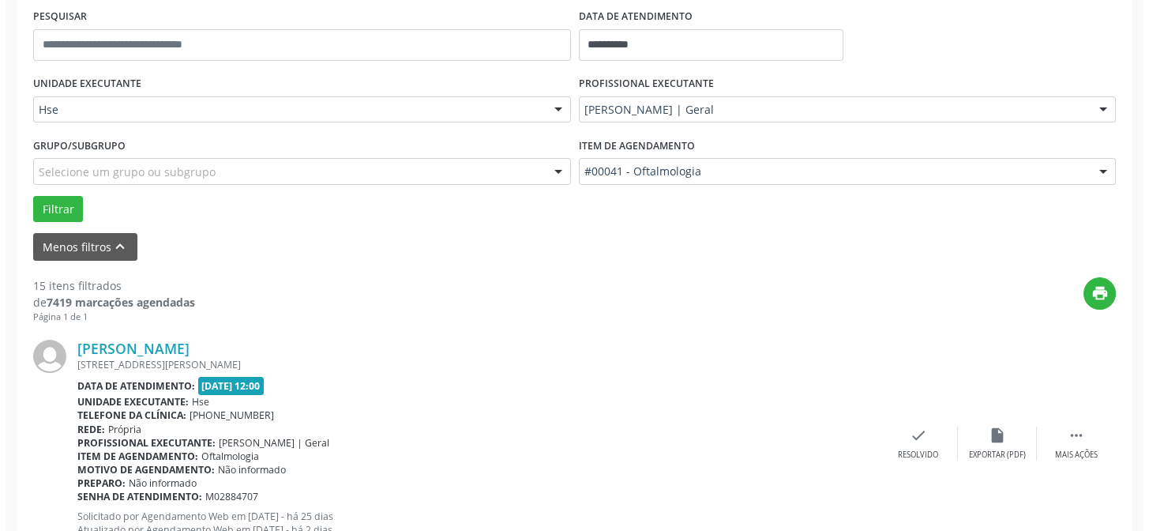
scroll to position [373, 0]
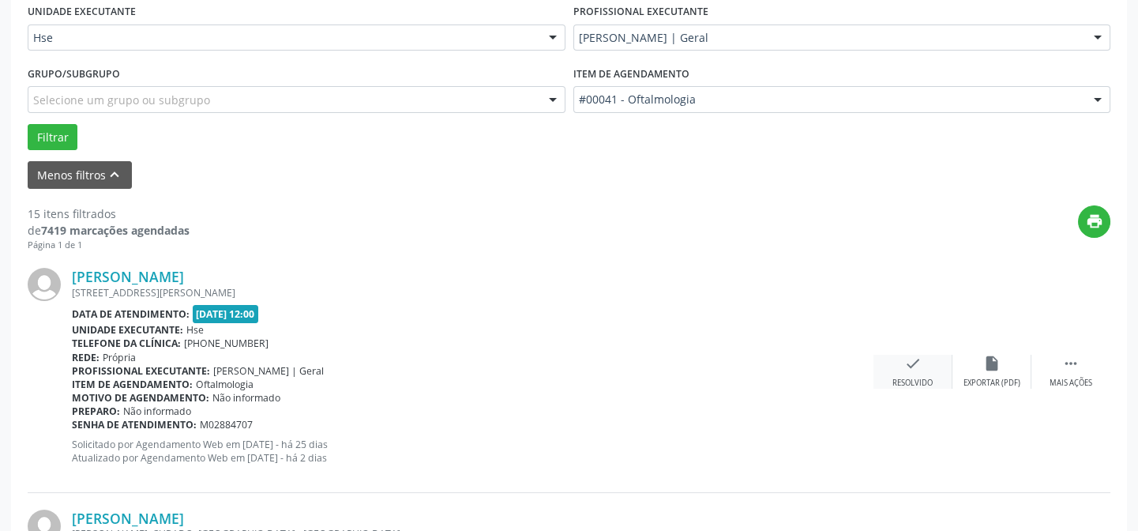
click at [911, 366] on icon "check" at bounding box center [912, 363] width 17 height 17
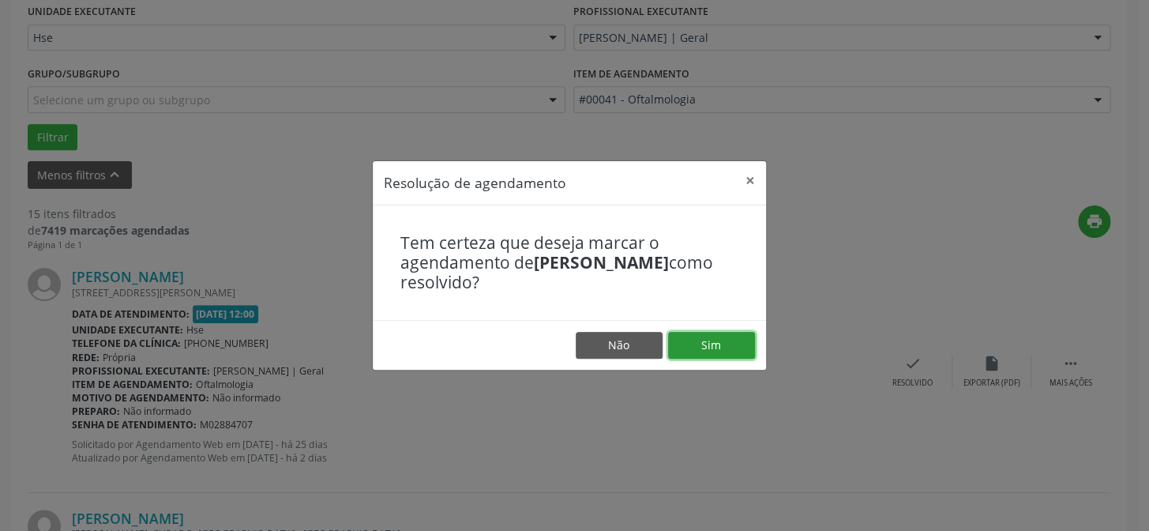
click at [737, 349] on button "Sim" at bounding box center [711, 345] width 87 height 27
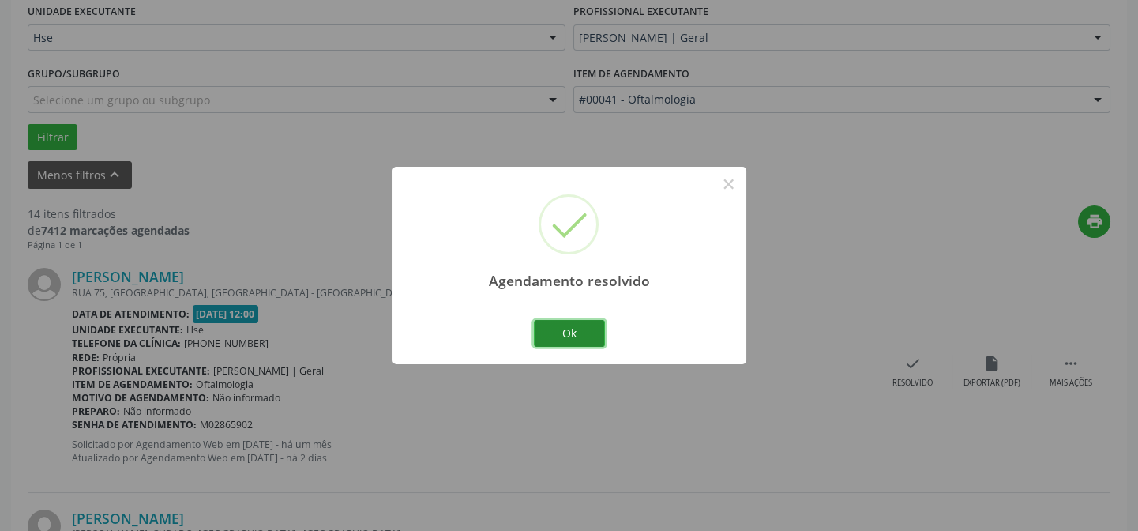
click at [585, 333] on button "Ok" at bounding box center [569, 333] width 71 height 27
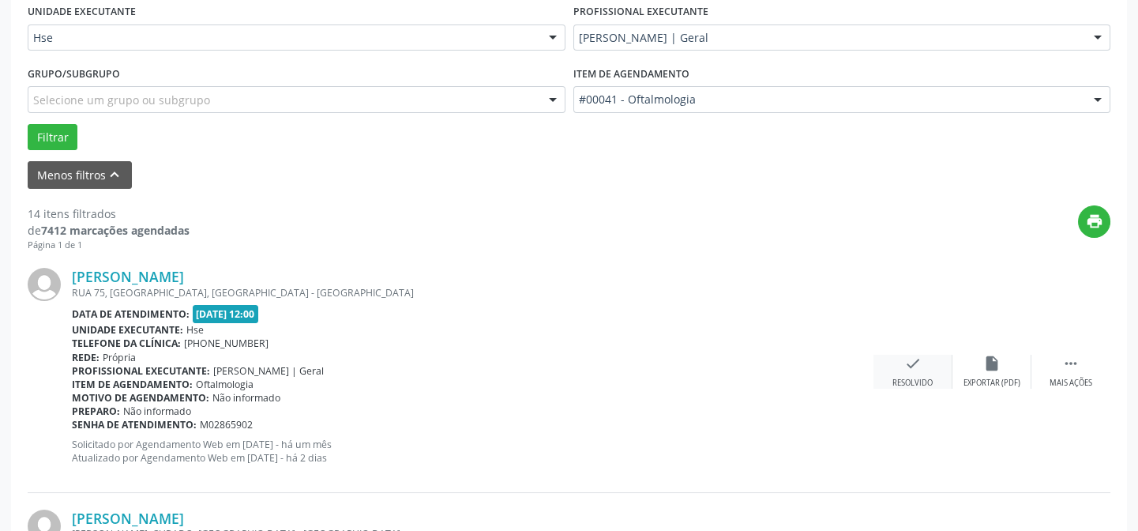
click at [898, 370] on div "check Resolvido" at bounding box center [913, 372] width 79 height 34
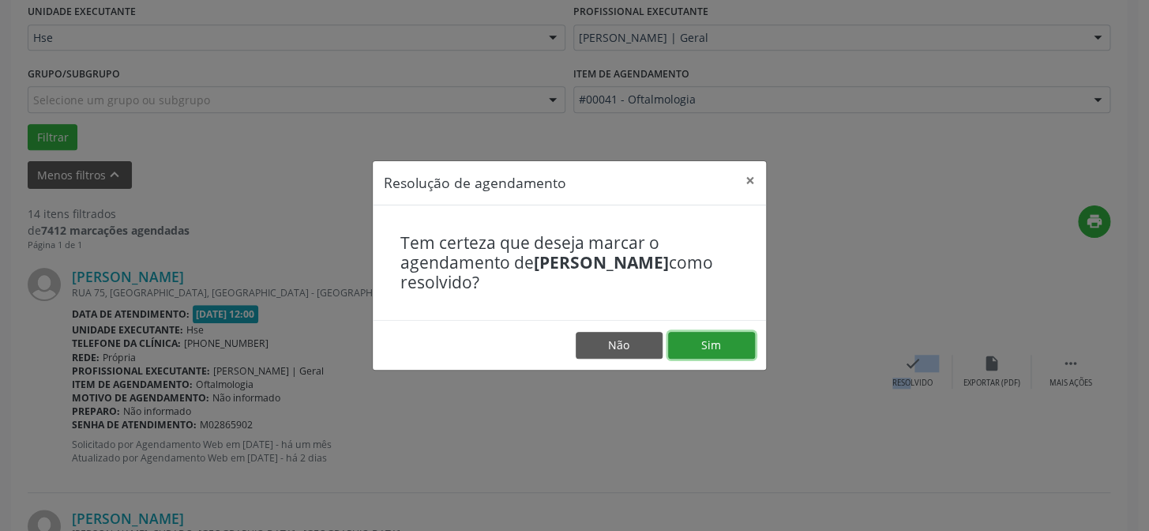
click at [742, 355] on button "Sim" at bounding box center [711, 345] width 87 height 27
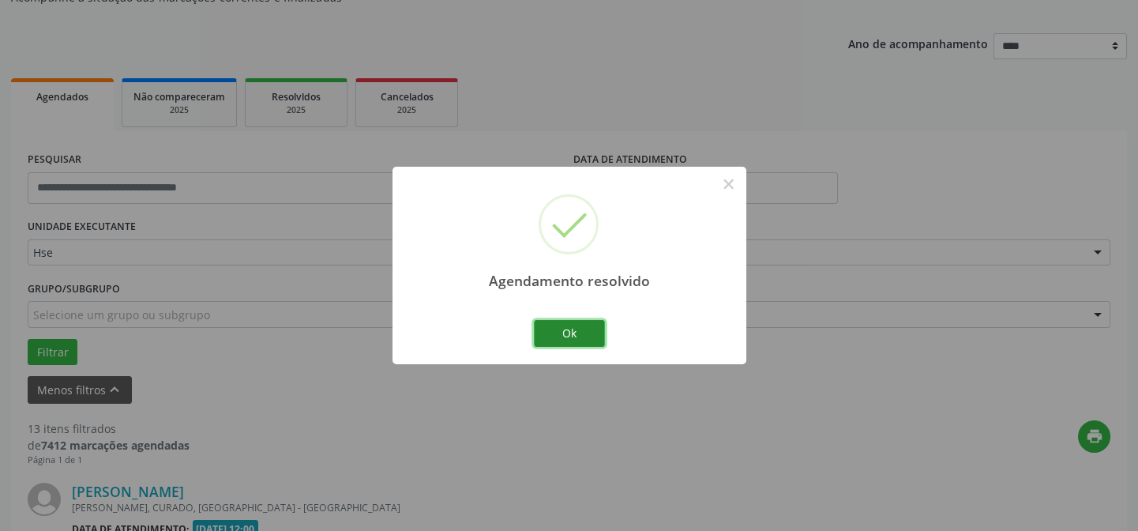
click at [571, 341] on button "Ok" at bounding box center [569, 333] width 71 height 27
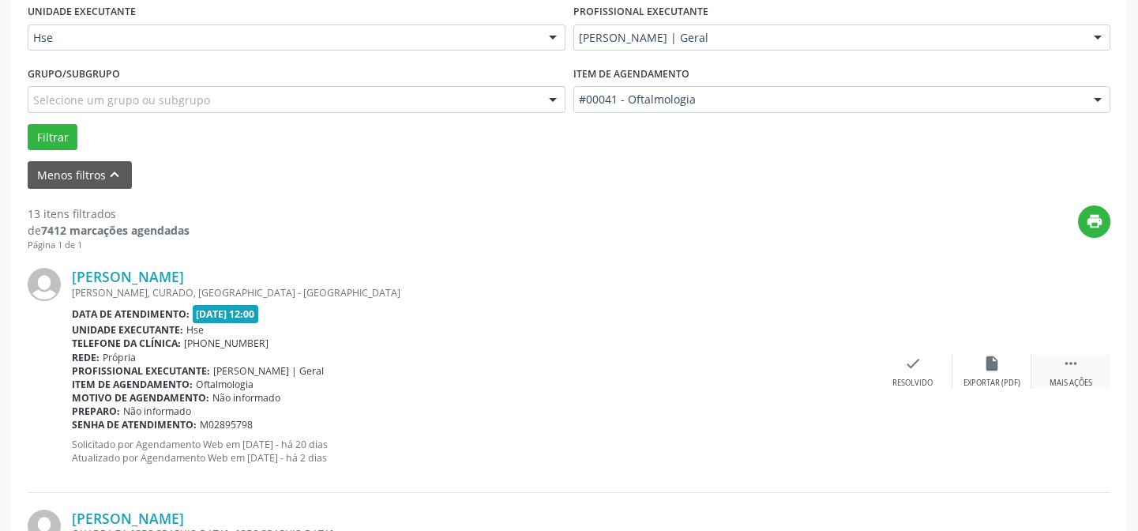
click at [1081, 362] on div " Mais ações" at bounding box center [1071, 372] width 79 height 34
click at [1006, 374] on div "alarm_off Não compareceu" at bounding box center [992, 372] width 79 height 34
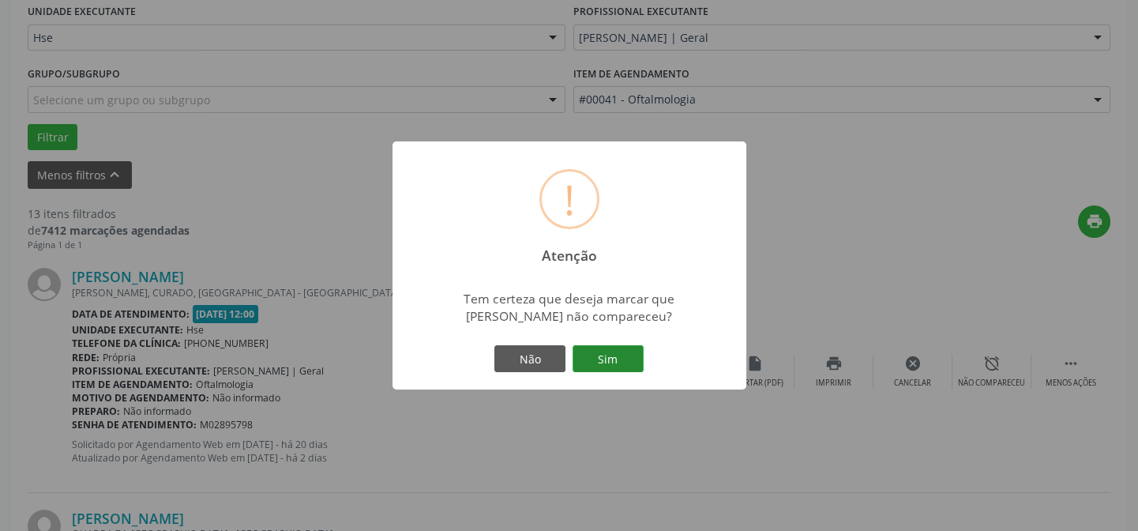
click at [638, 358] on button "Sim" at bounding box center [608, 358] width 71 height 27
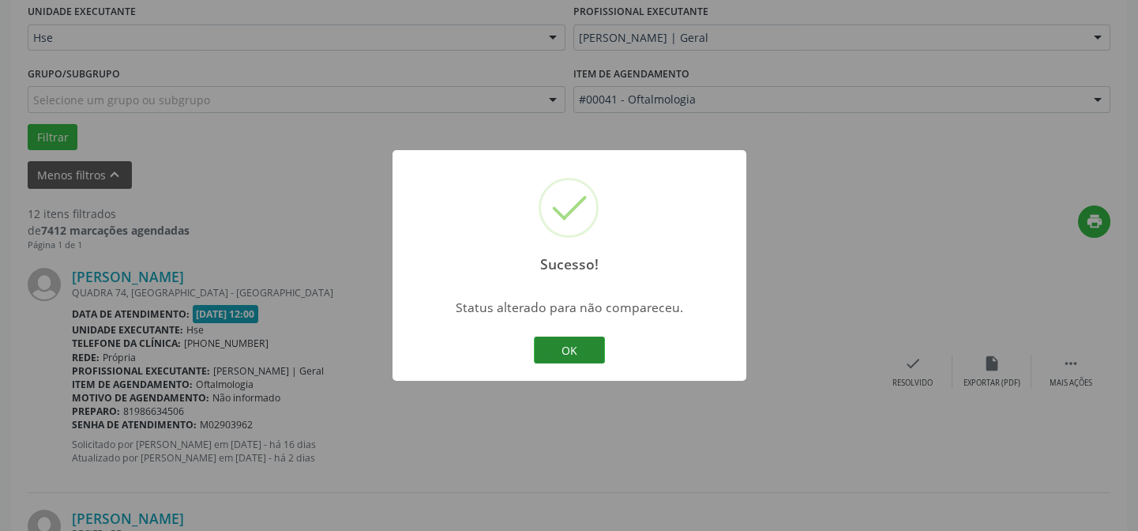
click at [579, 359] on button "OK" at bounding box center [569, 349] width 71 height 27
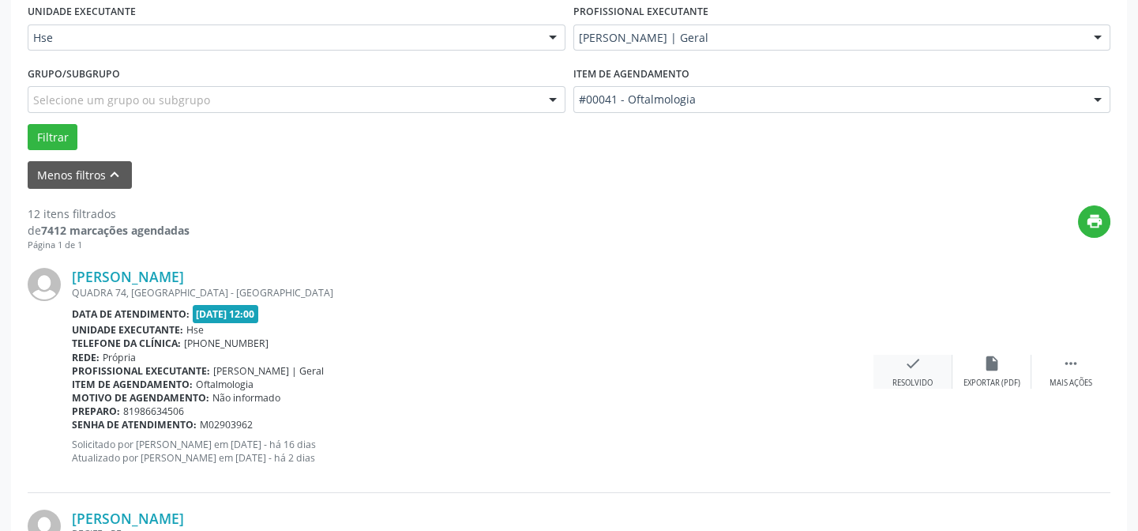
click at [923, 366] on div "check Resolvido" at bounding box center [913, 372] width 79 height 34
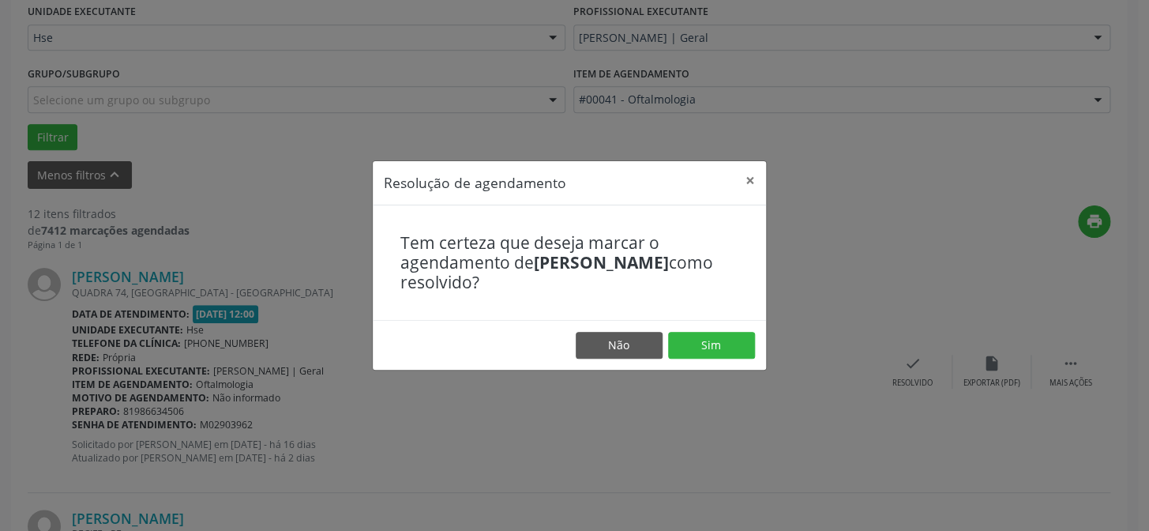
click at [710, 331] on footer "Não Sim" at bounding box center [569, 345] width 393 height 50
click at [710, 340] on button "Sim" at bounding box center [711, 345] width 87 height 27
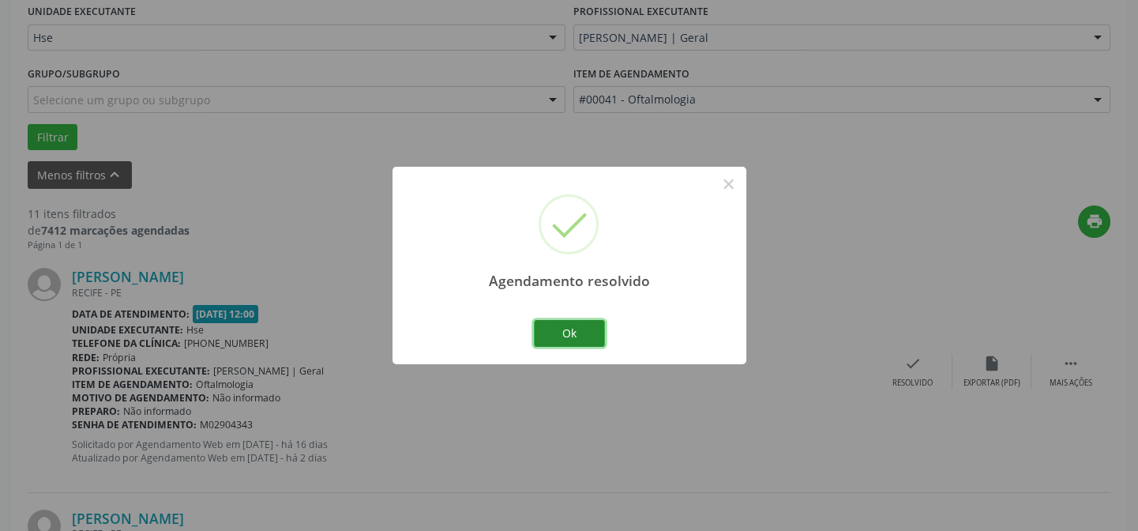
click at [566, 332] on button "Ok" at bounding box center [569, 333] width 71 height 27
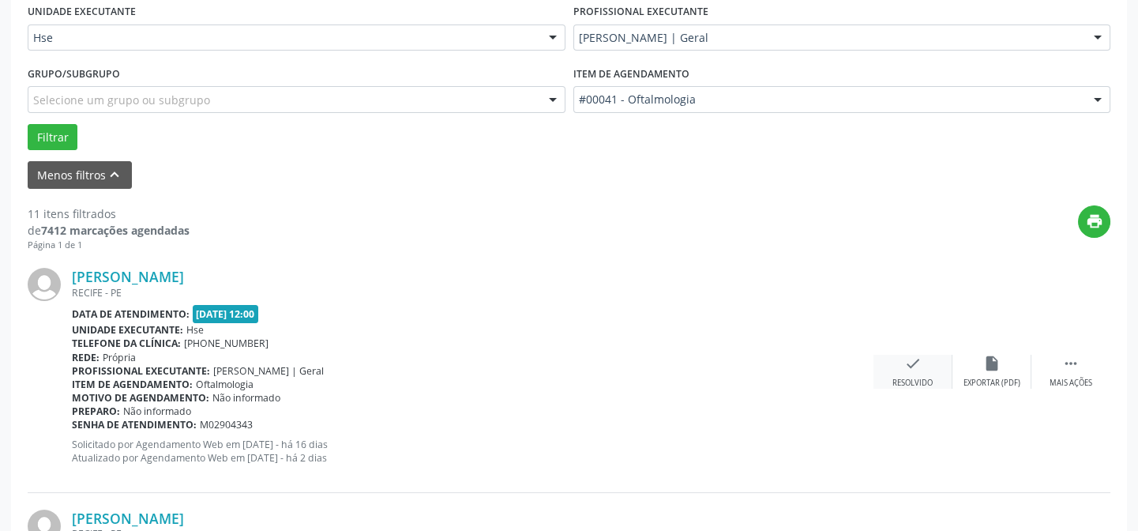
click at [929, 370] on div "check Resolvido" at bounding box center [913, 372] width 79 height 34
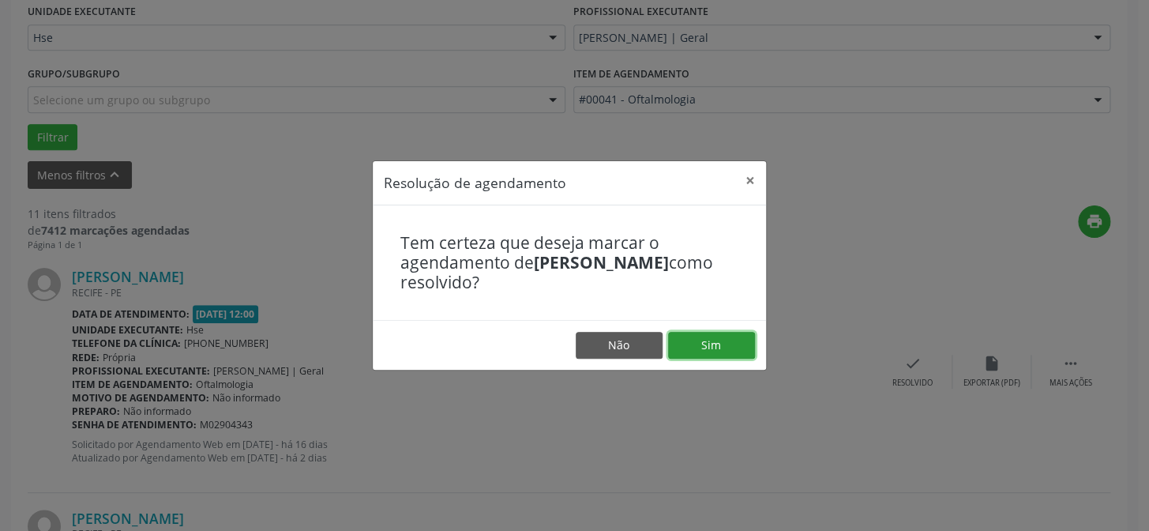
click at [680, 343] on button "Sim" at bounding box center [711, 345] width 87 height 27
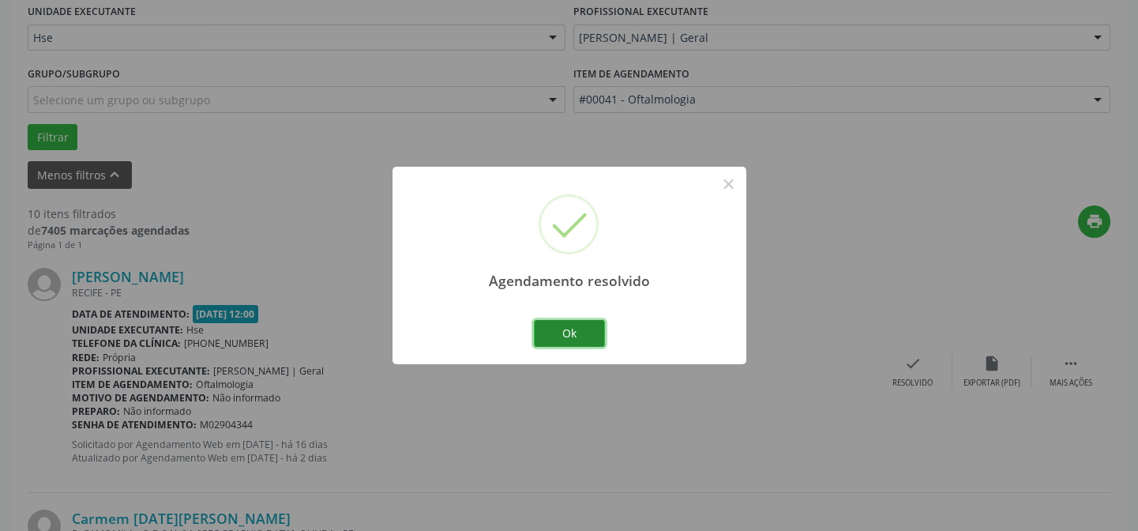
click at [582, 322] on button "Ok" at bounding box center [569, 333] width 71 height 27
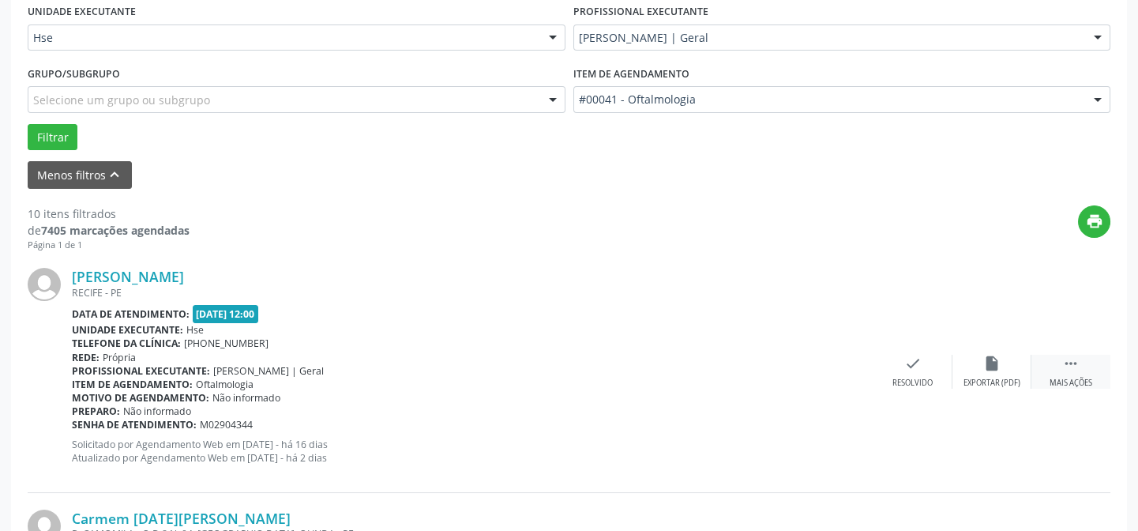
click at [1066, 383] on div "Mais ações" at bounding box center [1071, 383] width 43 height 11
click at [993, 381] on div "Não compareceu" at bounding box center [991, 383] width 67 height 11
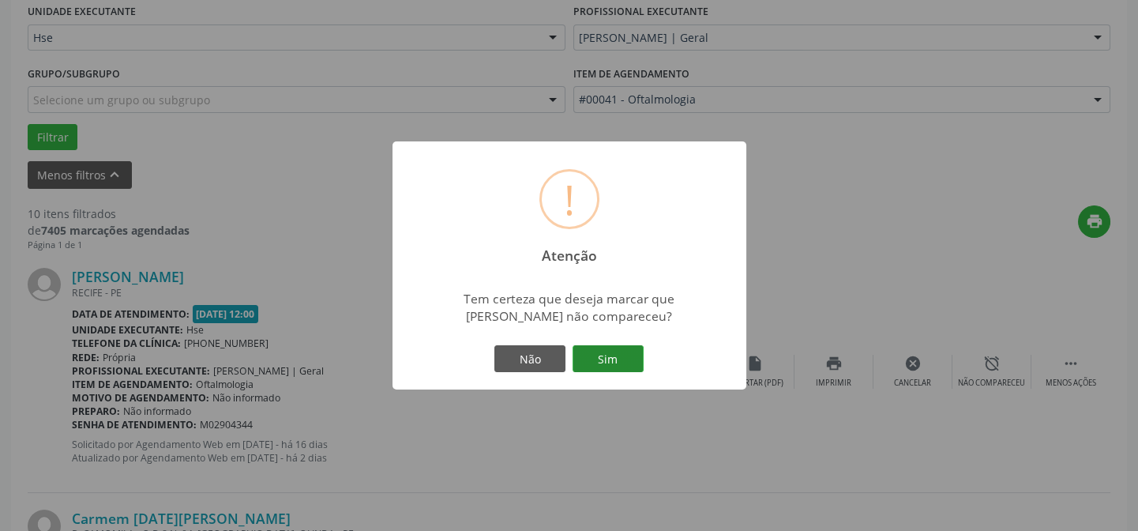
click at [629, 351] on button "Sim" at bounding box center [608, 358] width 71 height 27
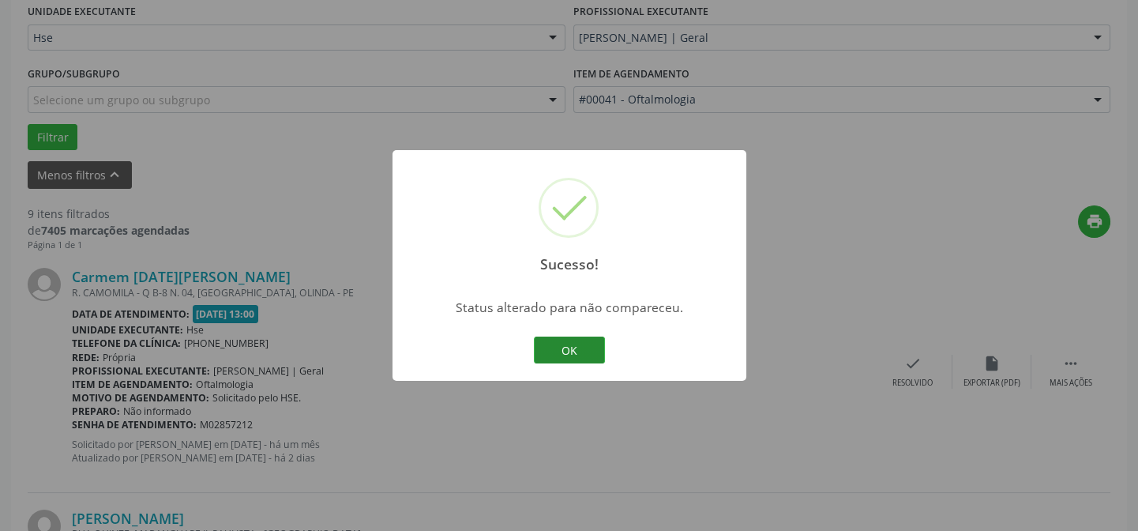
click at [591, 350] on button "OK" at bounding box center [569, 349] width 71 height 27
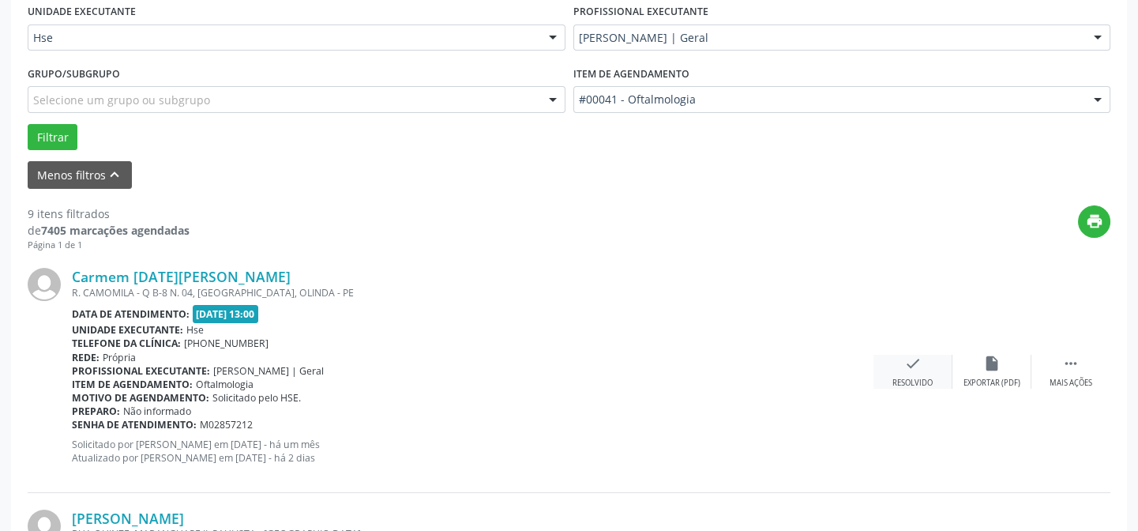
click at [925, 367] on div "check Resolvido" at bounding box center [913, 372] width 79 height 34
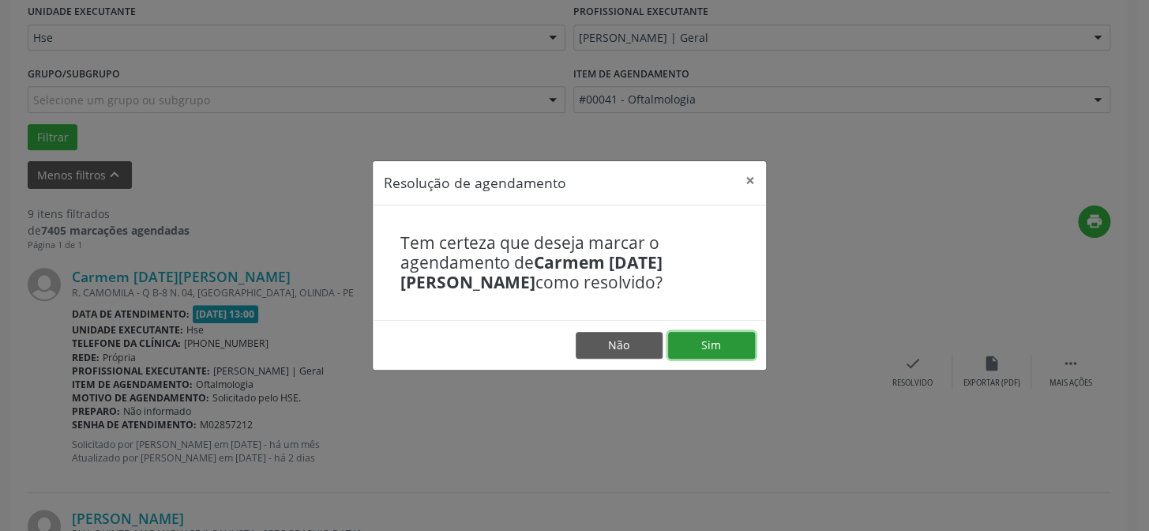
click at [678, 338] on button "Sim" at bounding box center [711, 345] width 87 height 27
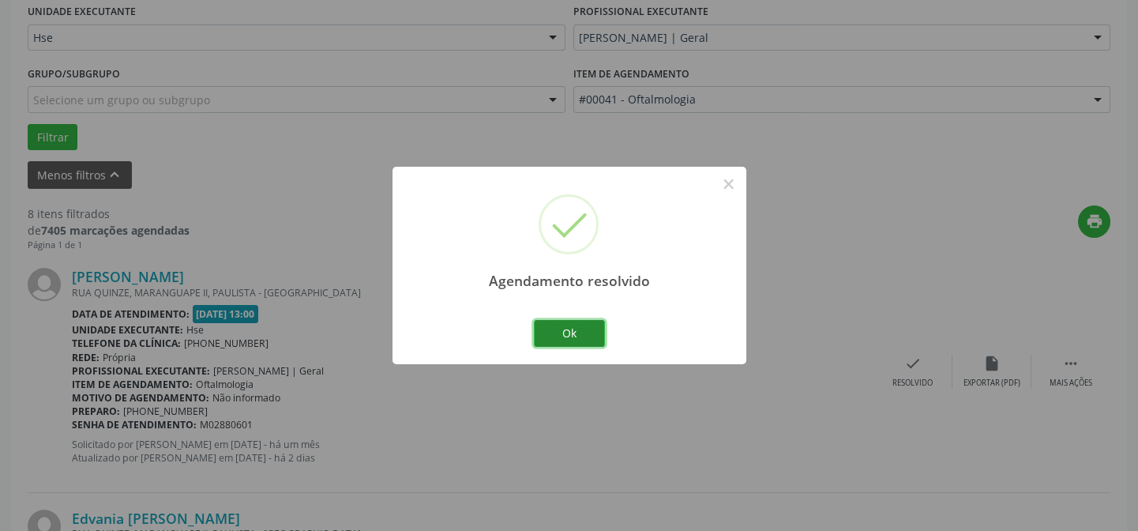
click at [559, 332] on button "Ok" at bounding box center [569, 333] width 71 height 27
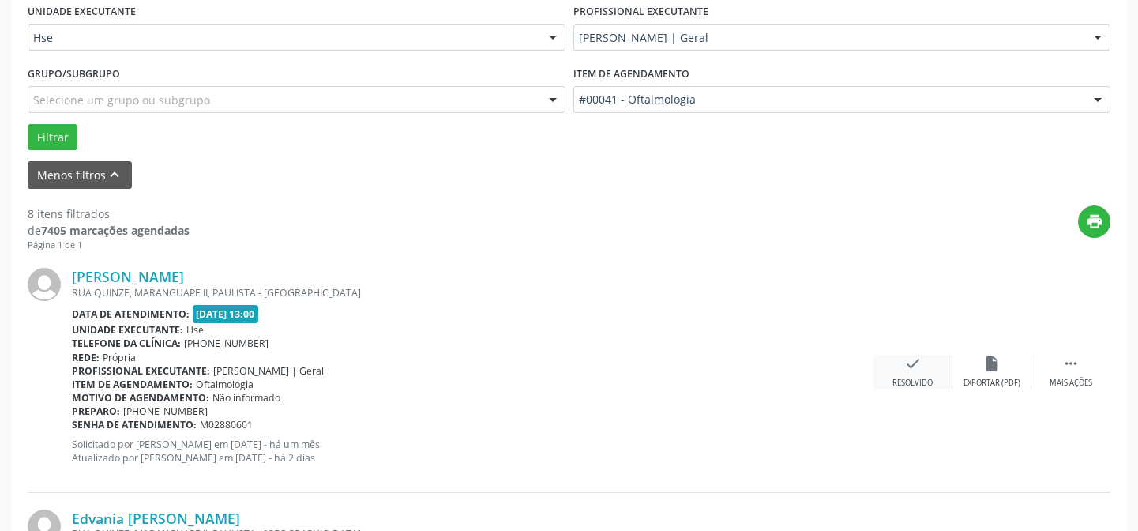
click at [928, 369] on div "check Resolvido" at bounding box center [913, 372] width 79 height 34
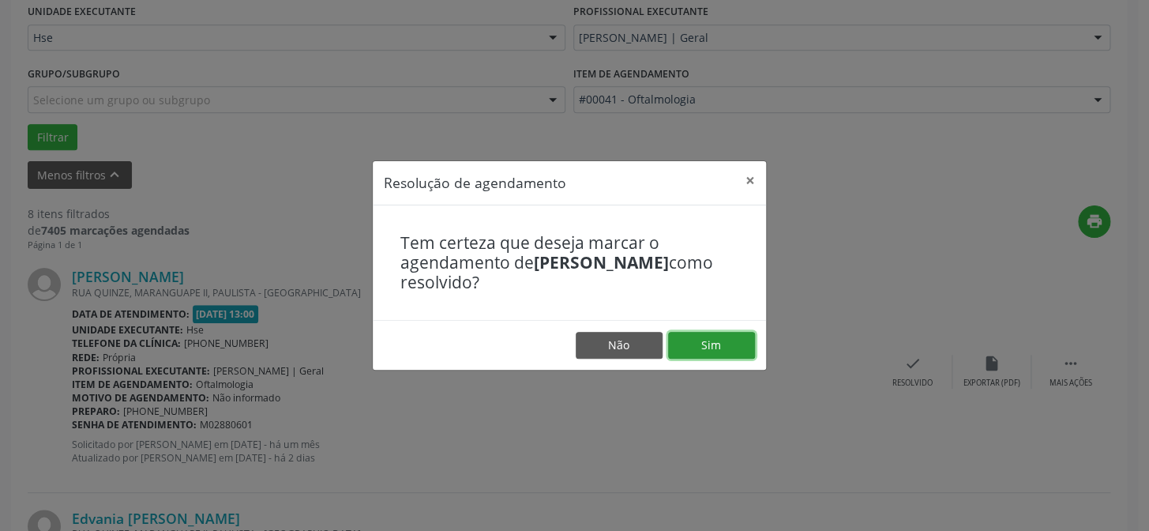
click at [721, 341] on button "Sim" at bounding box center [711, 345] width 87 height 27
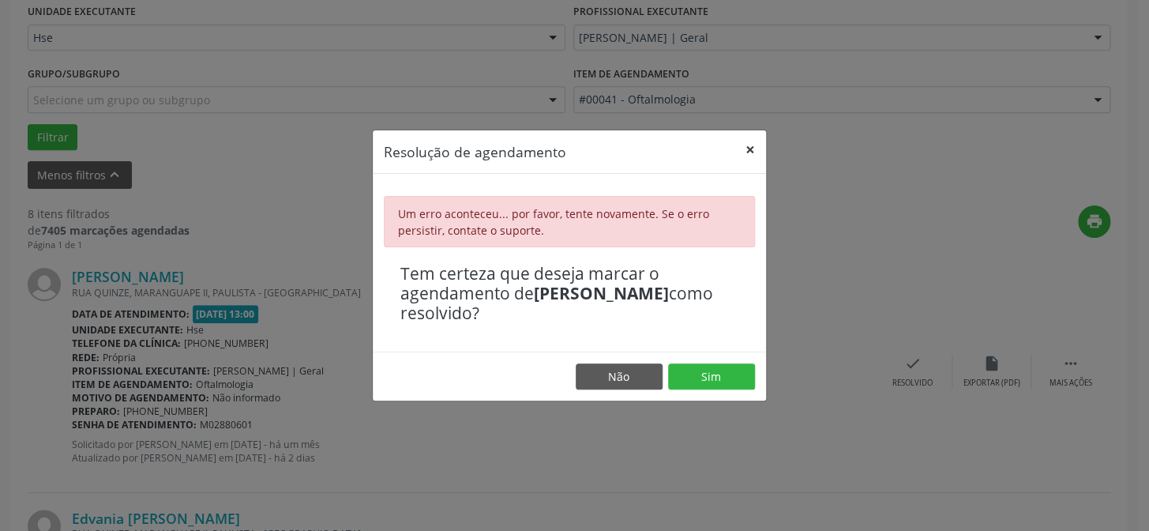
click at [751, 151] on button "×" at bounding box center [751, 149] width 32 height 39
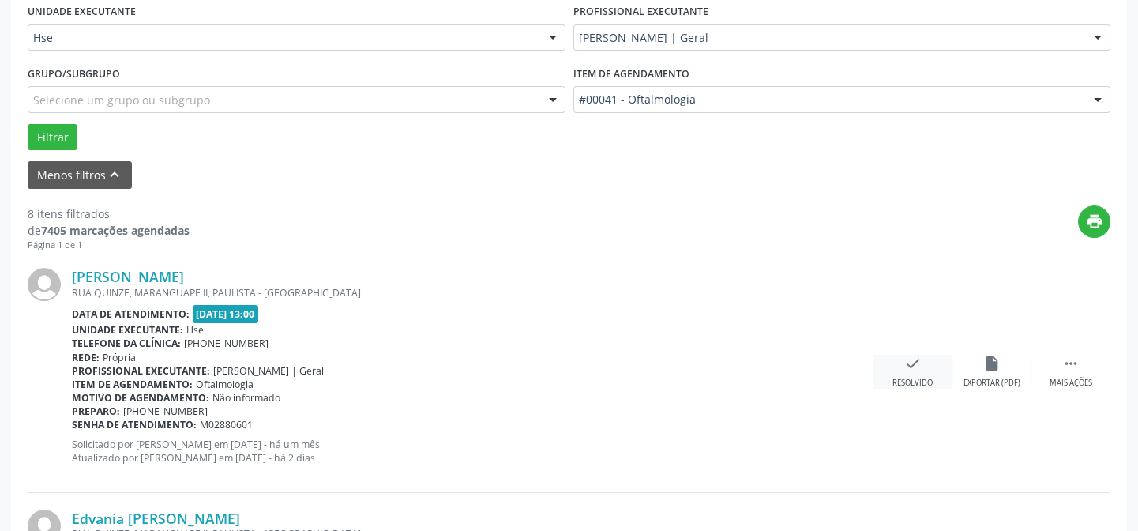
click at [918, 370] on div "check Resolvido" at bounding box center [913, 372] width 79 height 34
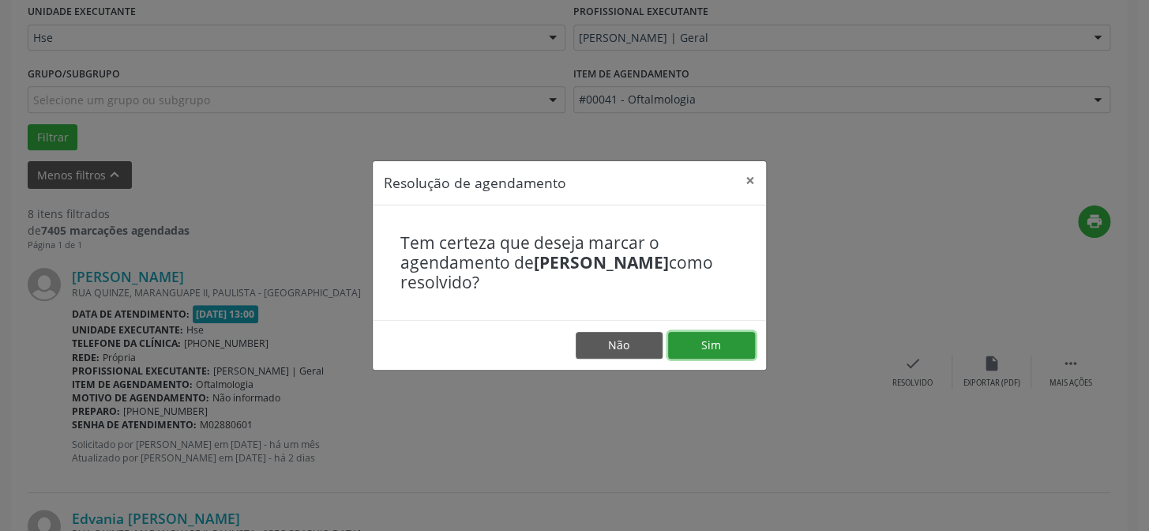
click at [718, 334] on button "Sim" at bounding box center [711, 345] width 87 height 27
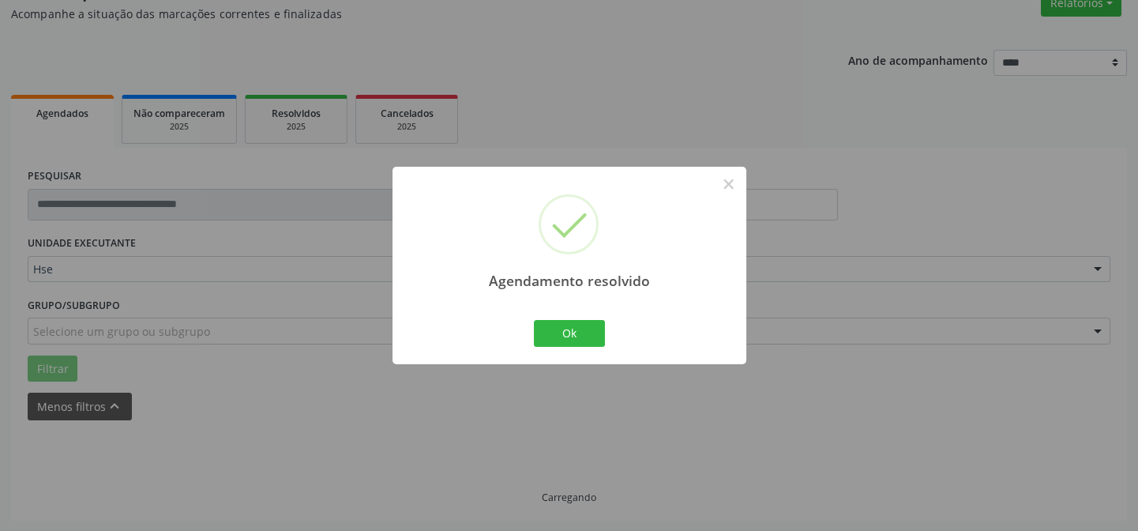
scroll to position [158, 0]
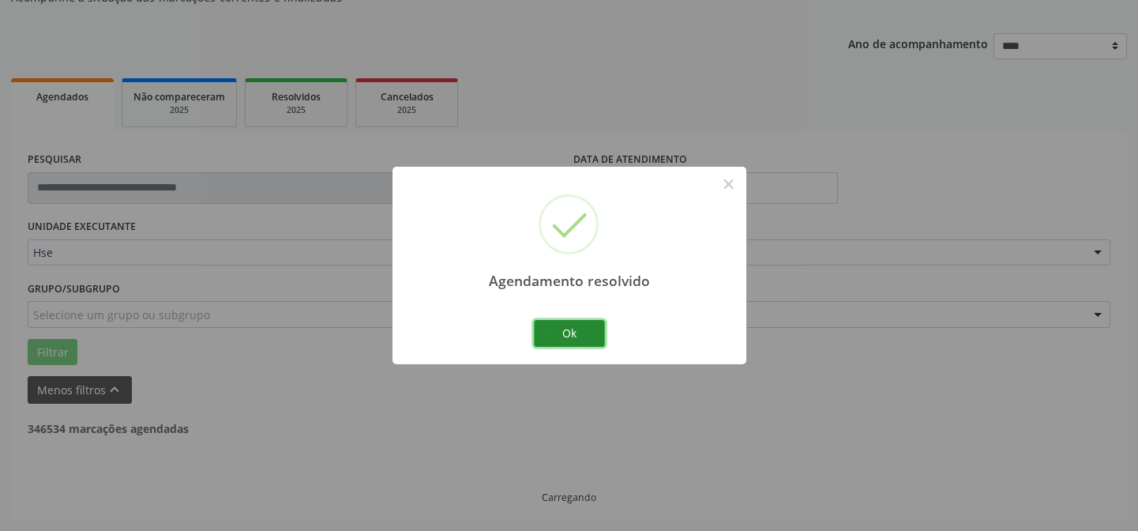
click at [577, 336] on button "Ok" at bounding box center [569, 333] width 71 height 27
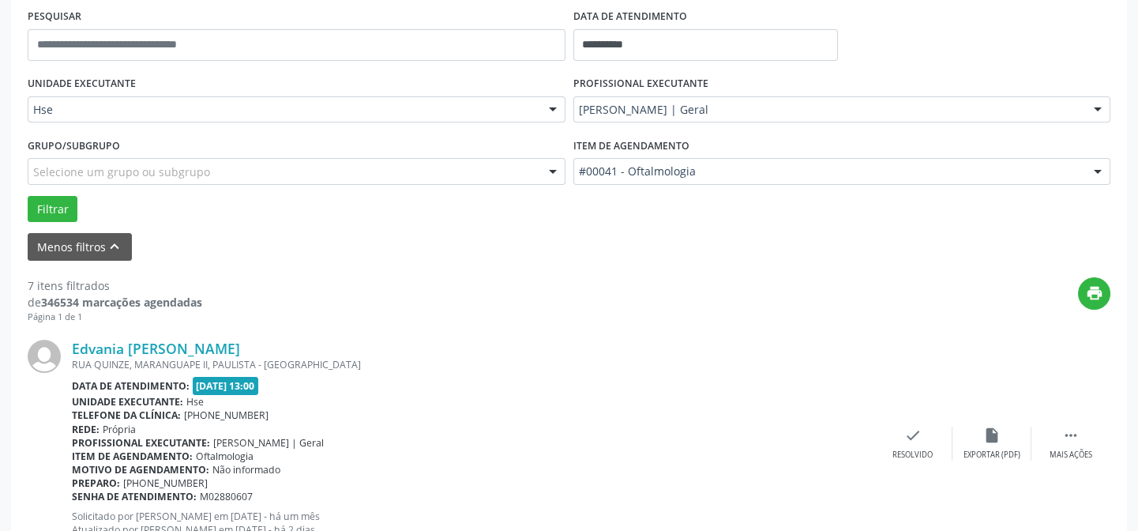
scroll to position [373, 0]
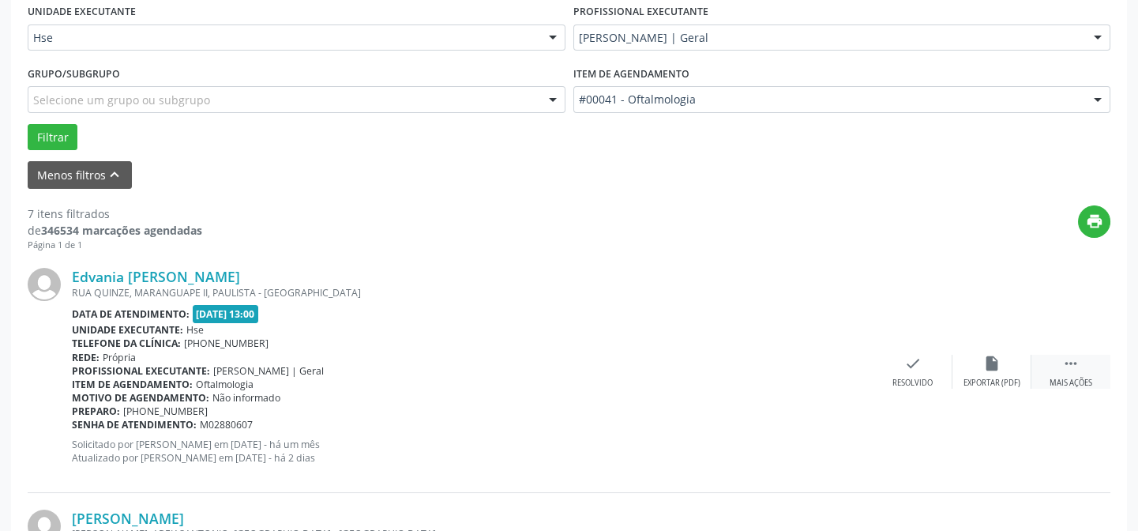
click at [1071, 378] on div "Mais ações" at bounding box center [1071, 383] width 43 height 11
click at [976, 370] on div "alarm_off Não compareceu" at bounding box center [992, 372] width 79 height 34
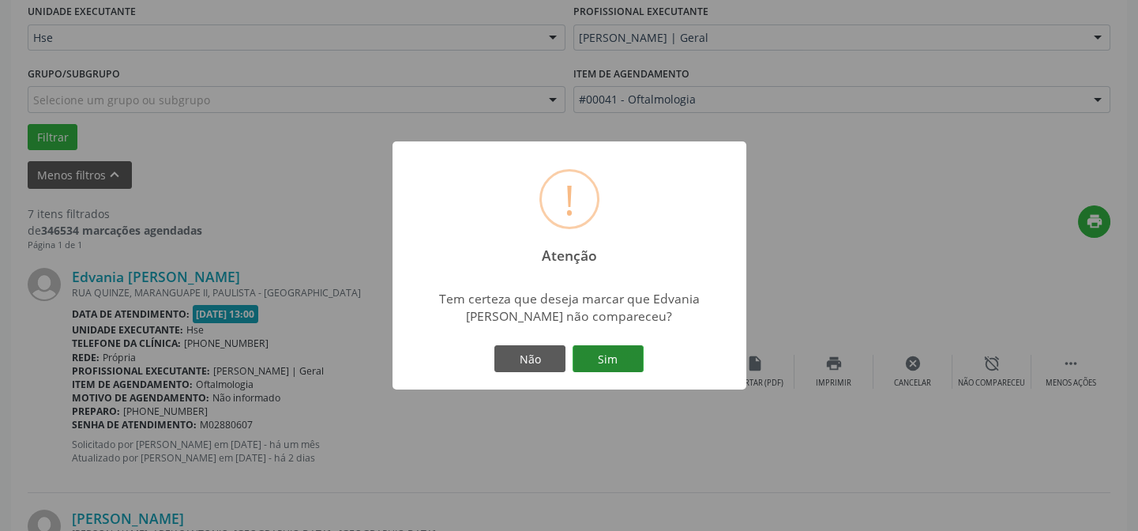
click at [611, 364] on button "Sim" at bounding box center [608, 358] width 71 height 27
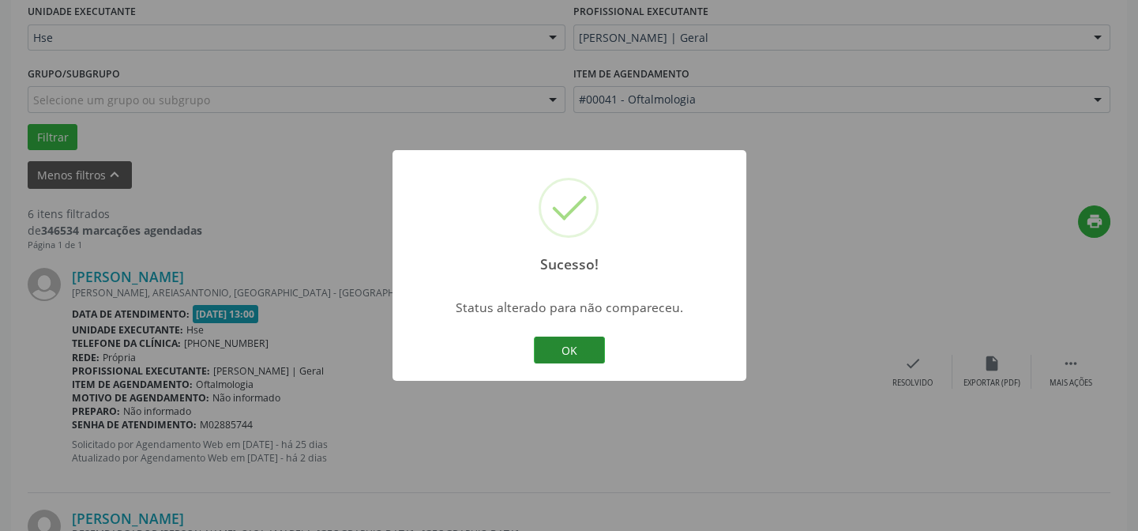
click at [548, 351] on button "OK" at bounding box center [569, 349] width 71 height 27
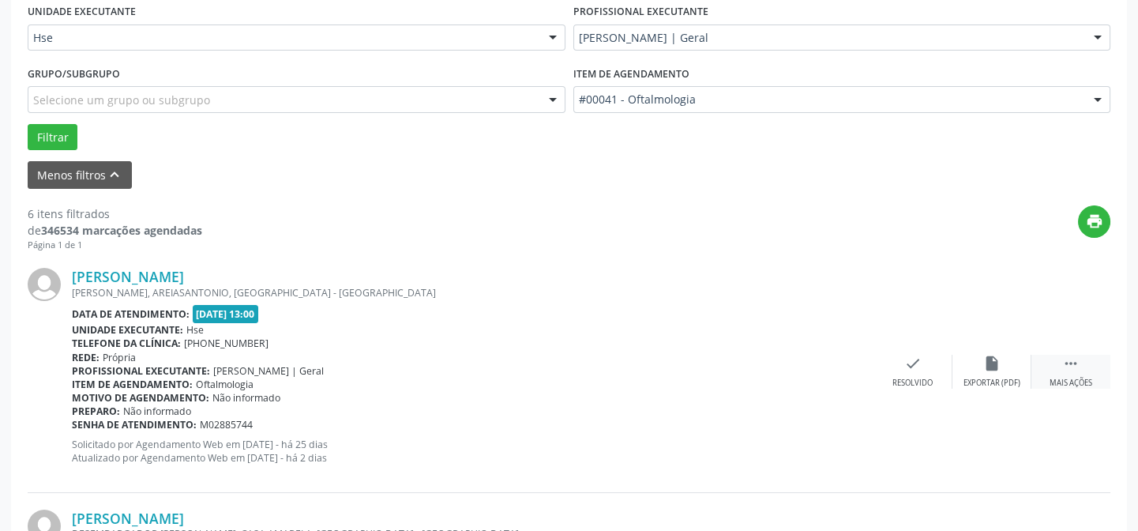
click at [1066, 358] on icon "" at bounding box center [1070, 363] width 17 height 17
click at [982, 366] on div "alarm_off Não compareceu" at bounding box center [992, 372] width 79 height 34
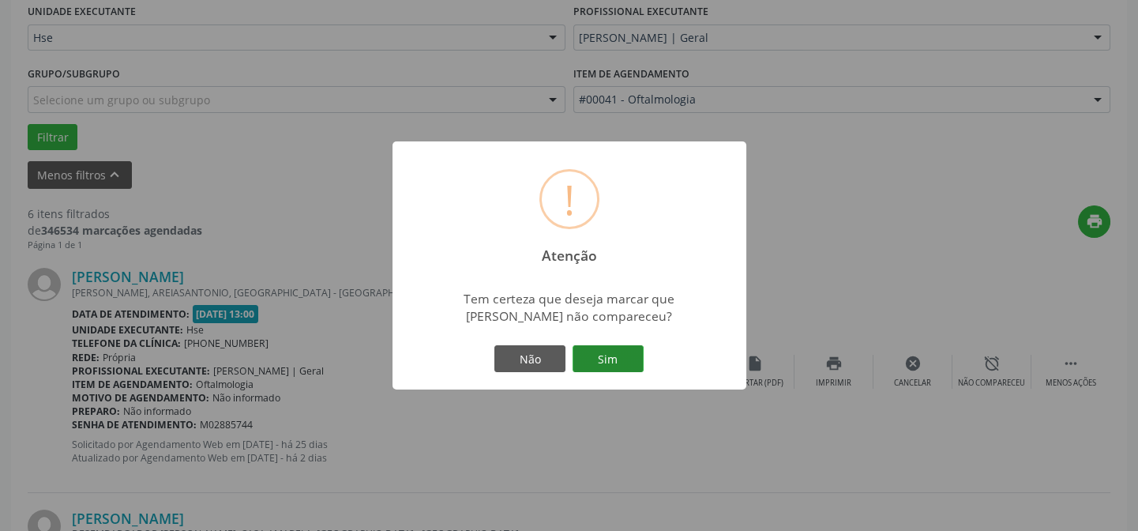
click at [632, 351] on button "Sim" at bounding box center [608, 358] width 71 height 27
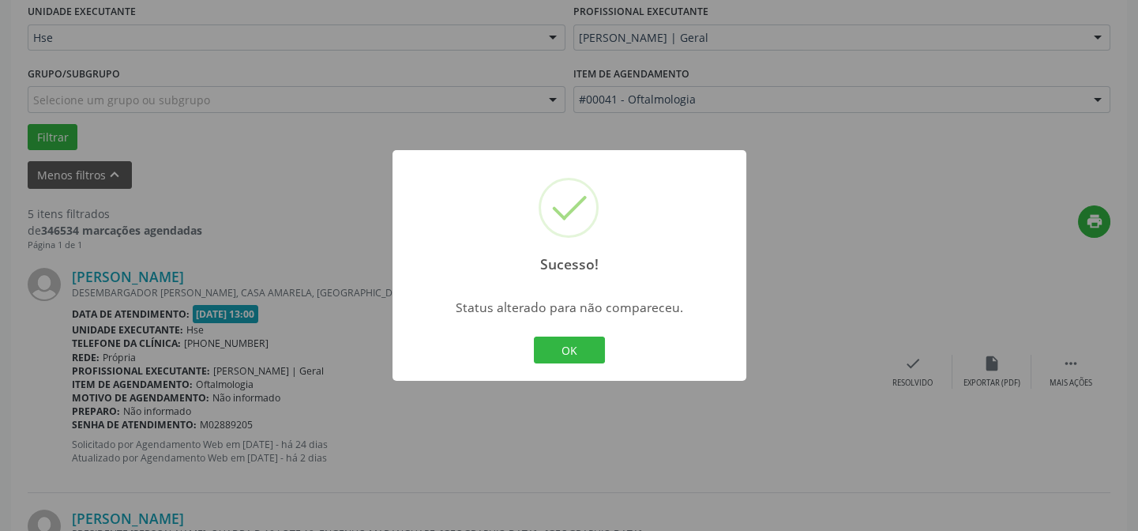
click at [531, 346] on div "OK Cancel" at bounding box center [569, 349] width 78 height 33
click at [539, 344] on button "OK" at bounding box center [569, 349] width 71 height 27
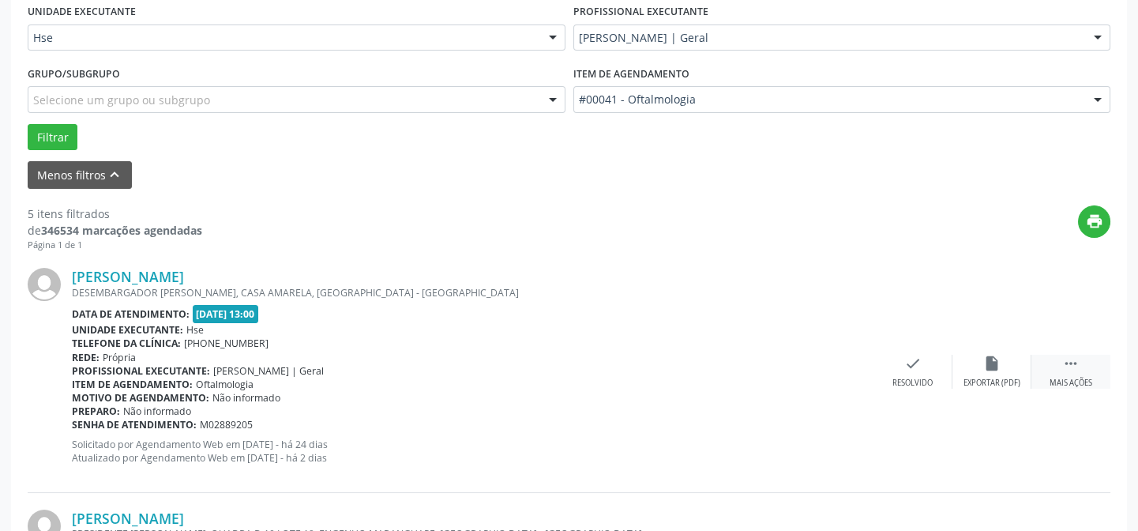
click at [1095, 374] on div " Mais ações" at bounding box center [1071, 372] width 79 height 34
click at [965, 378] on div "Não compareceu" at bounding box center [991, 383] width 67 height 11
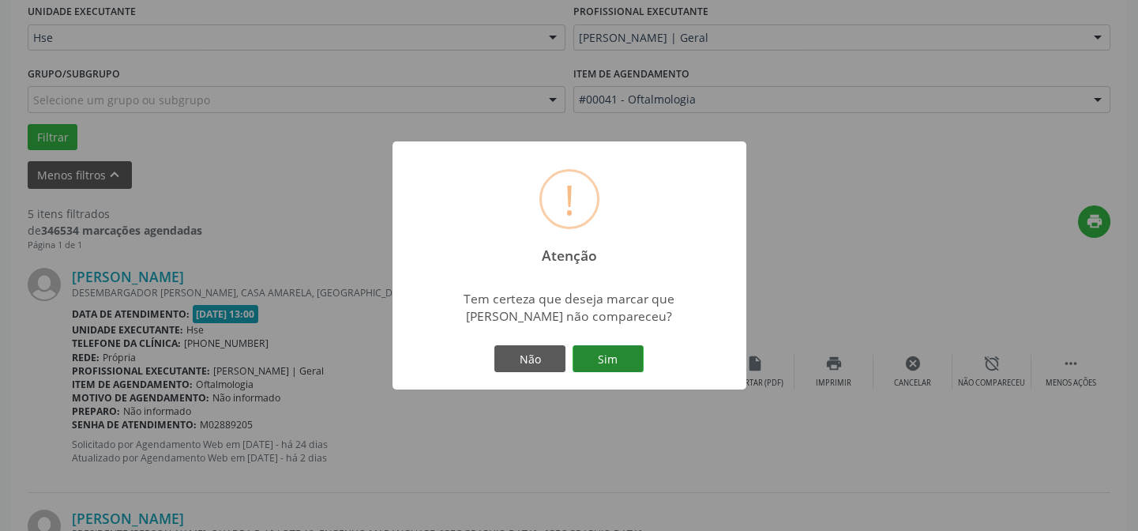
click at [608, 356] on button "Sim" at bounding box center [608, 358] width 71 height 27
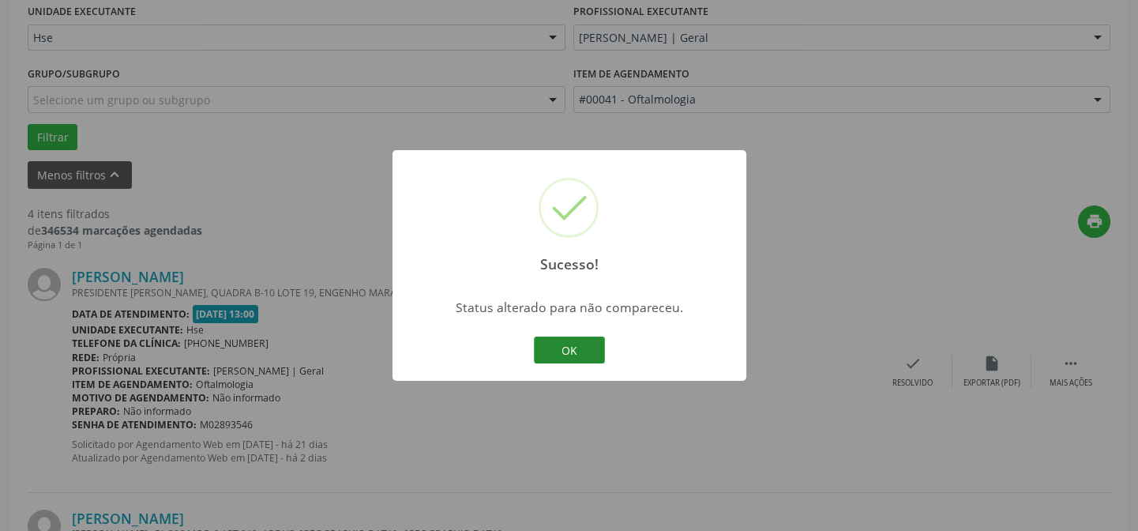
click at [581, 351] on button "OK" at bounding box center [569, 349] width 71 height 27
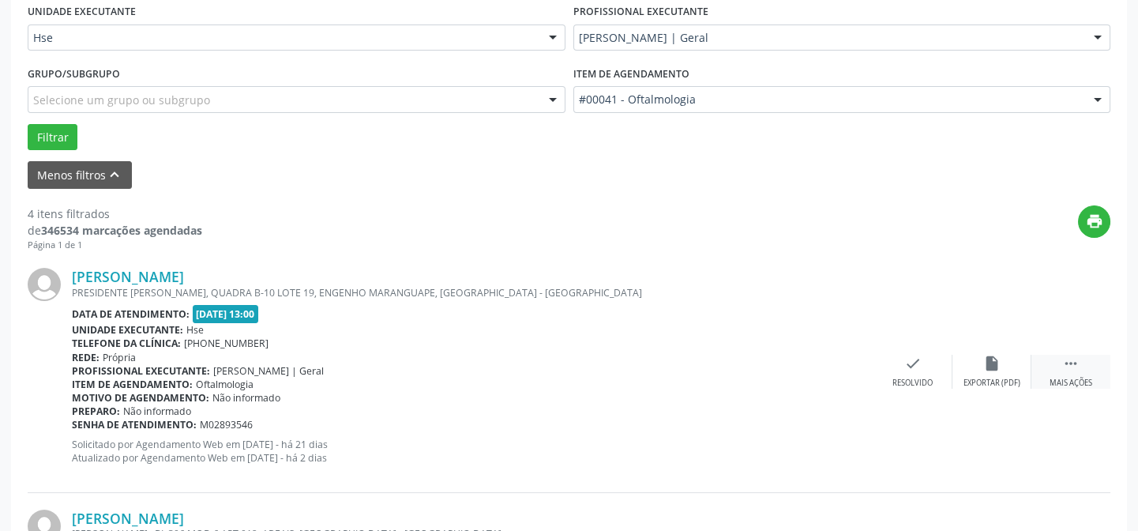
click at [1088, 378] on div "Mais ações" at bounding box center [1071, 383] width 43 height 11
click at [987, 368] on icon "alarm_off" at bounding box center [991, 363] width 17 height 17
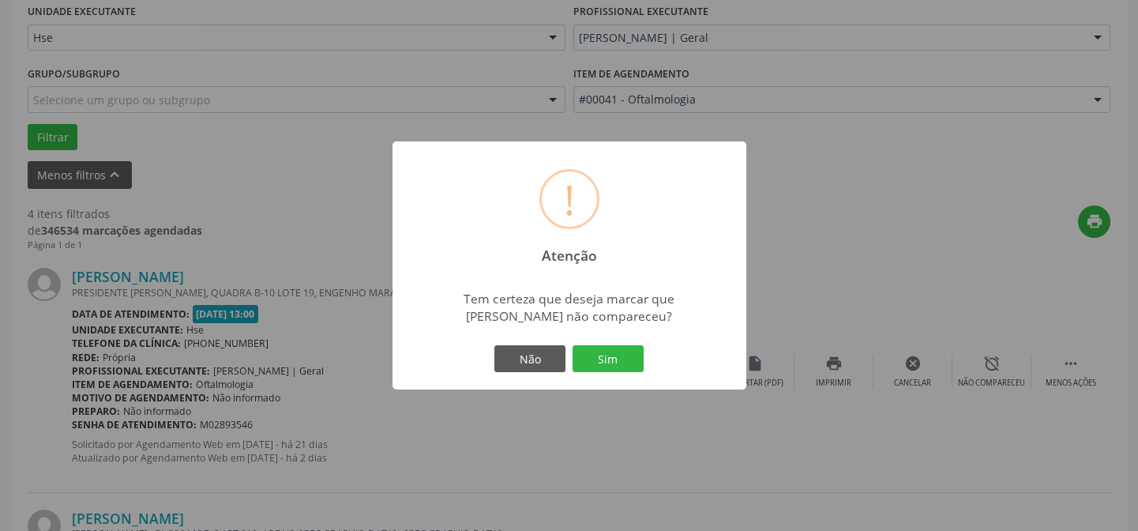
click at [644, 356] on div "Não Sim" at bounding box center [569, 358] width 156 height 33
click at [637, 355] on button "Sim" at bounding box center [608, 358] width 71 height 27
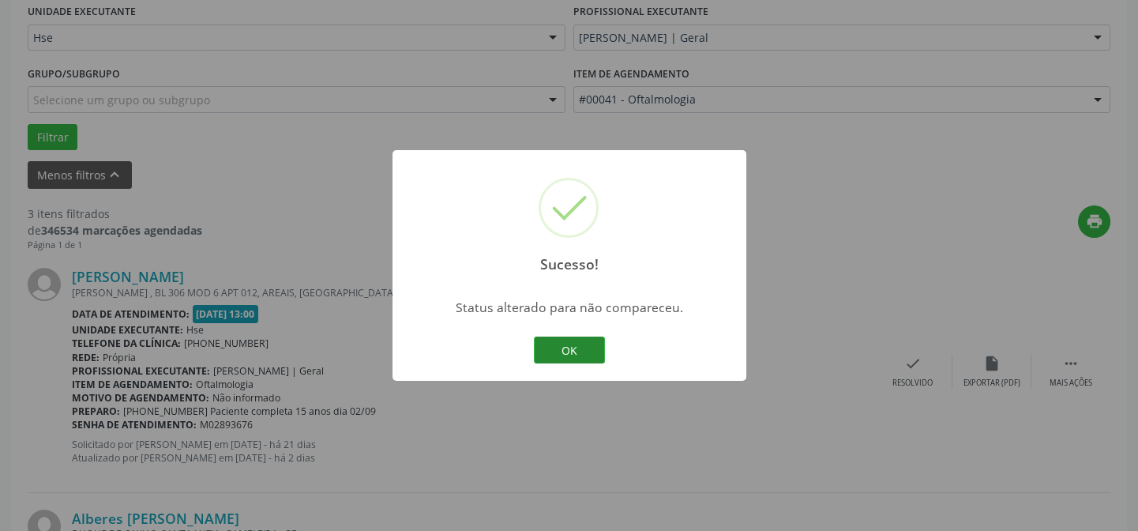
click at [599, 336] on button "OK" at bounding box center [569, 349] width 71 height 27
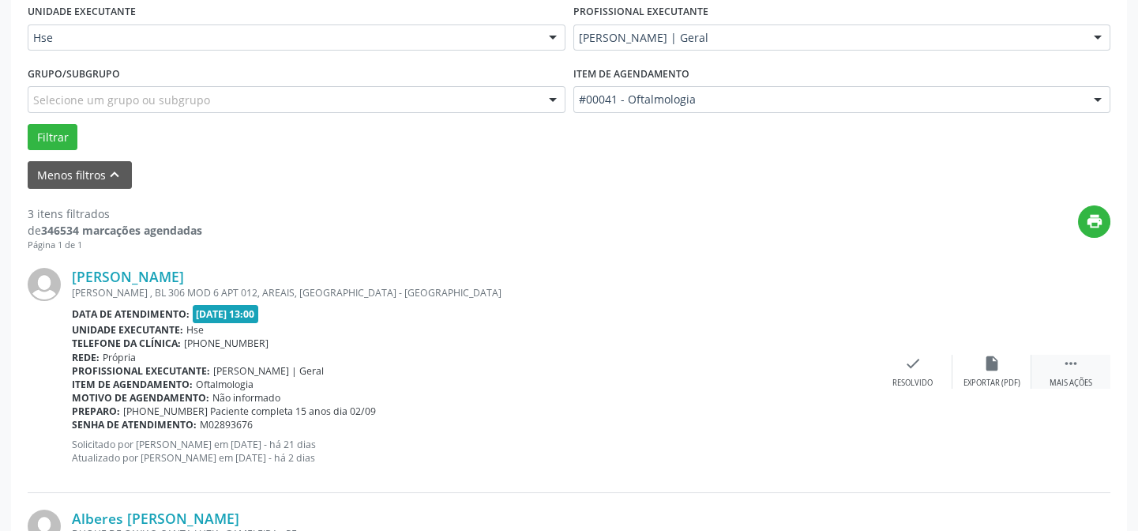
click at [1065, 370] on div " Mais ações" at bounding box center [1071, 372] width 79 height 34
click at [1001, 378] on div "Não compareceu" at bounding box center [991, 383] width 67 height 11
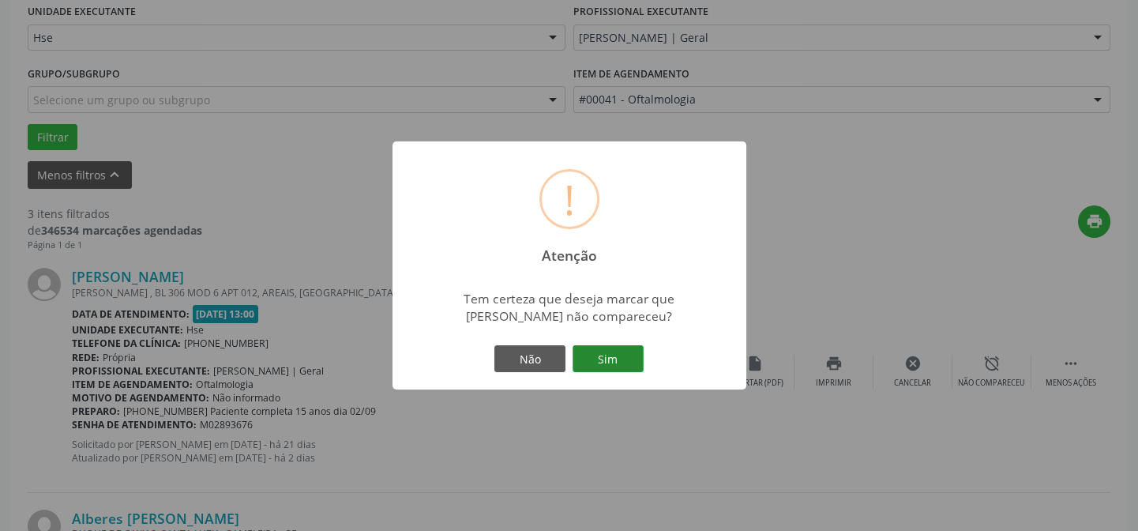
click at [626, 354] on button "Sim" at bounding box center [608, 358] width 71 height 27
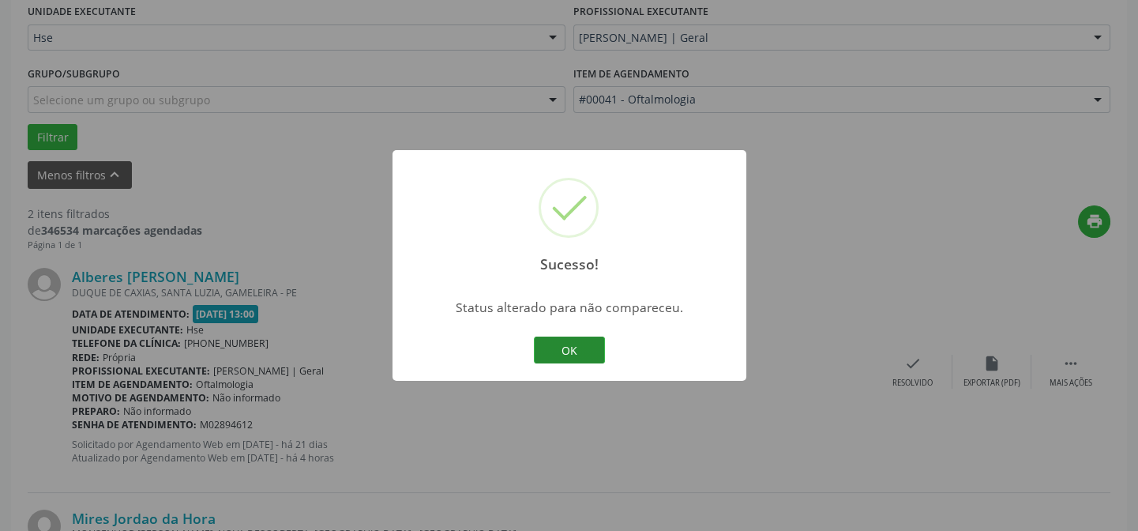
click at [591, 341] on button "OK" at bounding box center [569, 349] width 71 height 27
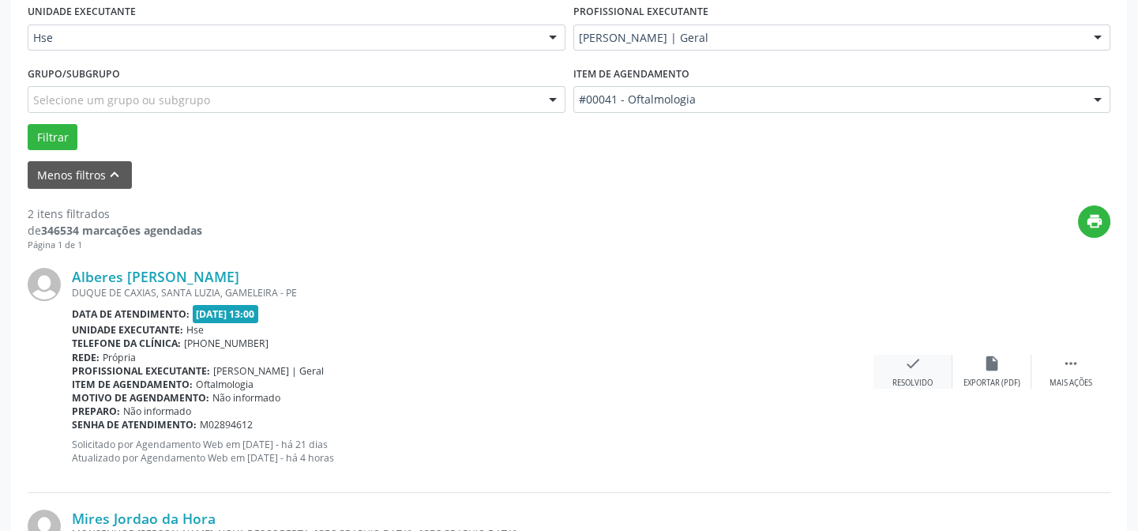
click at [913, 363] on icon "check" at bounding box center [912, 363] width 17 height 17
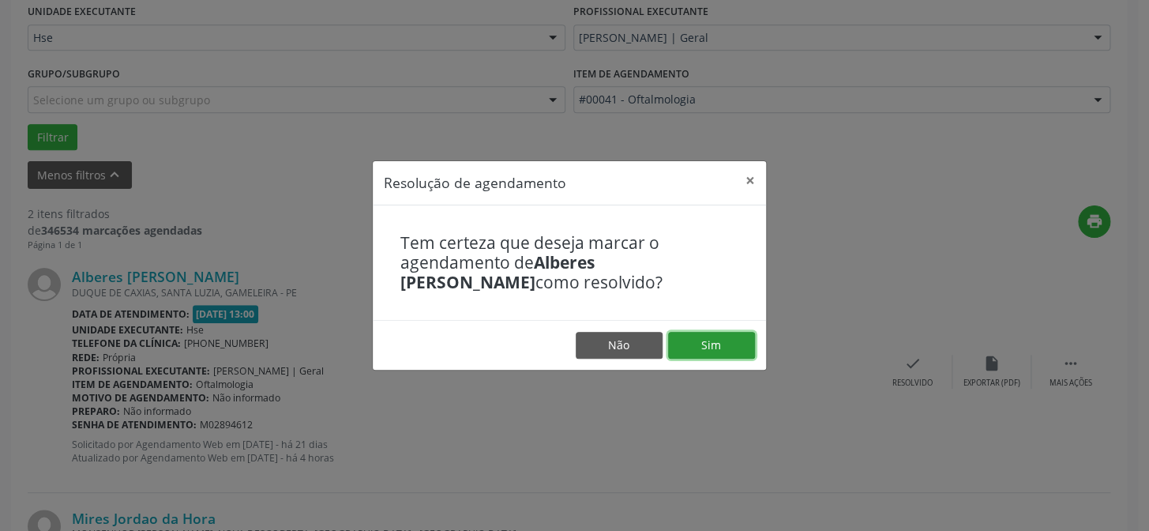
click at [718, 337] on button "Sim" at bounding box center [711, 345] width 87 height 27
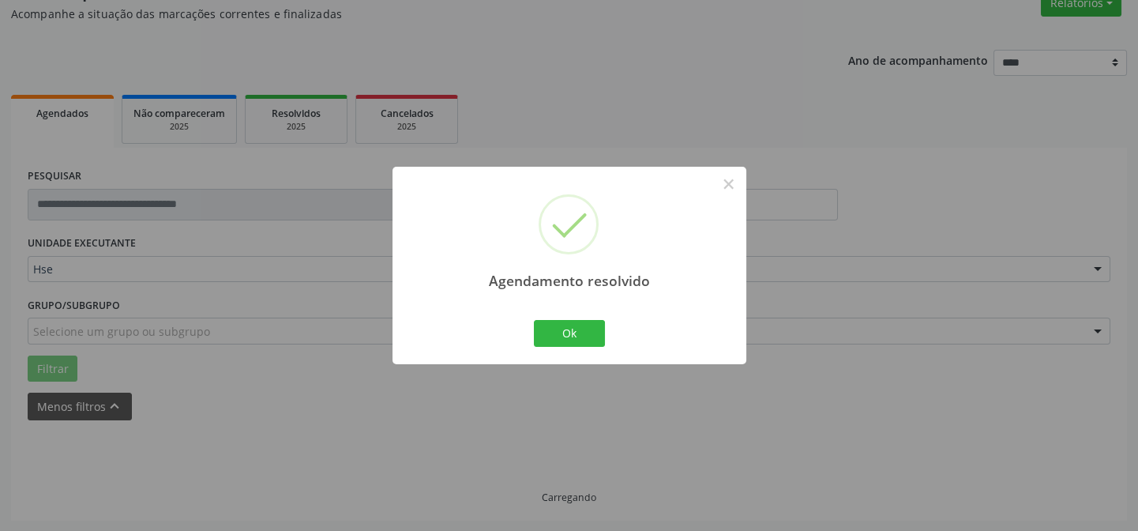
scroll to position [361, 0]
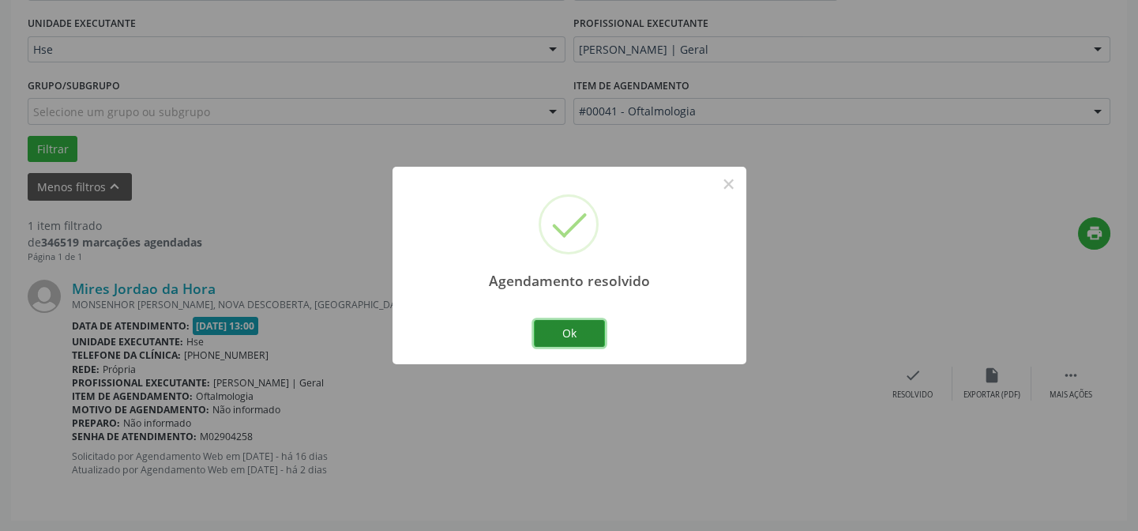
click at [579, 331] on button "Ok" at bounding box center [569, 333] width 71 height 27
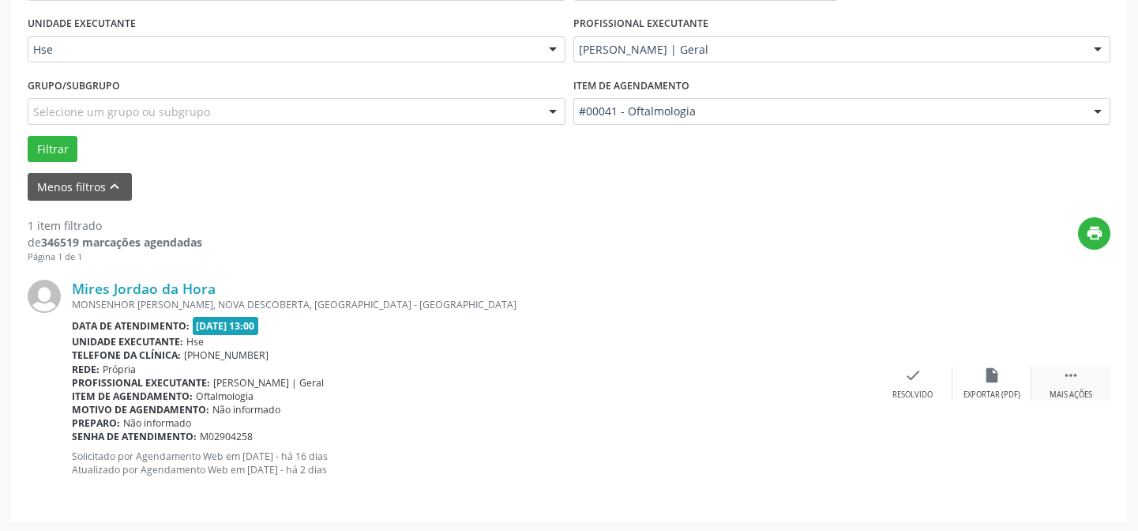
click at [1061, 391] on div "Mais ações" at bounding box center [1071, 394] width 43 height 11
click at [967, 382] on div "alarm_off Não compareceu" at bounding box center [992, 383] width 79 height 34
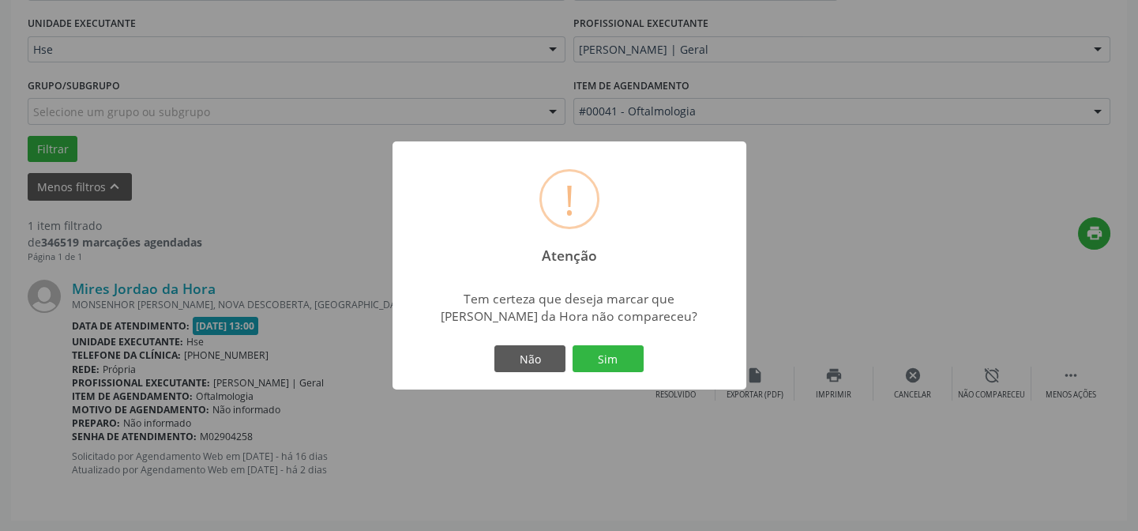
click at [569, 350] on div "Não Sim" at bounding box center [569, 358] width 156 height 33
click at [599, 355] on button "Sim" at bounding box center [608, 358] width 71 height 27
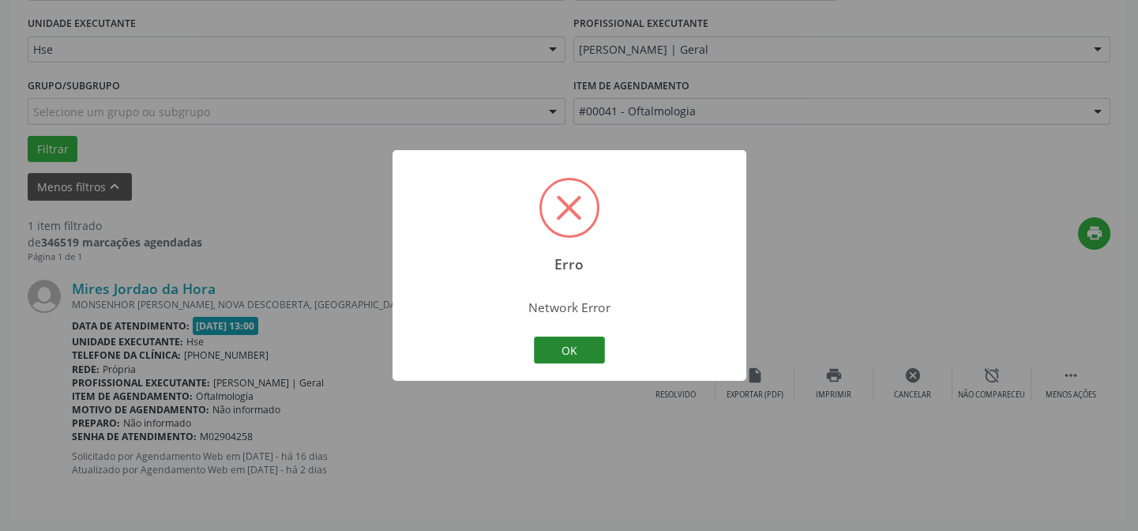
click at [579, 348] on button "OK" at bounding box center [569, 349] width 71 height 27
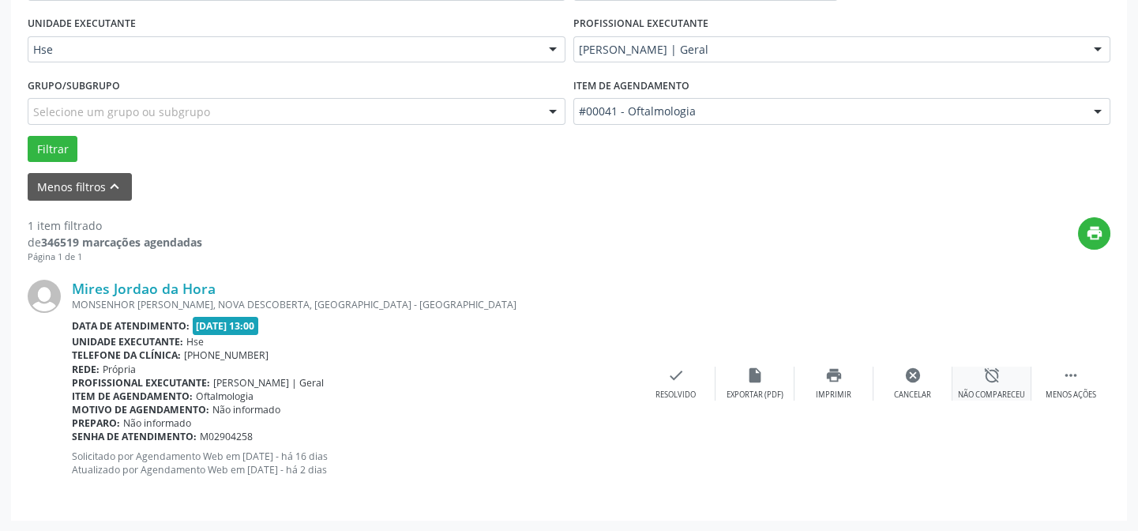
click at [1001, 386] on div "alarm_off Não compareceu" at bounding box center [992, 383] width 79 height 34
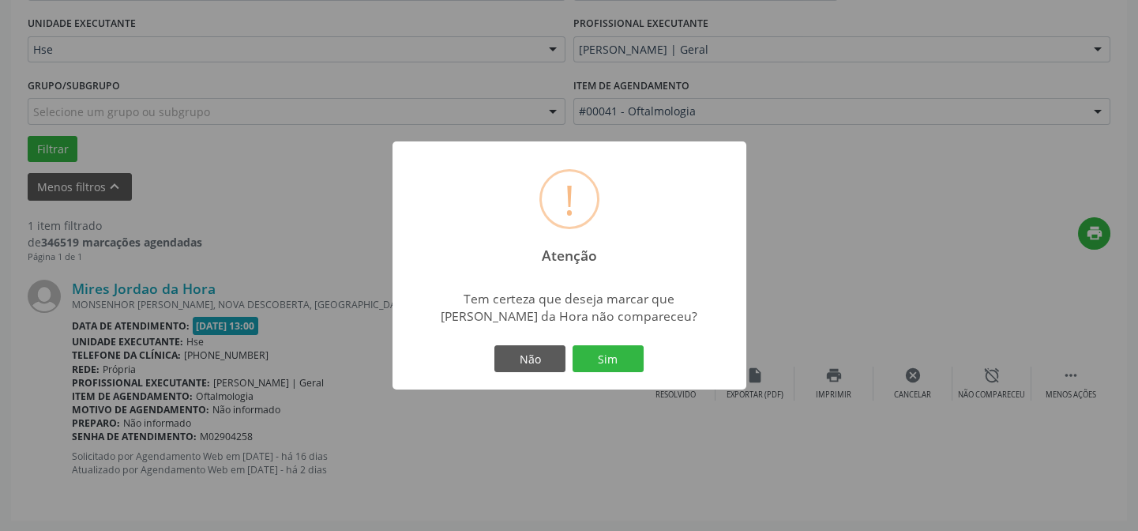
click at [609, 371] on div "Não Sim" at bounding box center [569, 358] width 156 height 33
click at [609, 370] on button "Sim" at bounding box center [608, 358] width 71 height 27
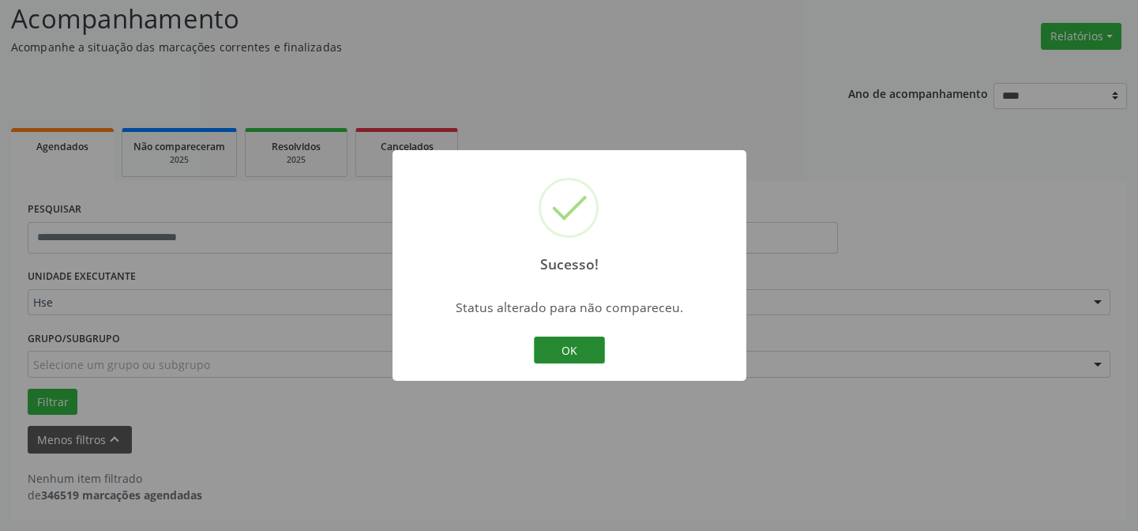
scroll to position [107, 0]
click at [561, 341] on button "OK" at bounding box center [569, 349] width 71 height 27
